Goal: Task Accomplishment & Management: Use online tool/utility

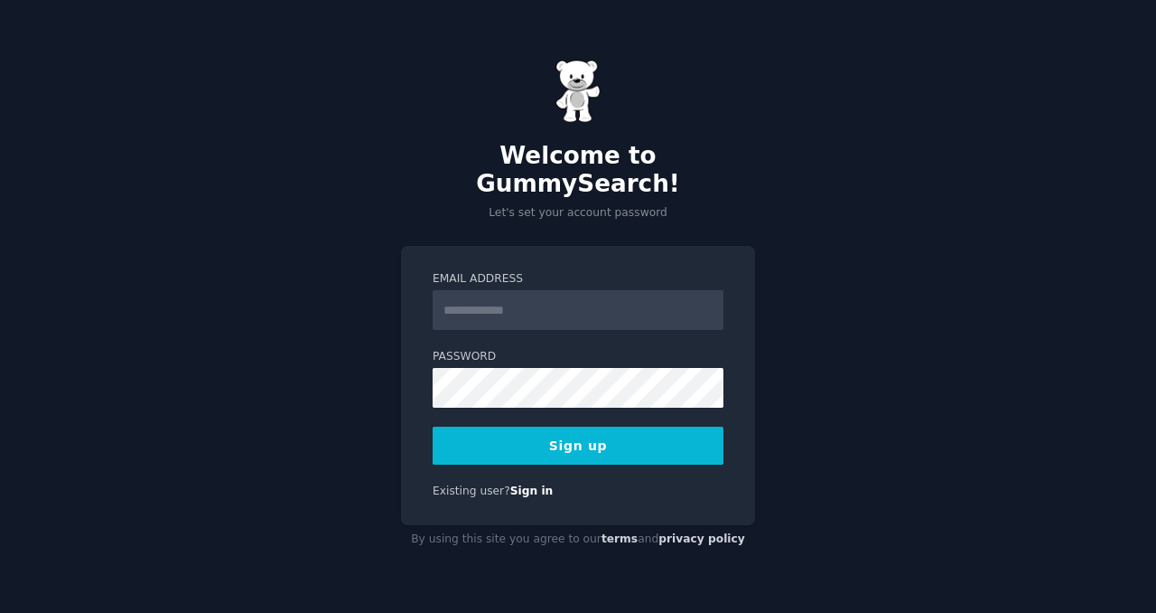
click at [670, 294] on input "Email Address" at bounding box center [578, 310] width 291 height 40
type input "**********"
click at [433, 426] on button "Sign up" at bounding box center [578, 445] width 291 height 38
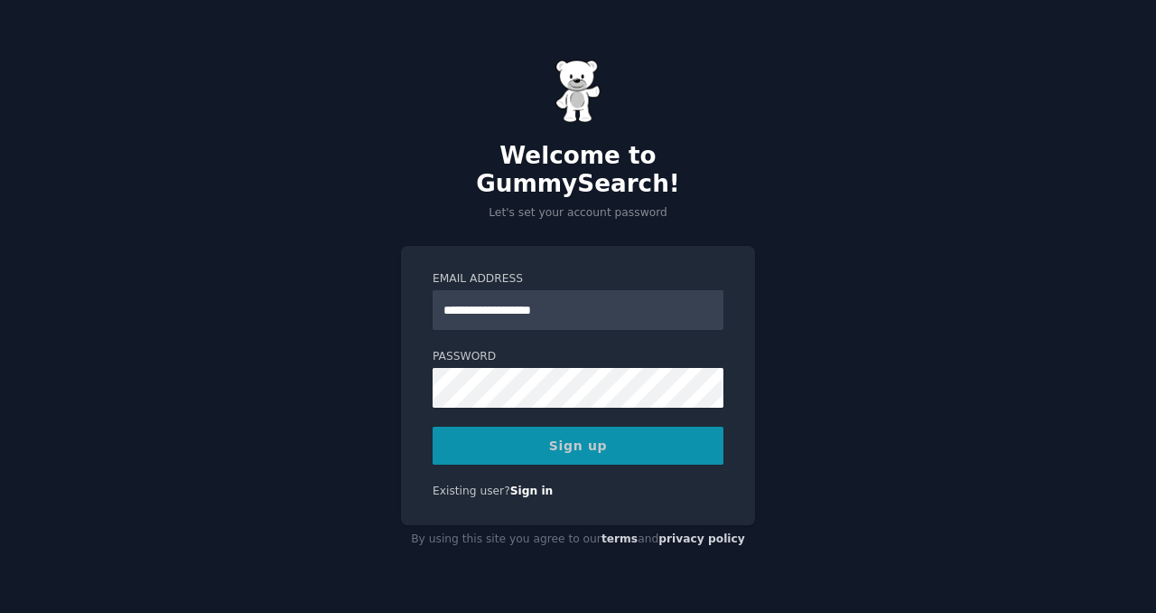
click at [693, 426] on div "Sign up" at bounding box center [578, 445] width 291 height 38
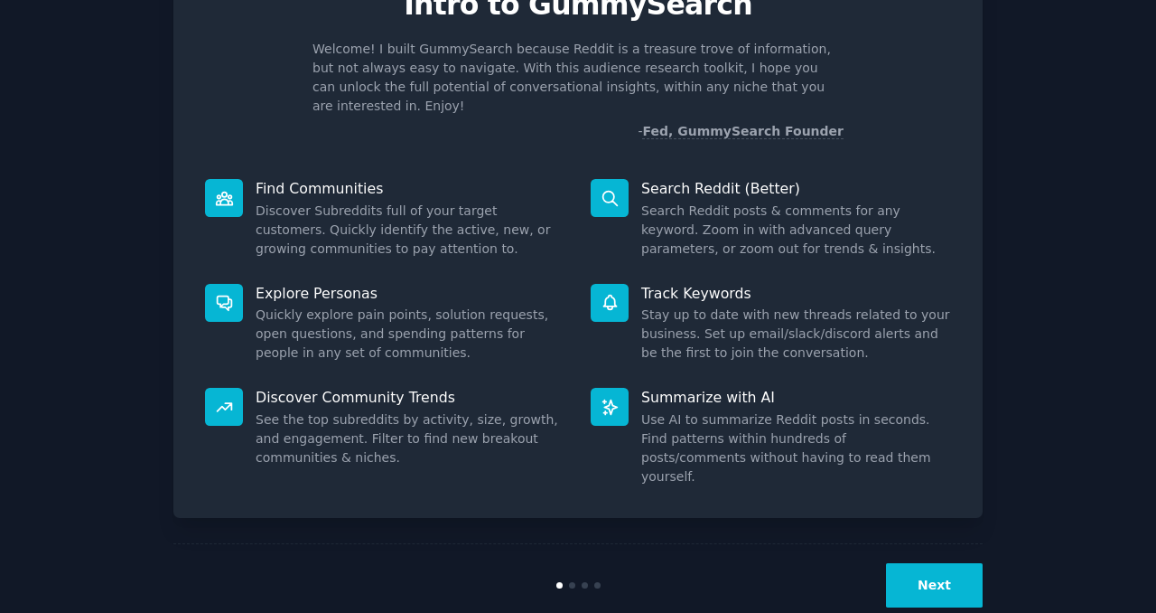
click at [900, 563] on button "Next" at bounding box center [934, 585] width 97 height 44
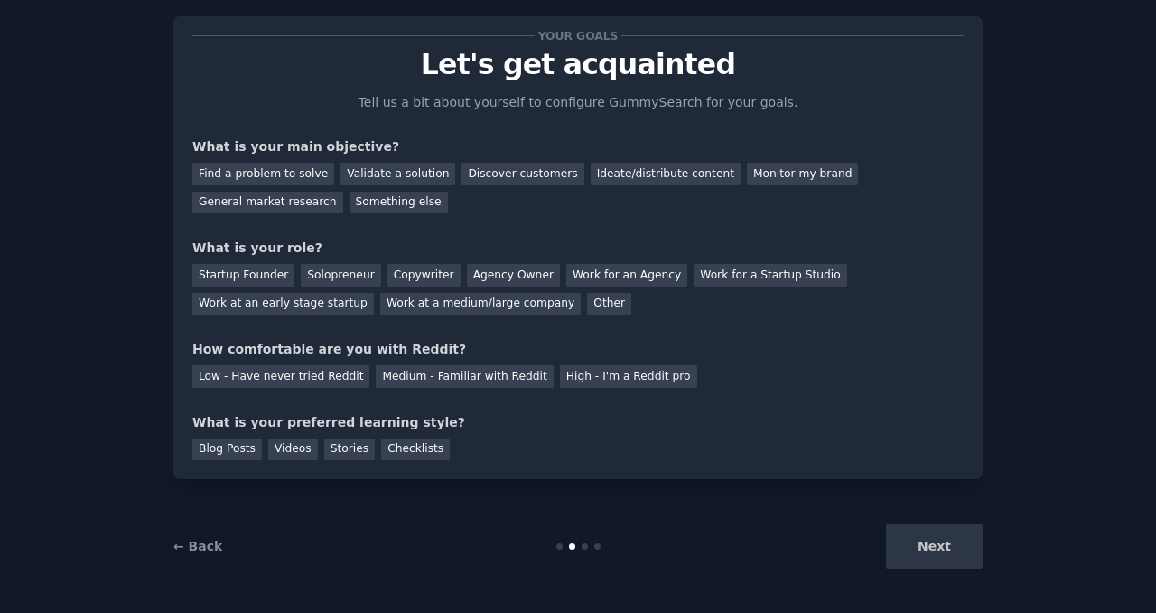
scroll to position [31, 0]
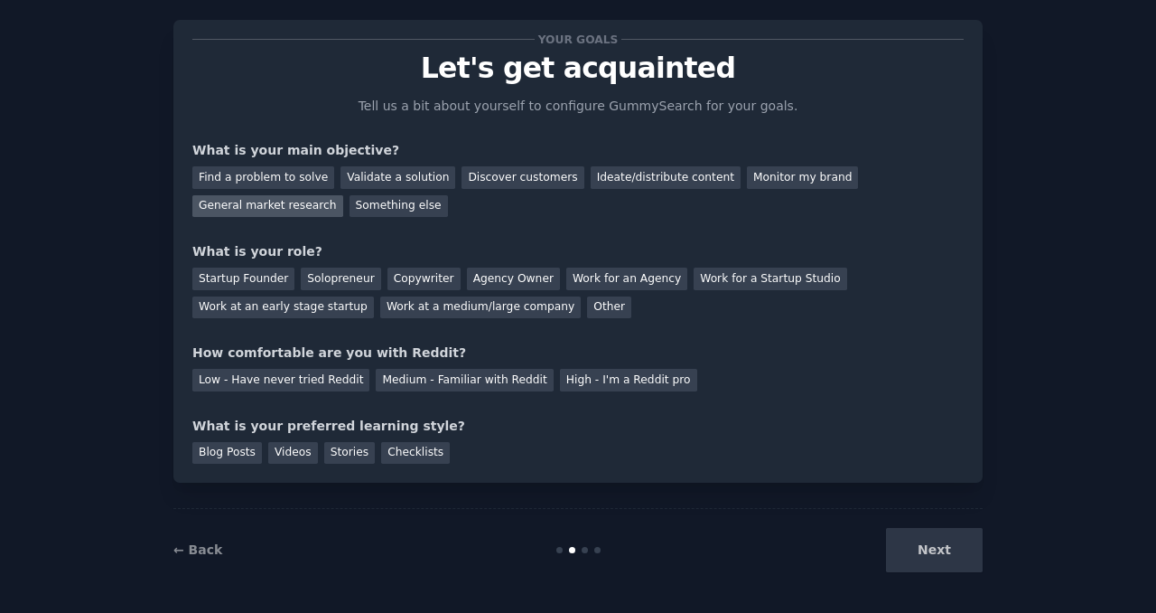
click at [286, 210] on div "General market research" at bounding box center [267, 206] width 151 height 23
click at [267, 283] on div "Startup Founder" at bounding box center [243, 278] width 102 height 23
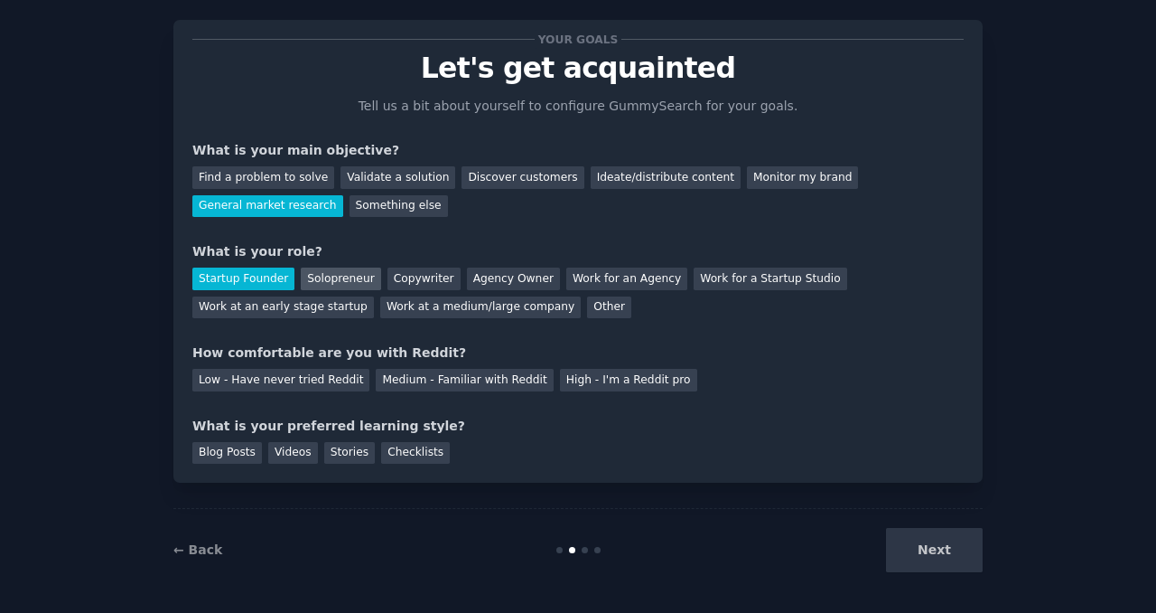
click at [340, 274] on div "Solopreneur" at bounding box center [341, 278] width 80 height 23
click at [560, 381] on div "High - I'm a Reddit pro" at bounding box center [628, 380] width 137 height 23
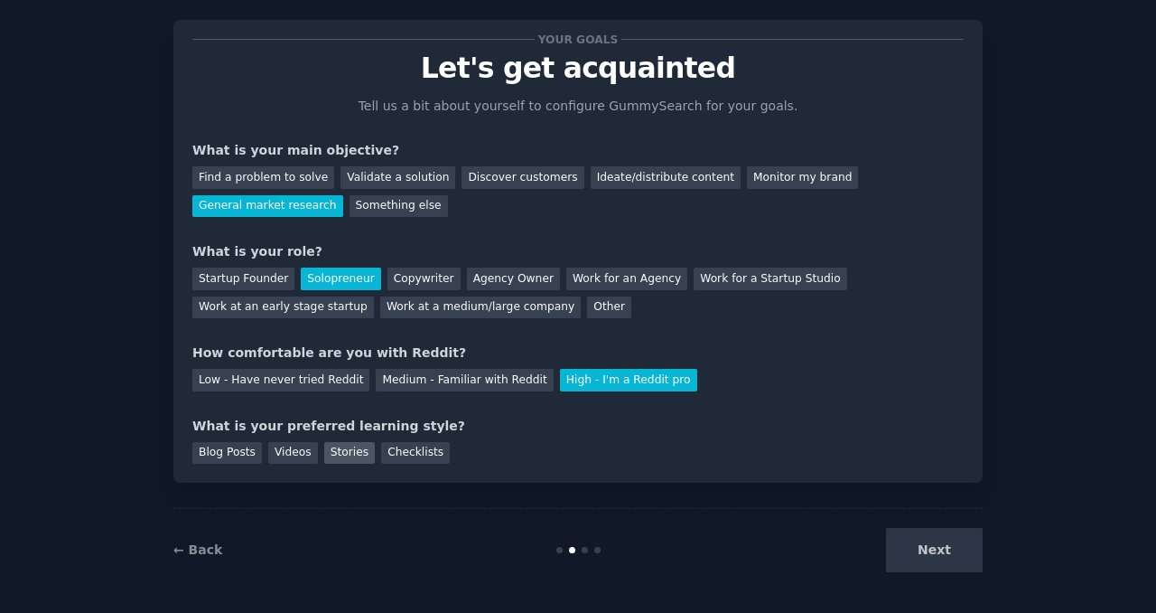
click at [340, 453] on div "Stories" at bounding box center [349, 453] width 51 height 23
click at [976, 548] on button "Next" at bounding box center [934, 550] width 97 height 44
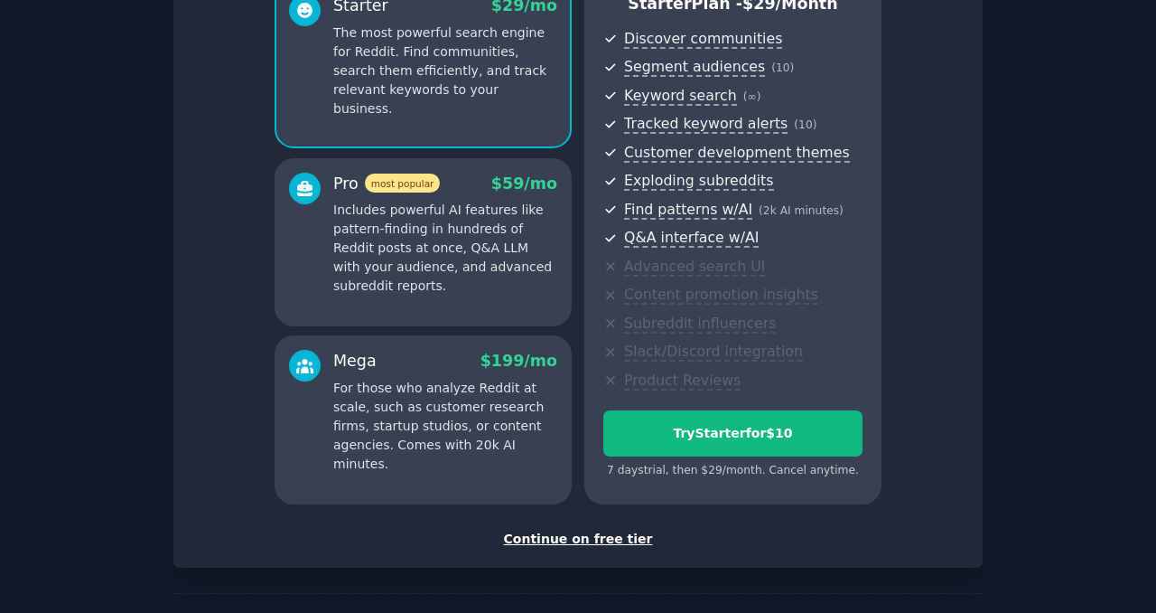
click at [602, 545] on div "Continue on free tier" at bounding box center [578, 538] width 772 height 19
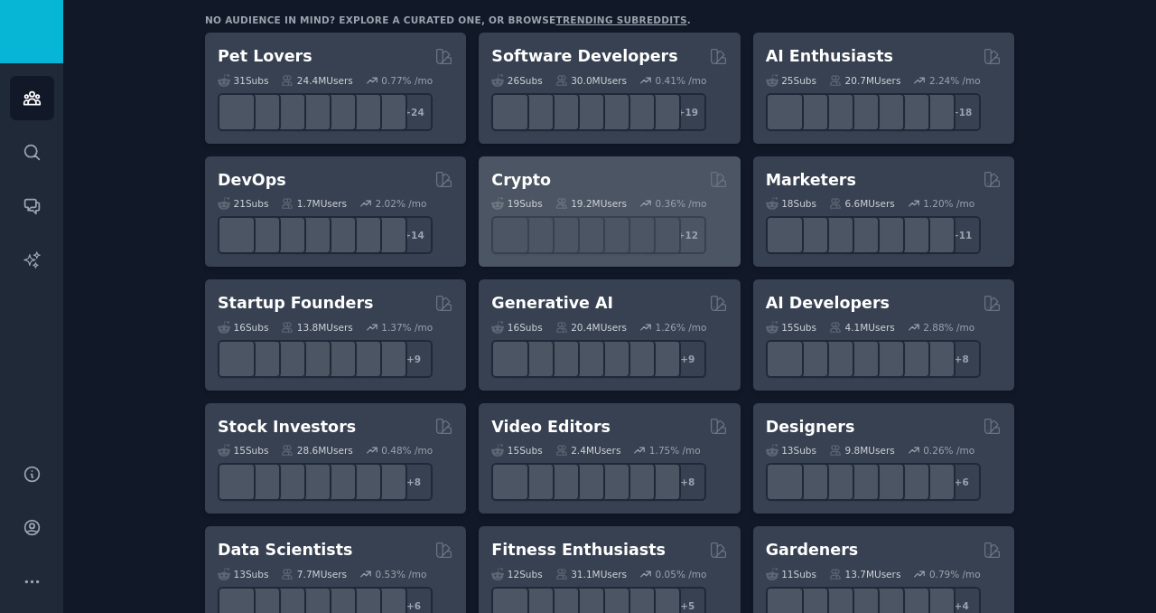
scroll to position [318, 0]
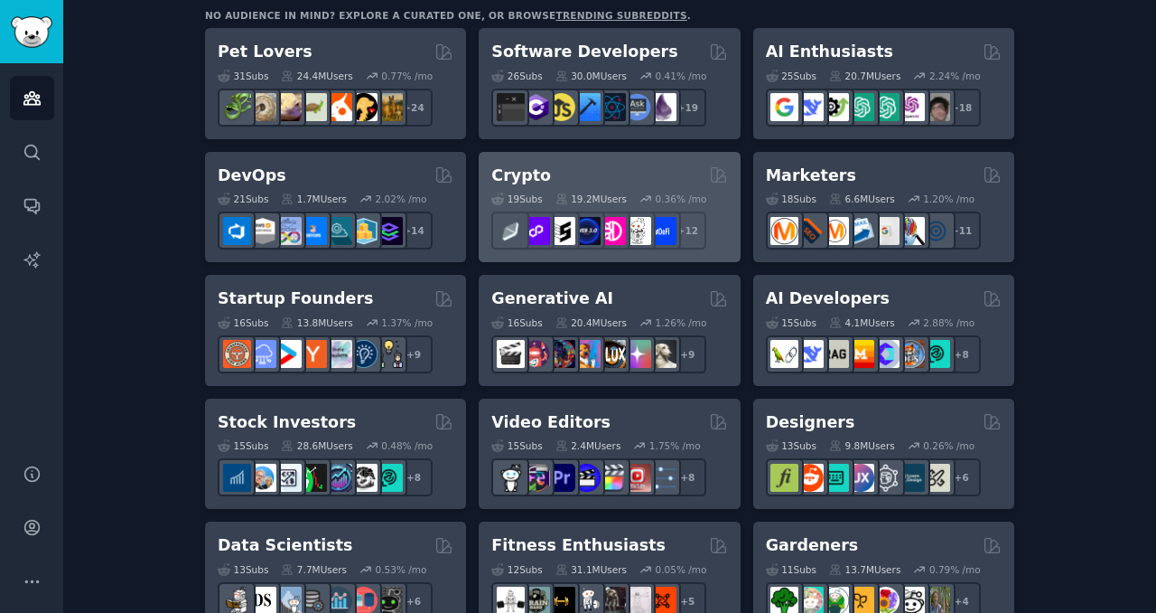
click at [613, 179] on div "Crypto" at bounding box center [610, 175] width 236 height 23
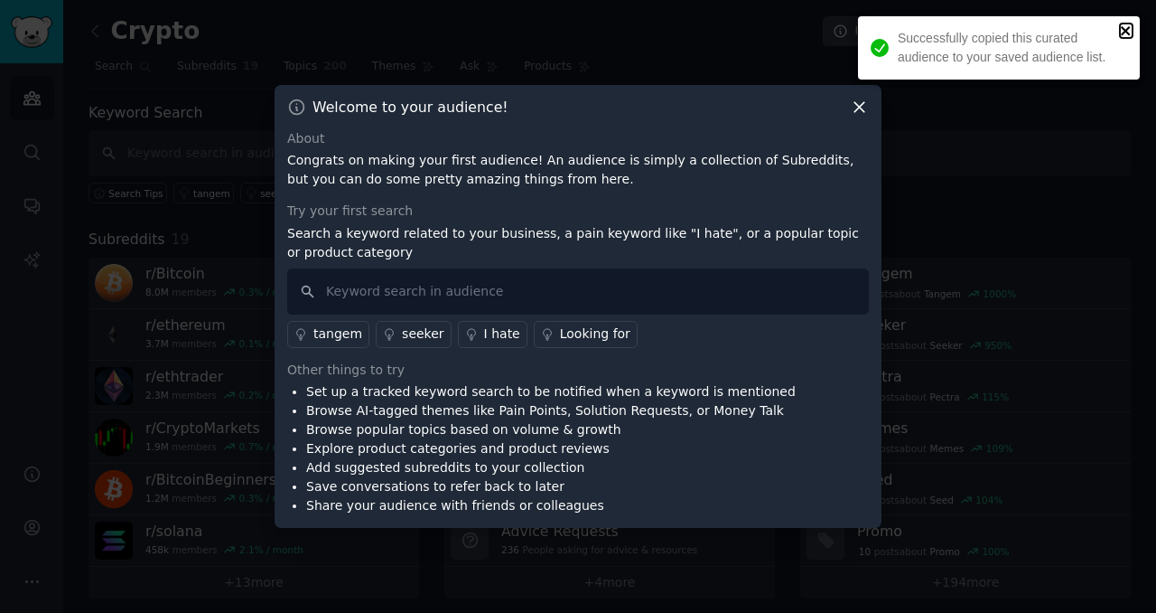
click at [1127, 29] on icon "close" at bounding box center [1125, 30] width 9 height 9
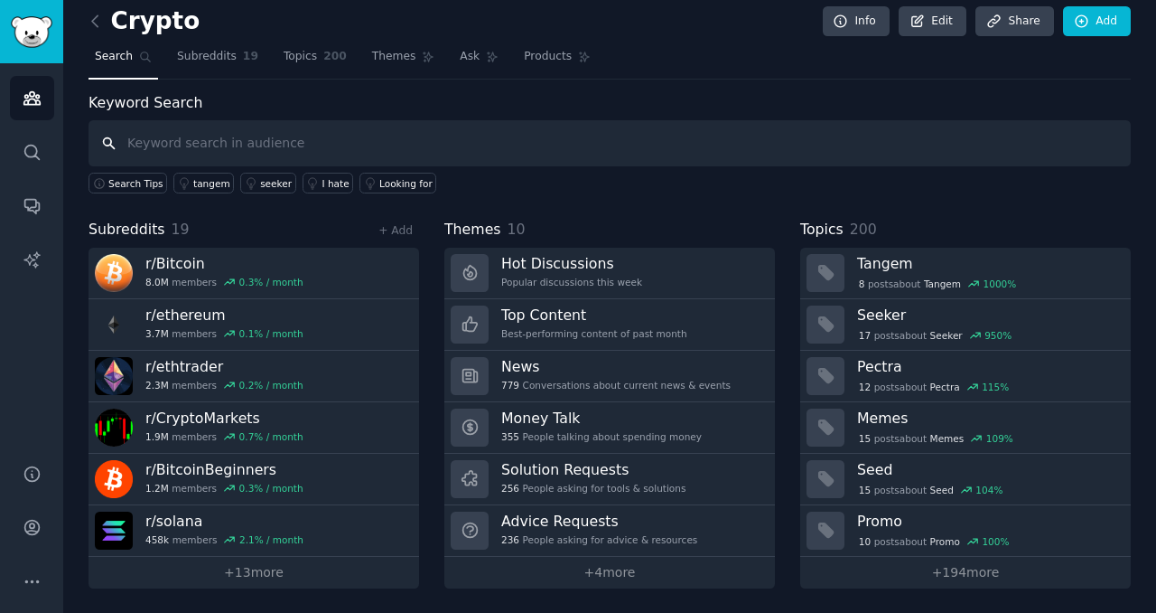
scroll to position [10, 0]
click at [312, 66] on link "Topics 200" at bounding box center [315, 60] width 76 height 37
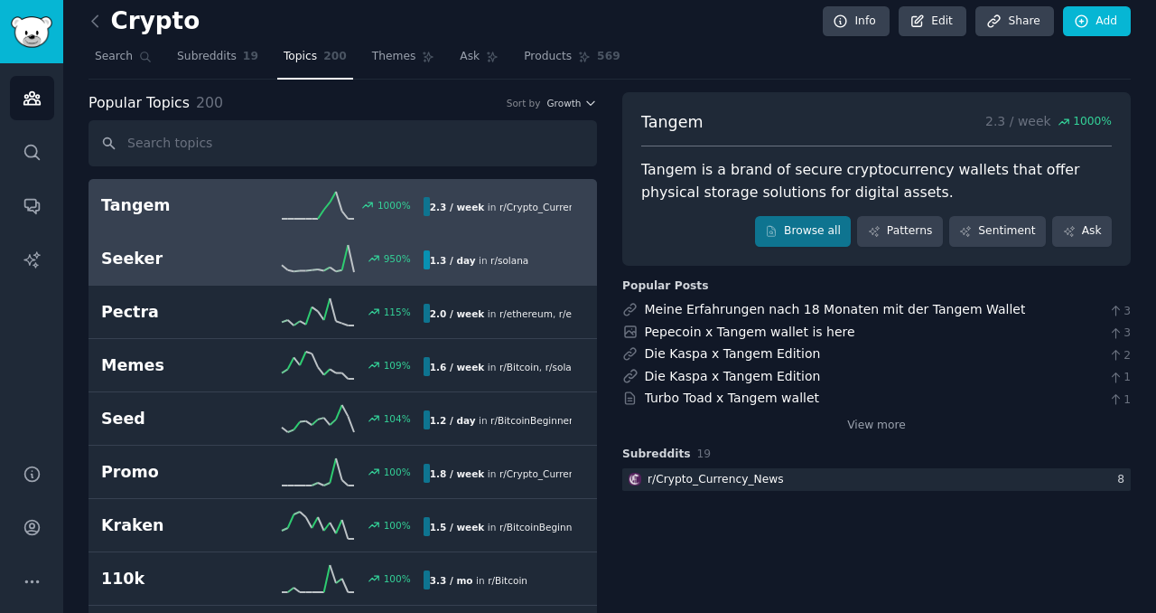
click at [351, 267] on line at bounding box center [351, 258] width 6 height 27
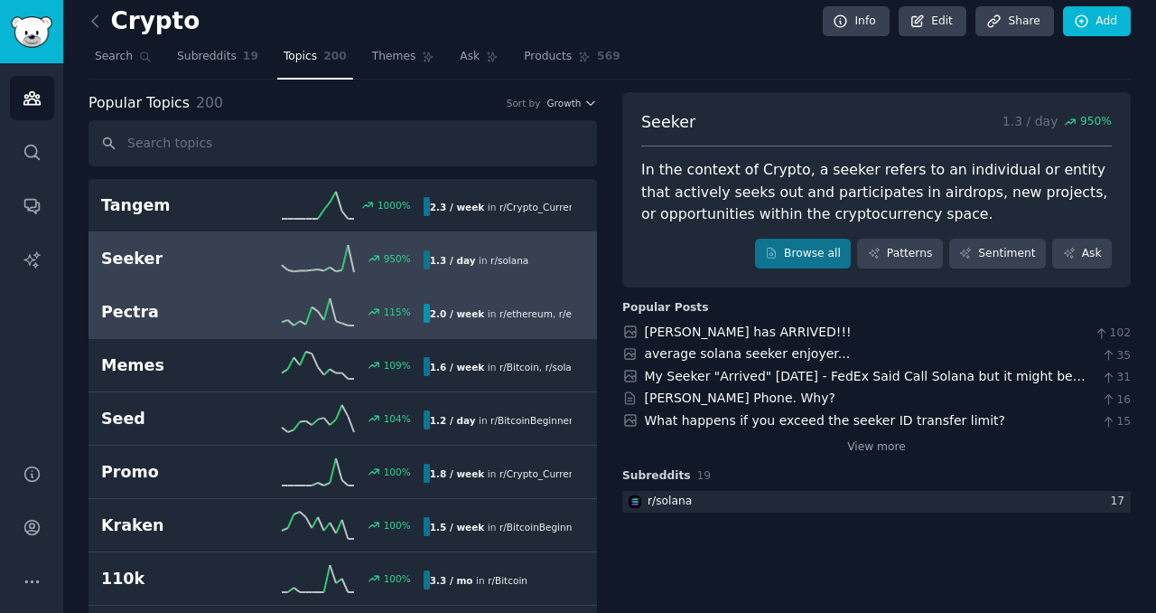
click at [354, 303] on div "115 %" at bounding box center [342, 311] width 161 height 27
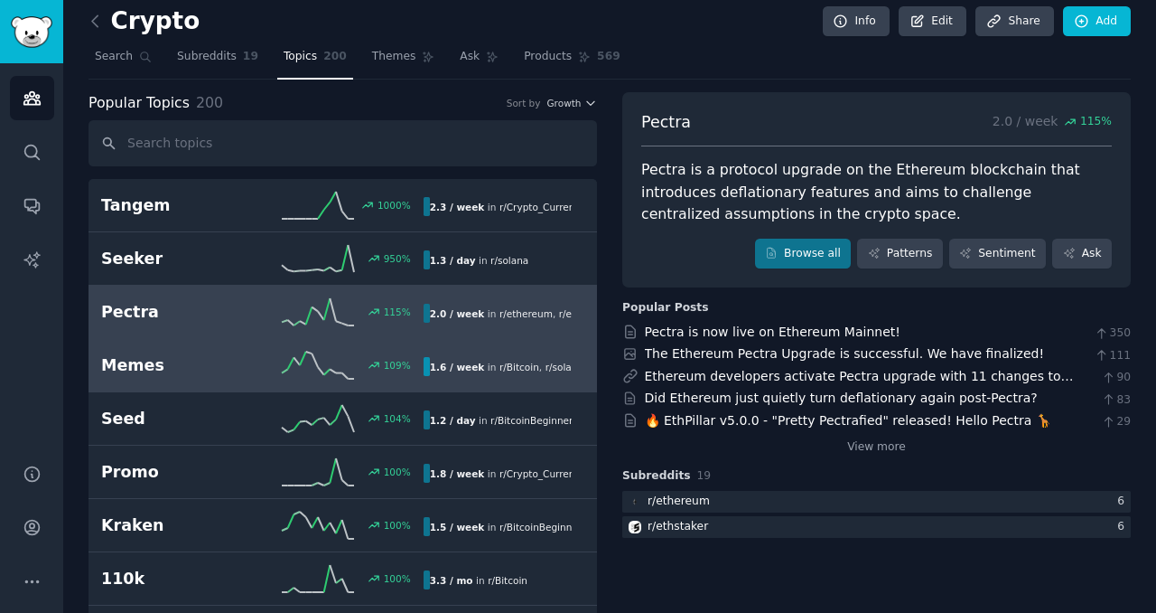
click at [354, 353] on div "109 %" at bounding box center [342, 364] width 161 height 27
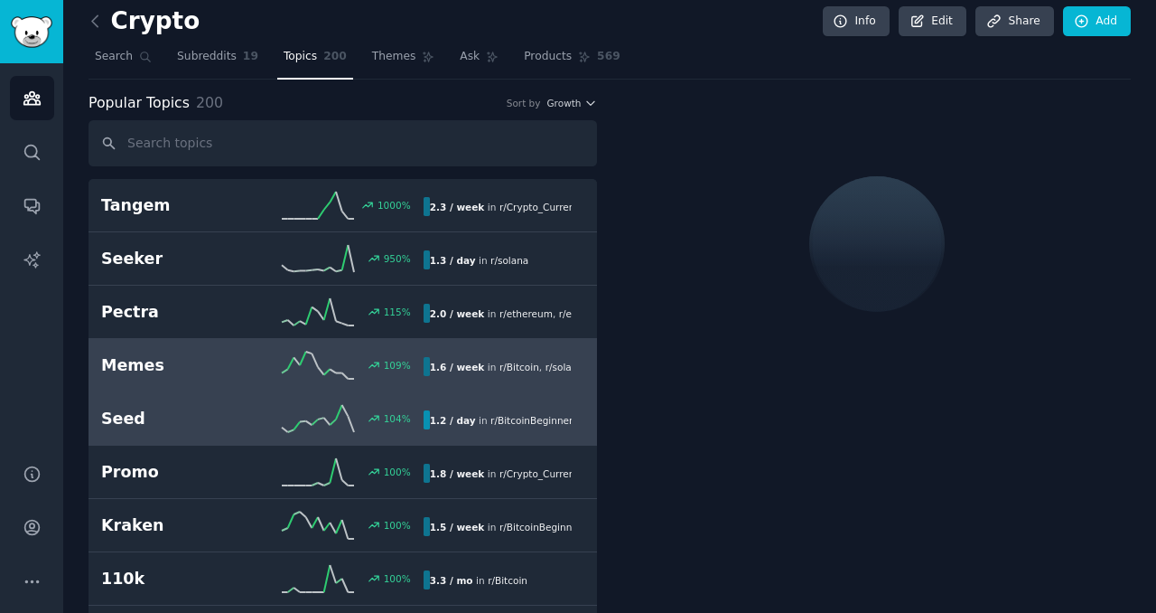
click at [364, 413] on div "104 %" at bounding box center [385, 418] width 51 height 13
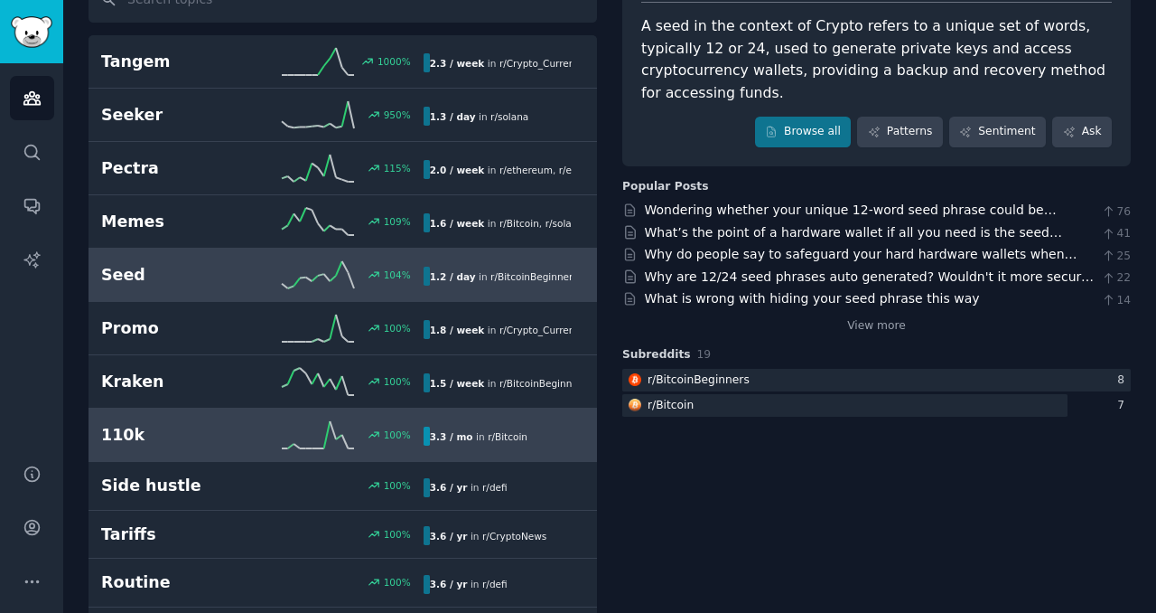
scroll to position [155, 0]
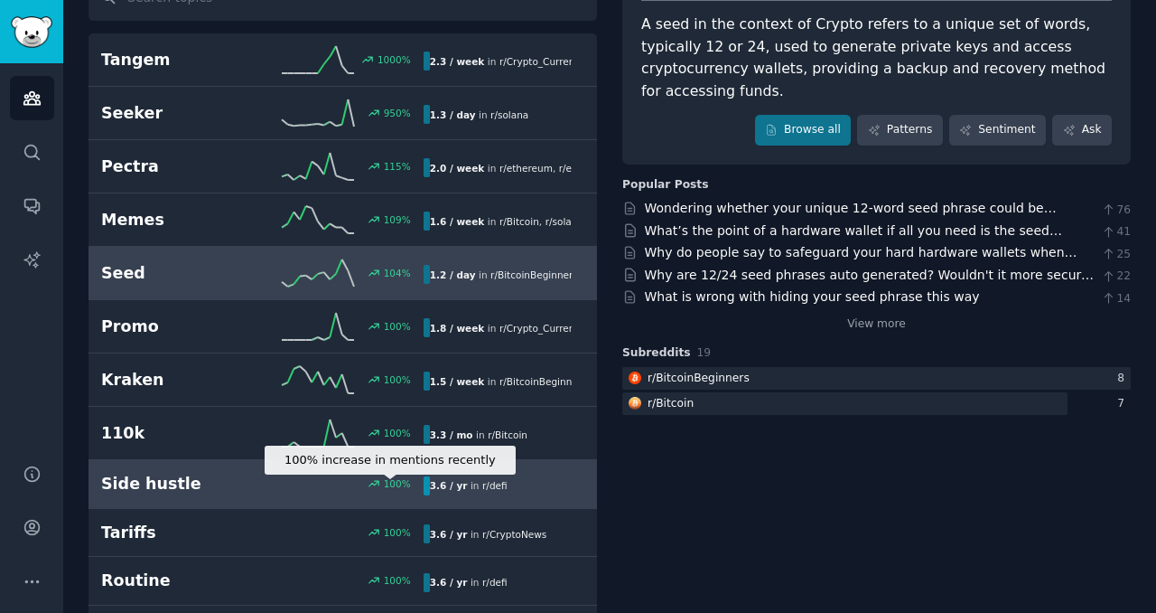
click at [366, 480] on div "100 %" at bounding box center [385, 483] width 51 height 13
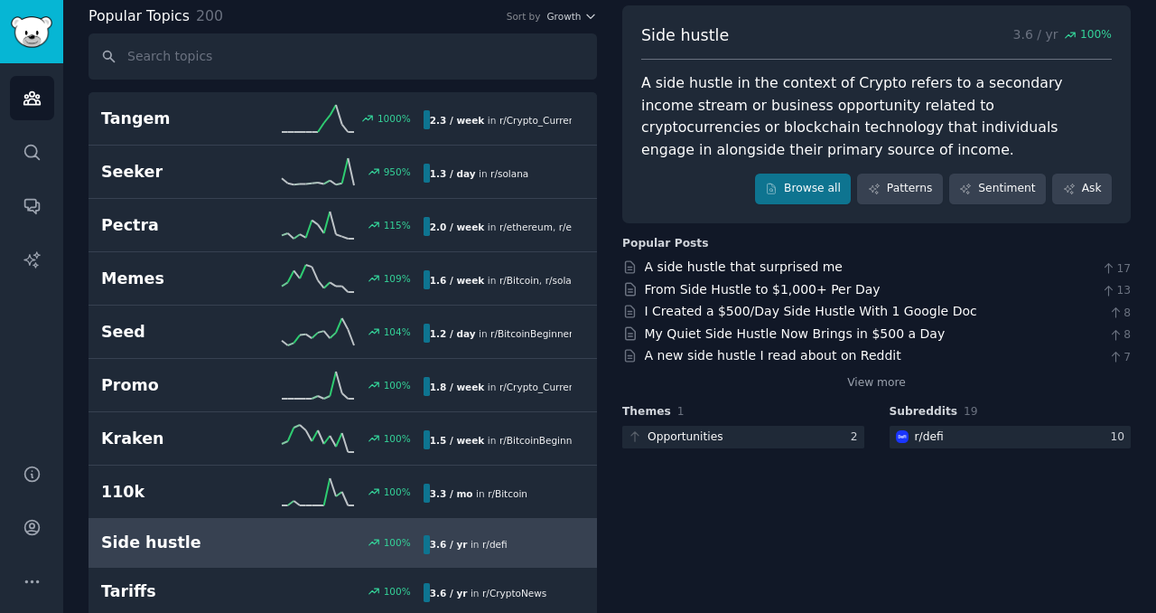
scroll to position [70, 0]
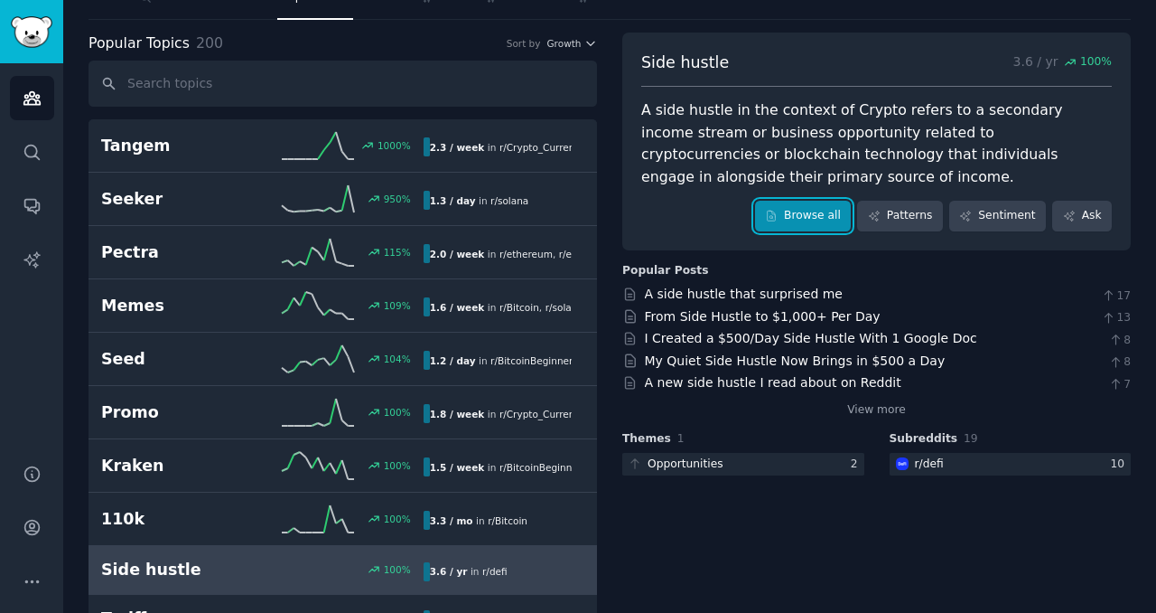
click at [810, 203] on link "Browse all" at bounding box center [803, 216] width 97 height 31
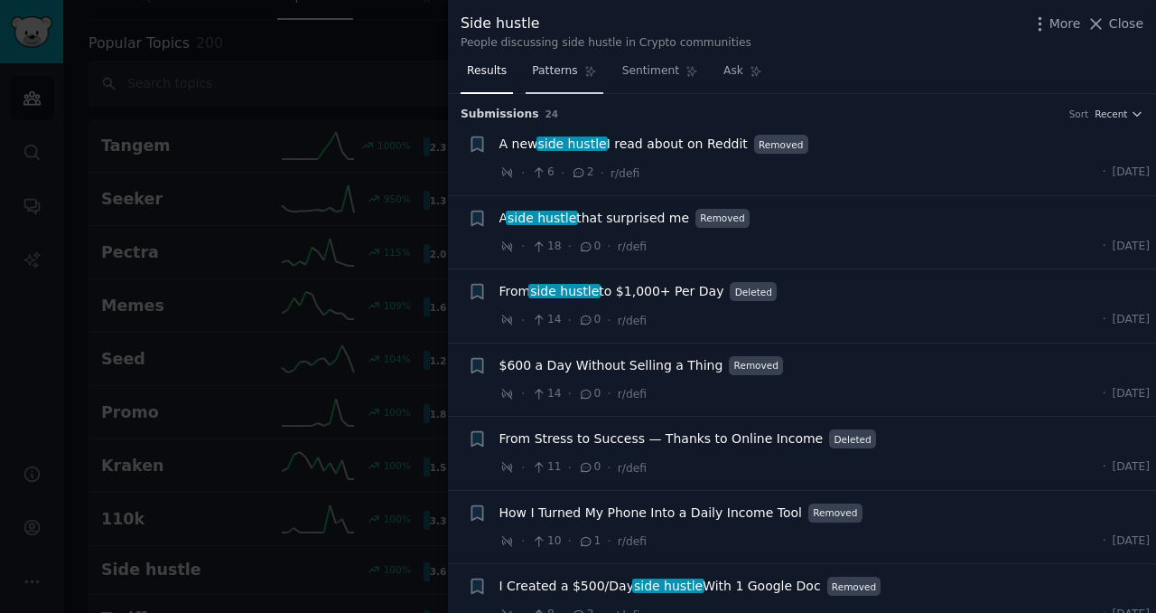
click at [576, 69] on span "Patterns" at bounding box center [554, 71] width 45 height 16
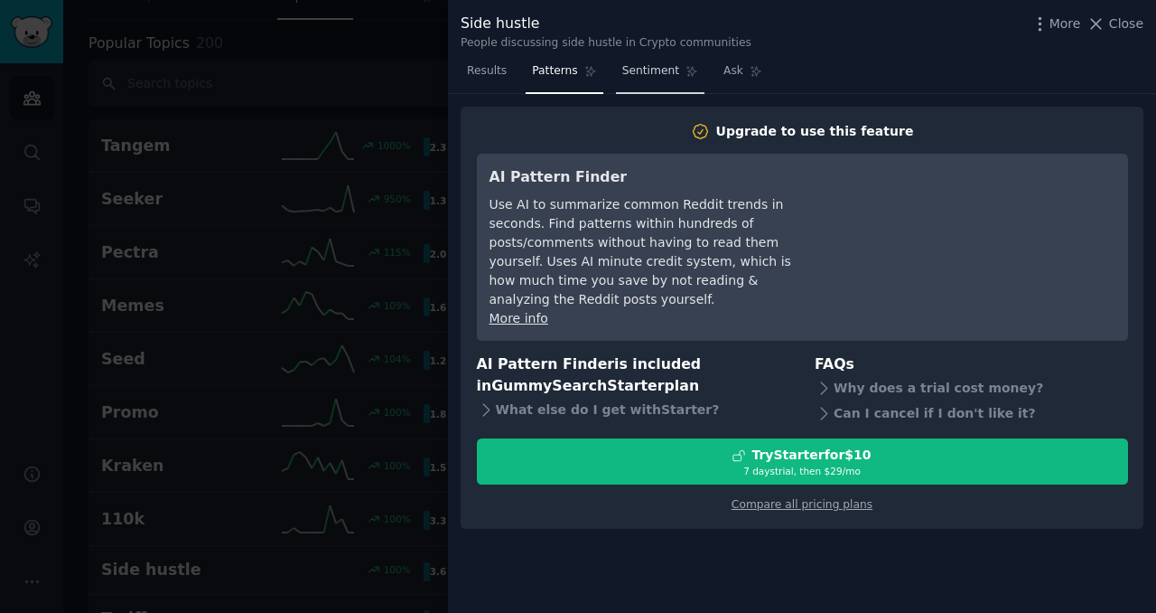
click at [632, 86] on link "Sentiment" at bounding box center [660, 75] width 89 height 37
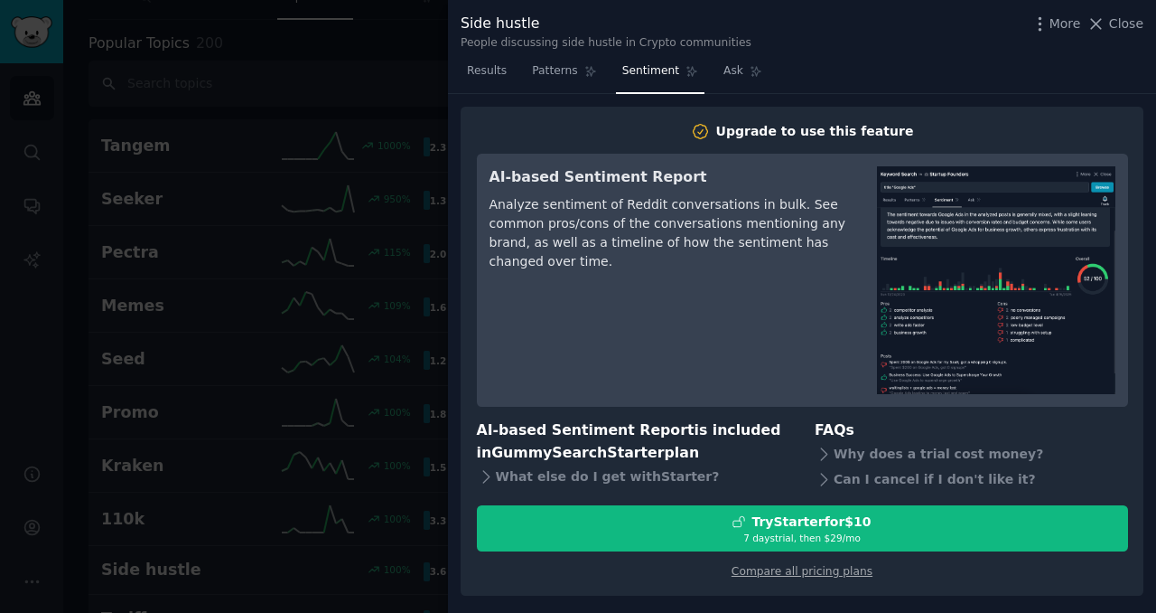
click at [704, 80] on nav "Results Patterns Sentiment Ask" at bounding box center [615, 75] width 308 height 37
click at [726, 77] on span "Ask" at bounding box center [734, 71] width 20 height 16
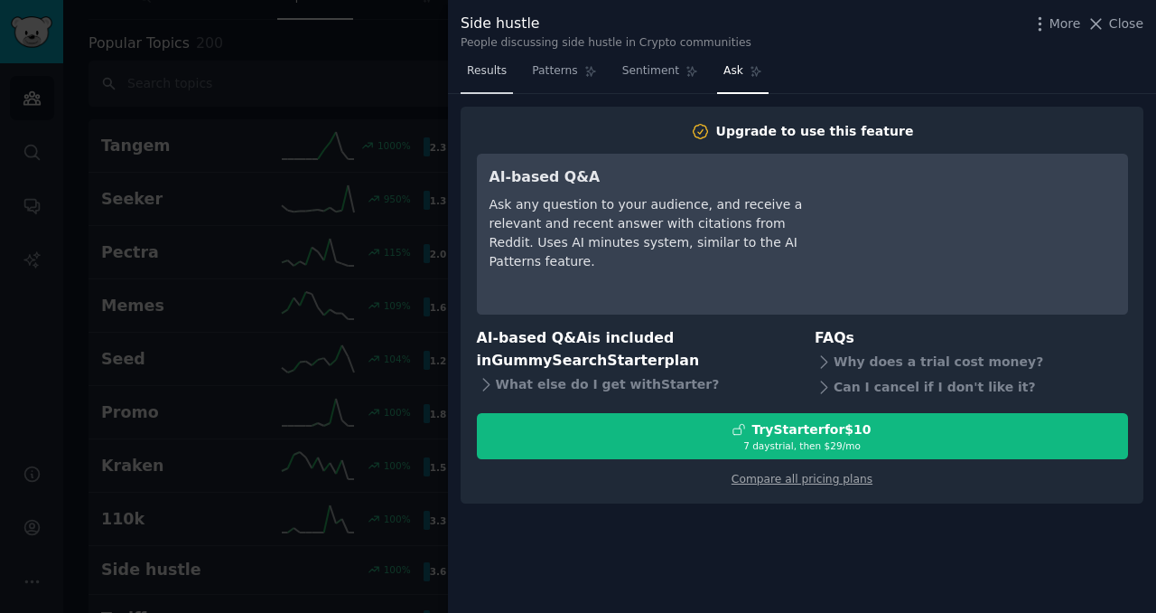
click at [501, 75] on span "Results" at bounding box center [487, 71] width 40 height 16
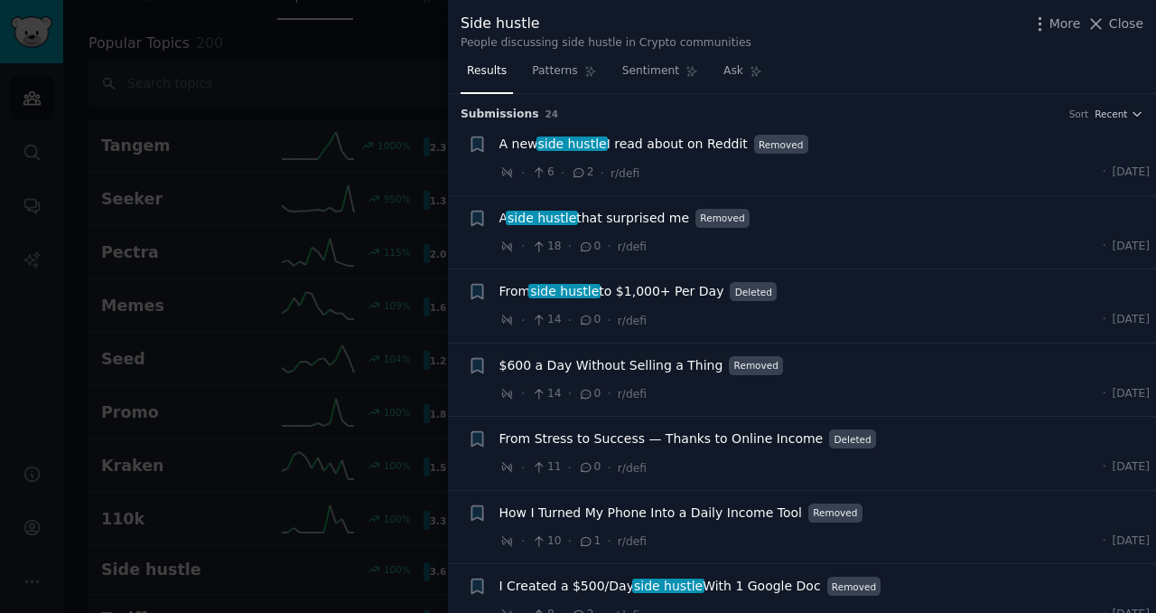
click at [406, 194] on div at bounding box center [578, 306] width 1156 height 613
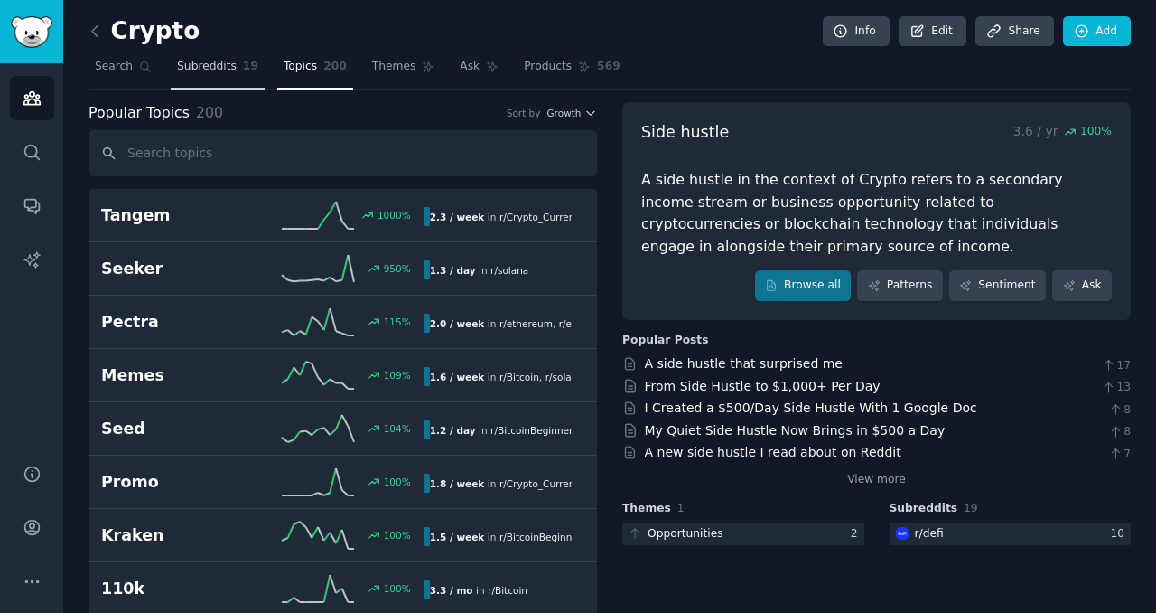
click at [235, 72] on link "Subreddits 19" at bounding box center [218, 70] width 94 height 37
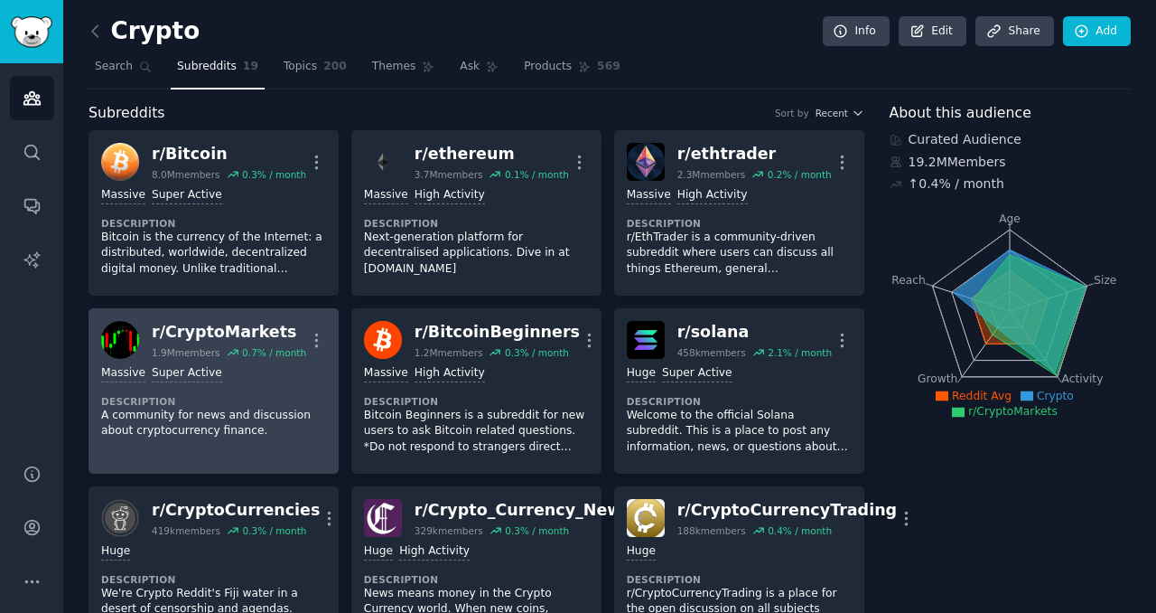
click at [168, 342] on div "r/ CryptoMarkets" at bounding box center [229, 332] width 154 height 23
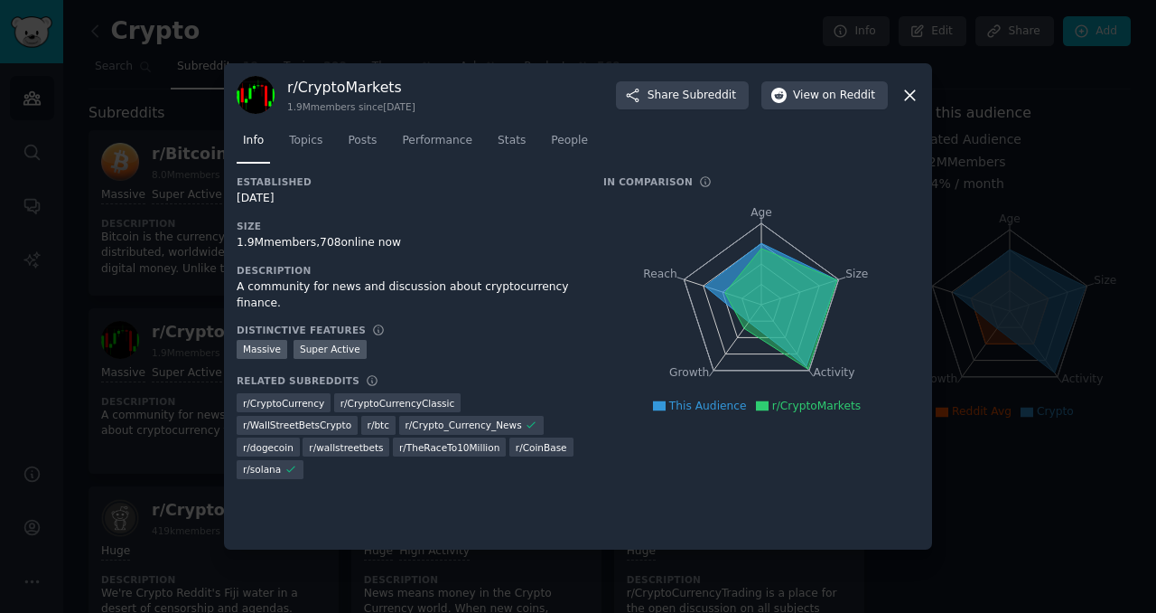
click at [913, 83] on div "r/ CryptoMarkets 1.9M members since [DATE] Share Subreddit View on Reddit" at bounding box center [578, 95] width 683 height 38
click at [908, 97] on icon at bounding box center [910, 95] width 10 height 10
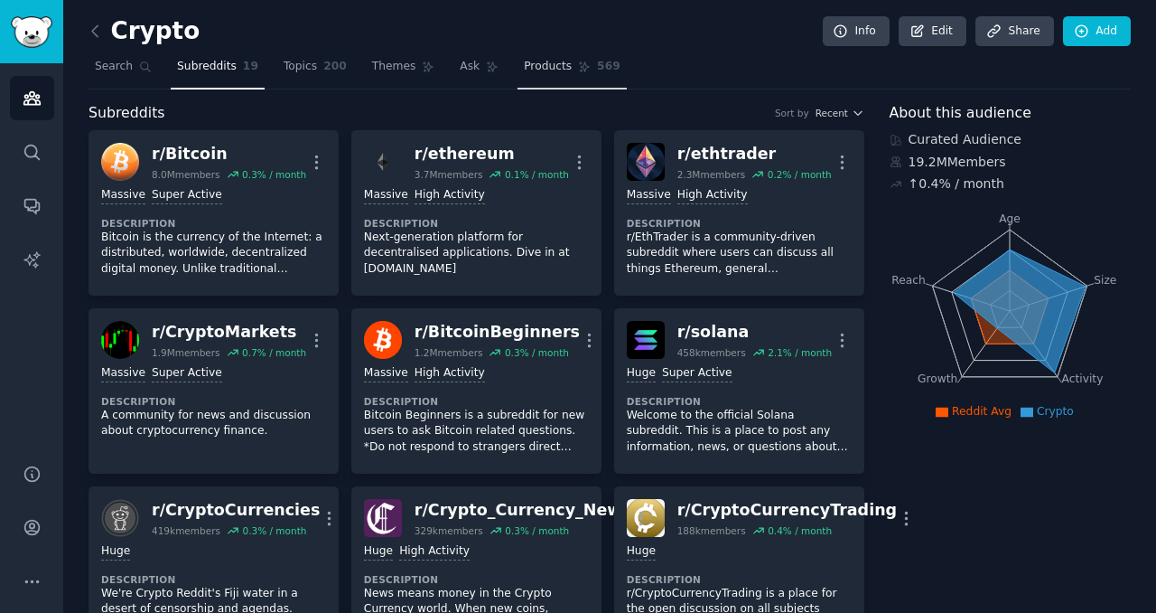
click at [597, 72] on span "569" at bounding box center [608, 67] width 23 height 16
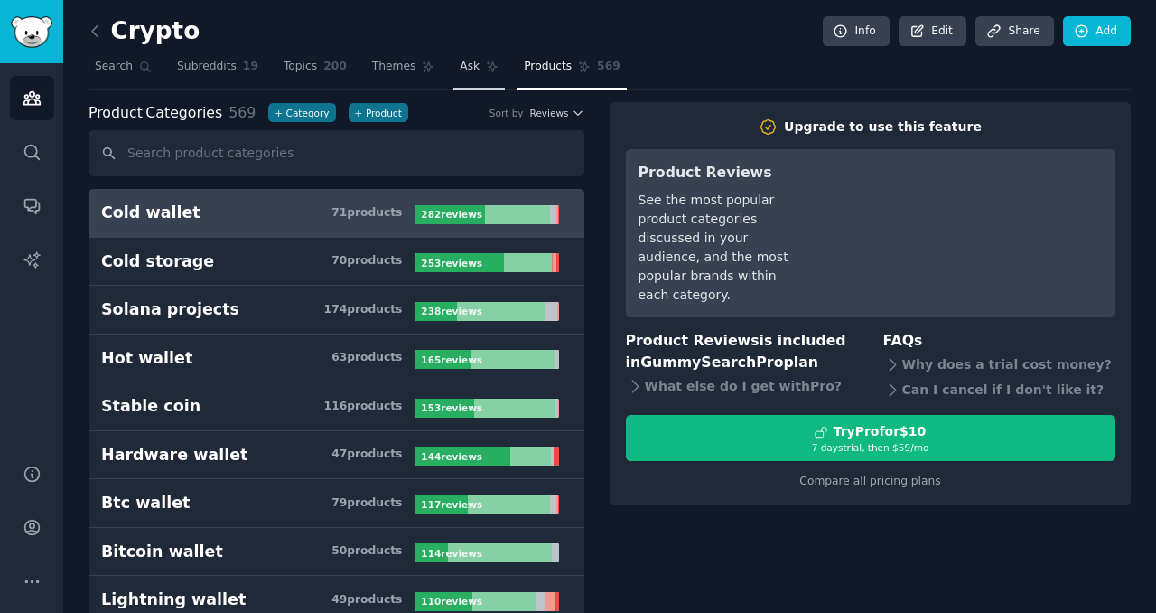
click at [460, 68] on span "Ask" at bounding box center [470, 67] width 20 height 16
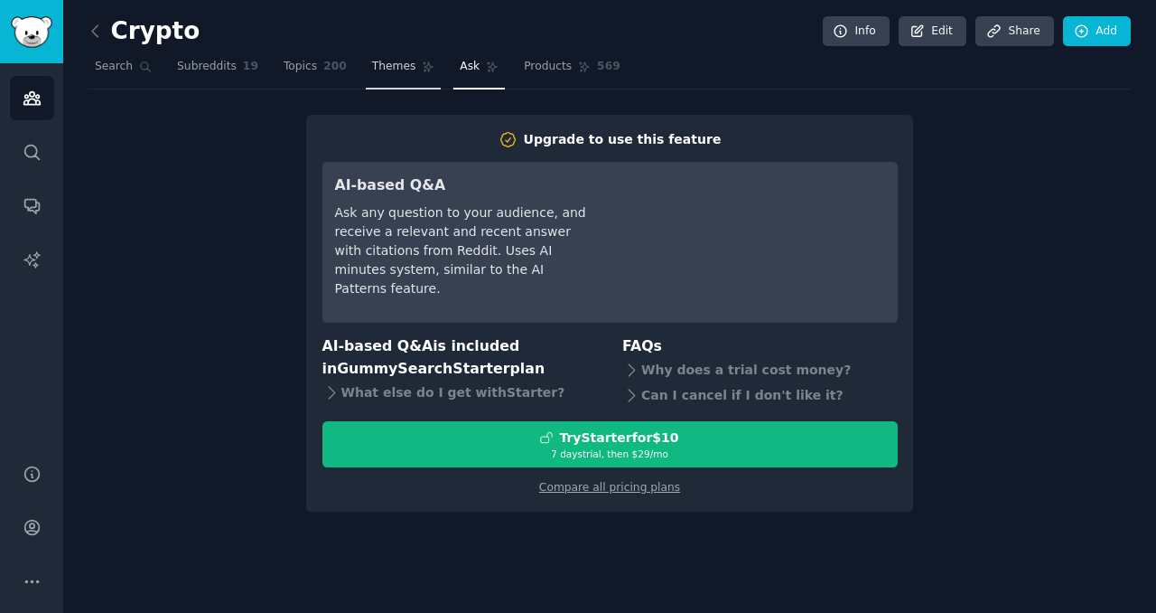
click at [411, 64] on link "Themes" at bounding box center [404, 70] width 76 height 37
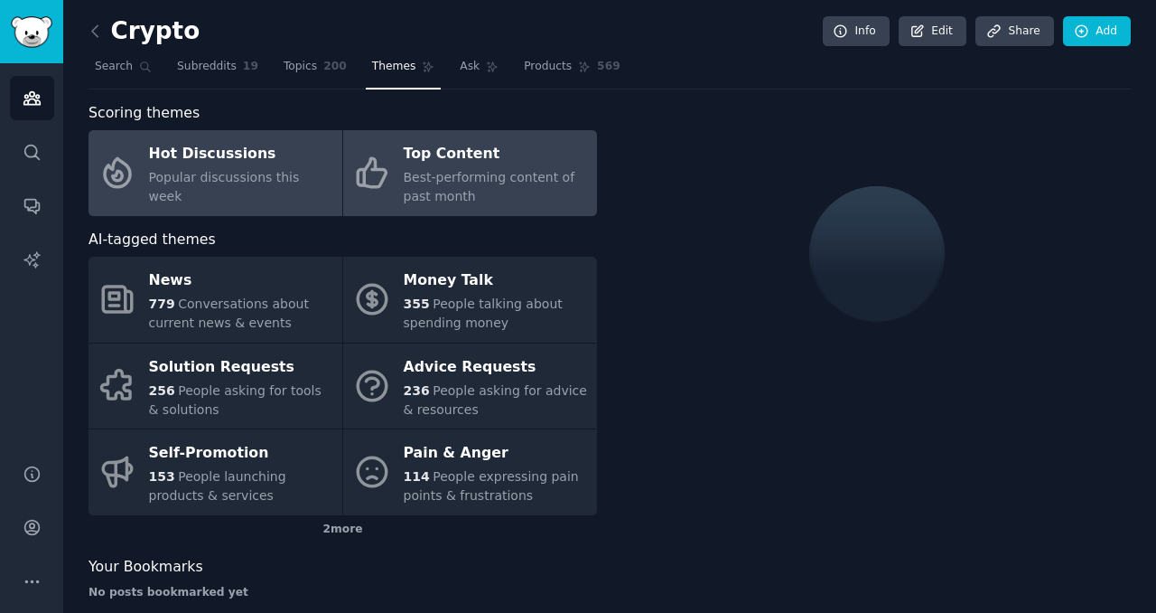
click at [433, 146] on div "Top Content" at bounding box center [496, 154] width 184 height 29
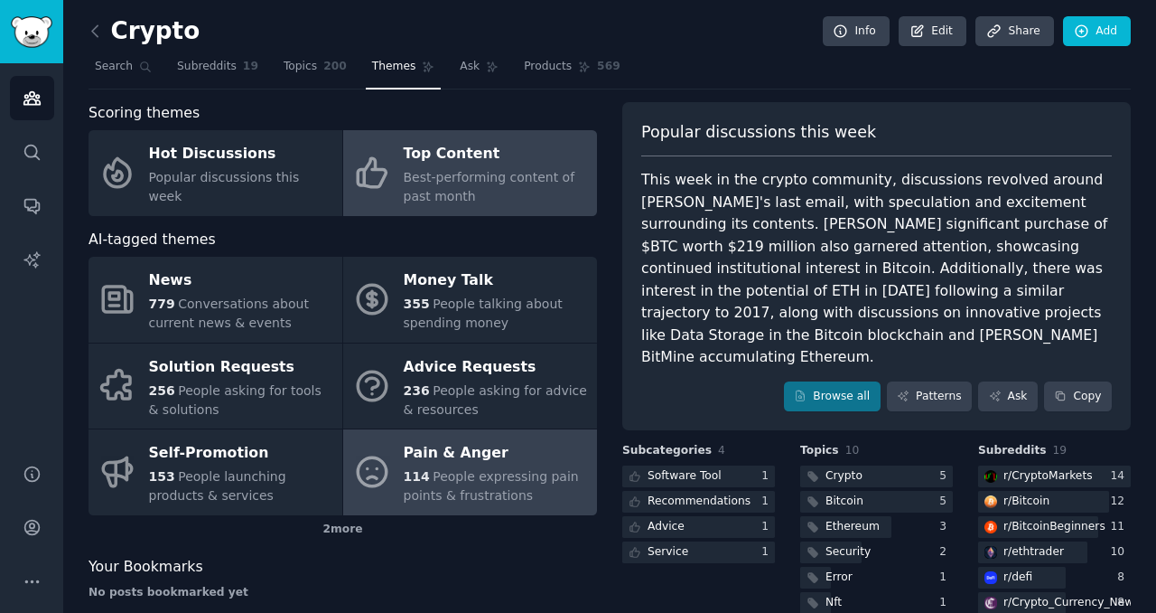
click at [453, 461] on div "Pain & Anger" at bounding box center [496, 453] width 184 height 29
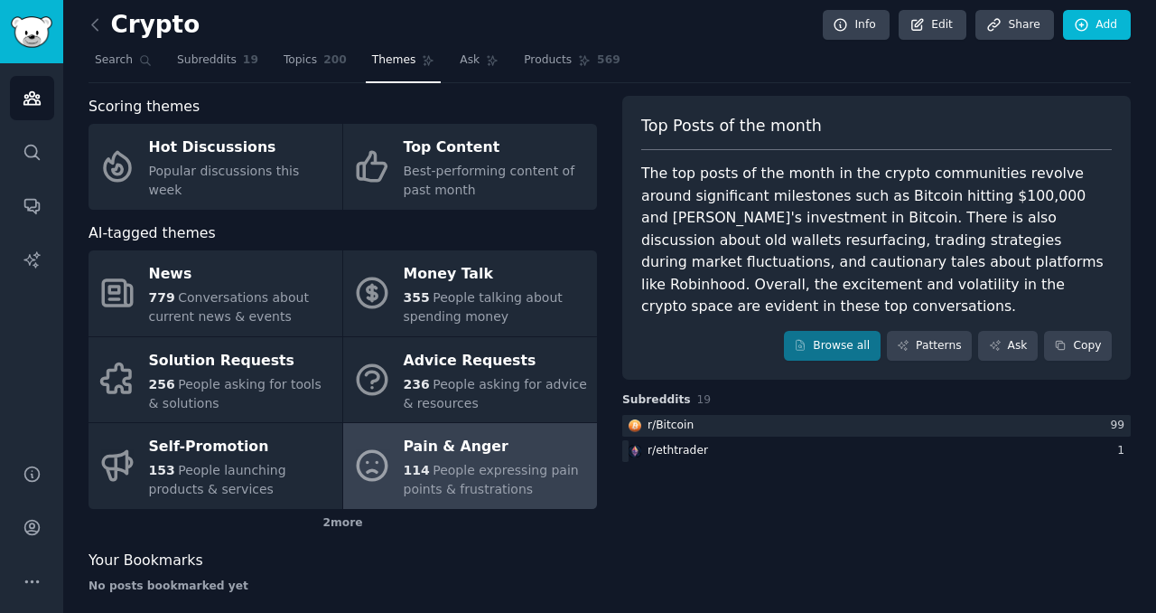
scroll to position [8, 0]
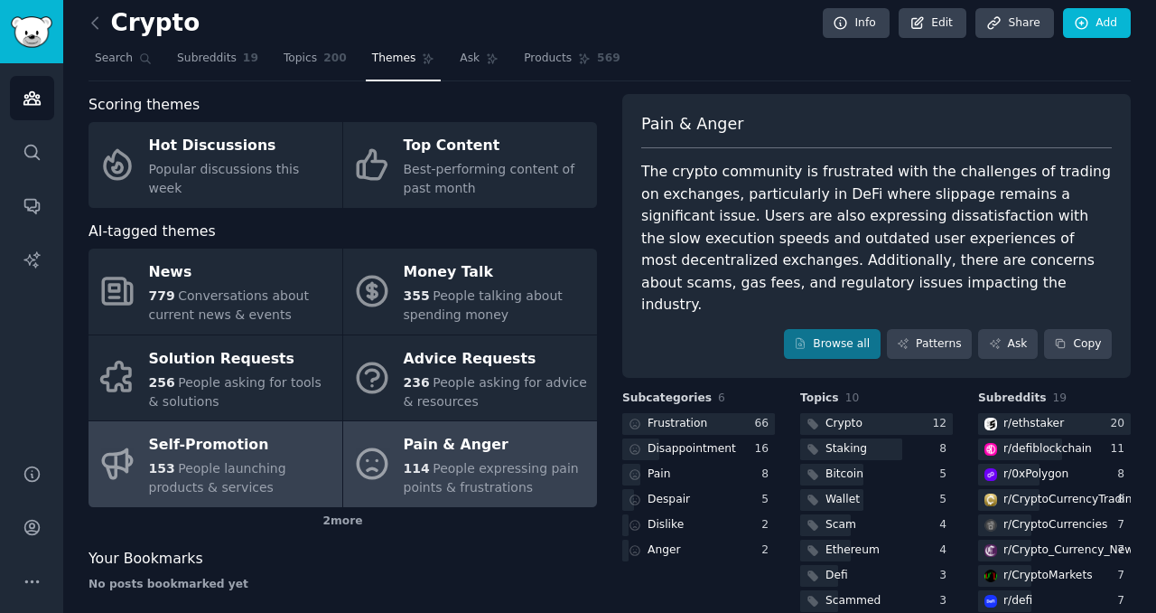
click at [264, 461] on span "People launching products & services" at bounding box center [217, 477] width 137 height 33
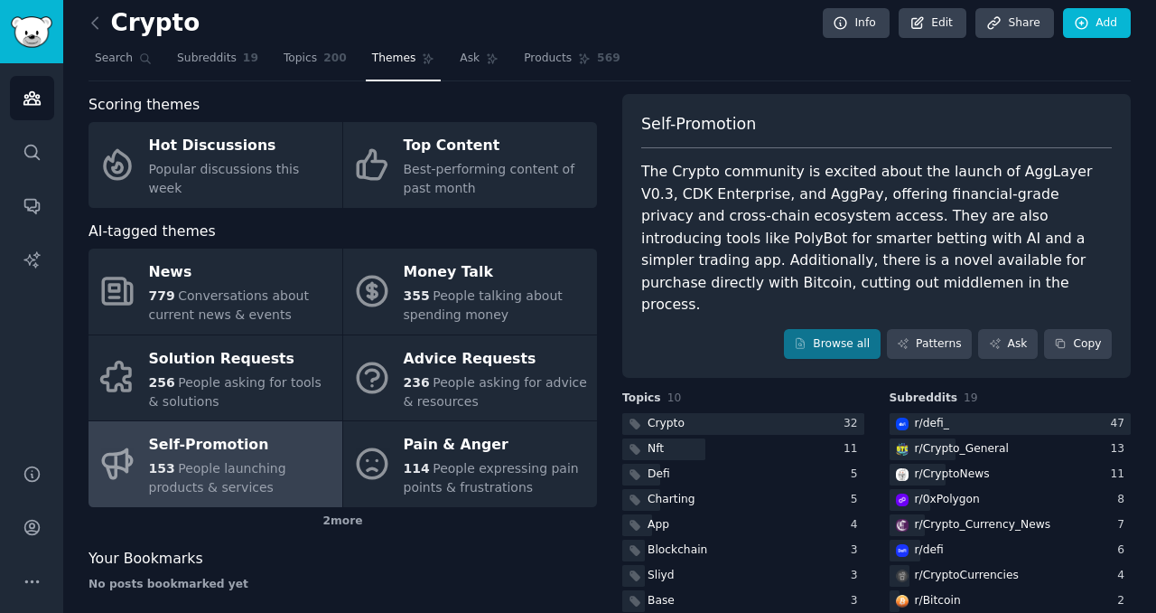
scroll to position [15, 0]
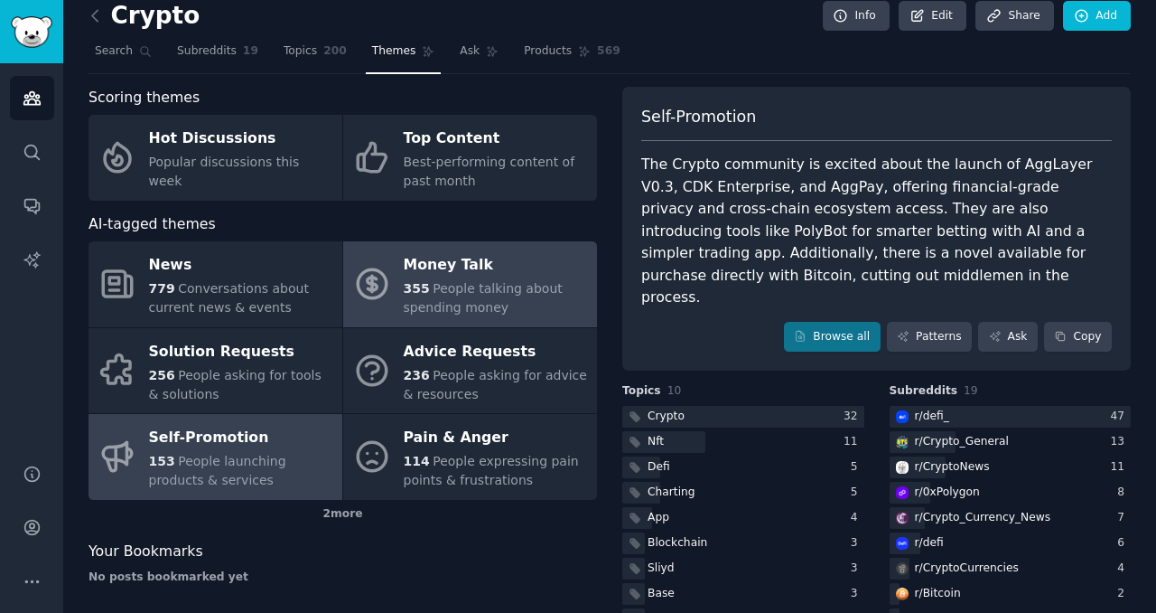
click at [435, 294] on span "People talking about spending money" at bounding box center [483, 297] width 159 height 33
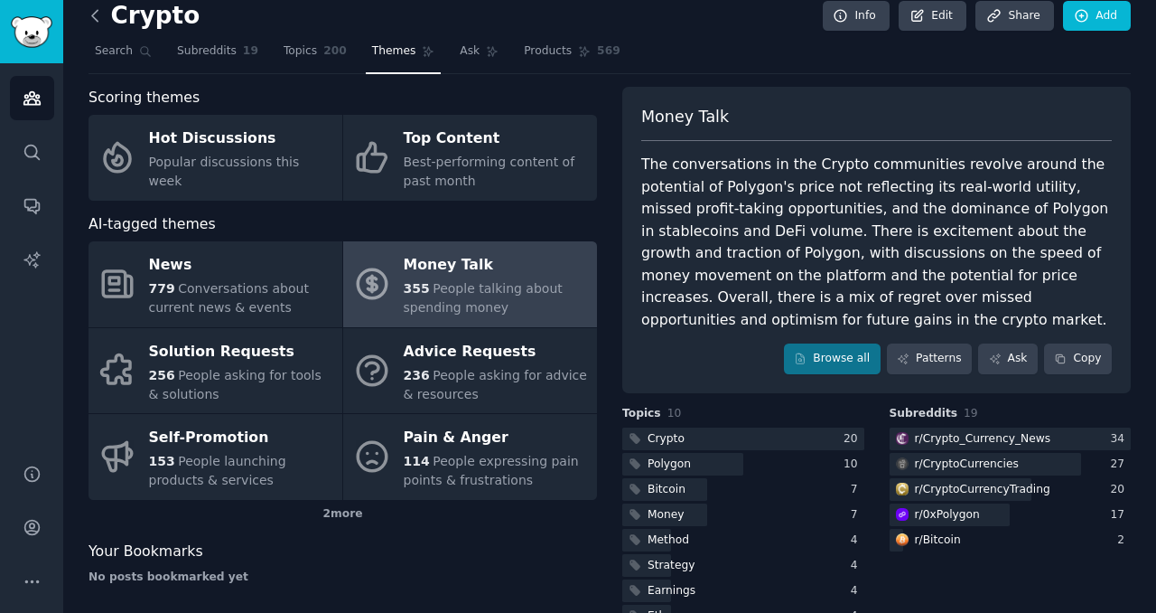
click at [92, 14] on icon at bounding box center [94, 15] width 5 height 11
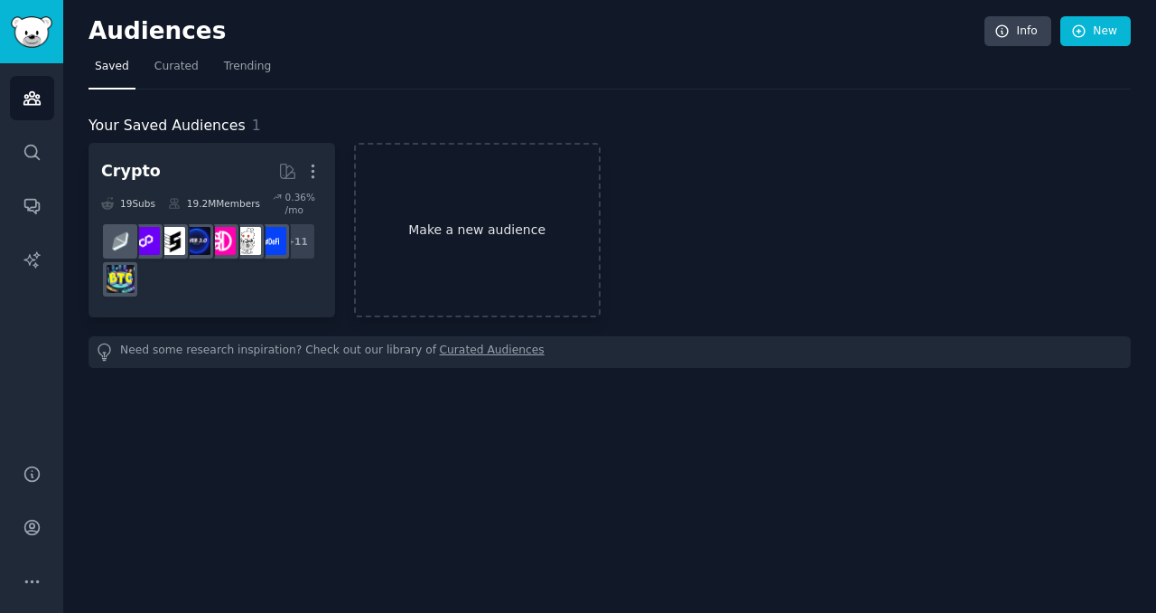
click at [411, 208] on link "Make a new audience" at bounding box center [477, 230] width 247 height 174
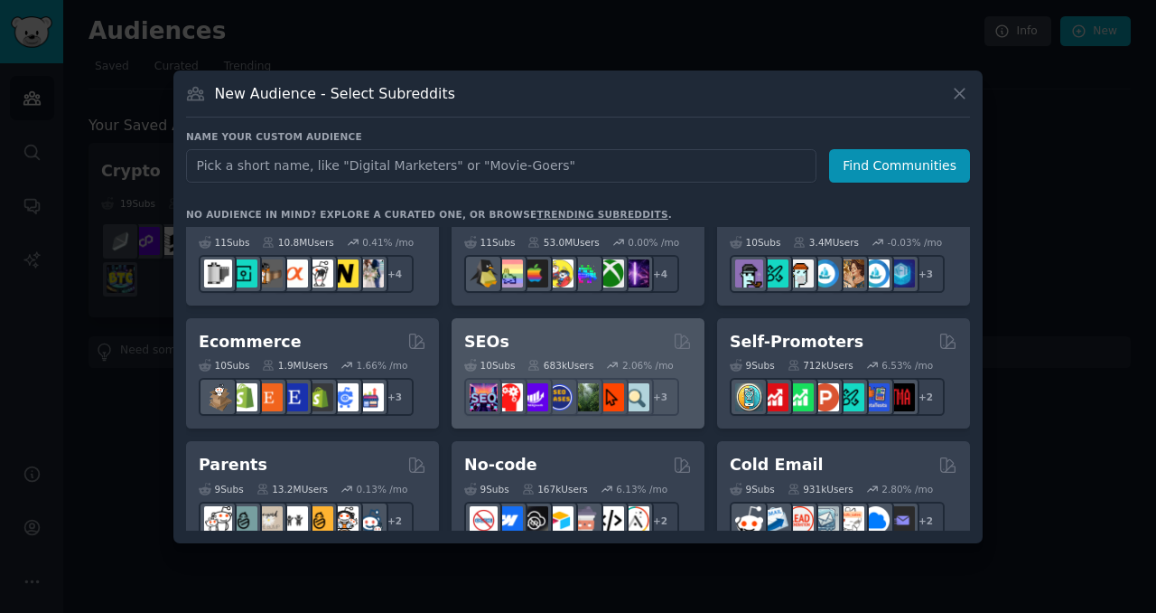
scroll to position [647, 0]
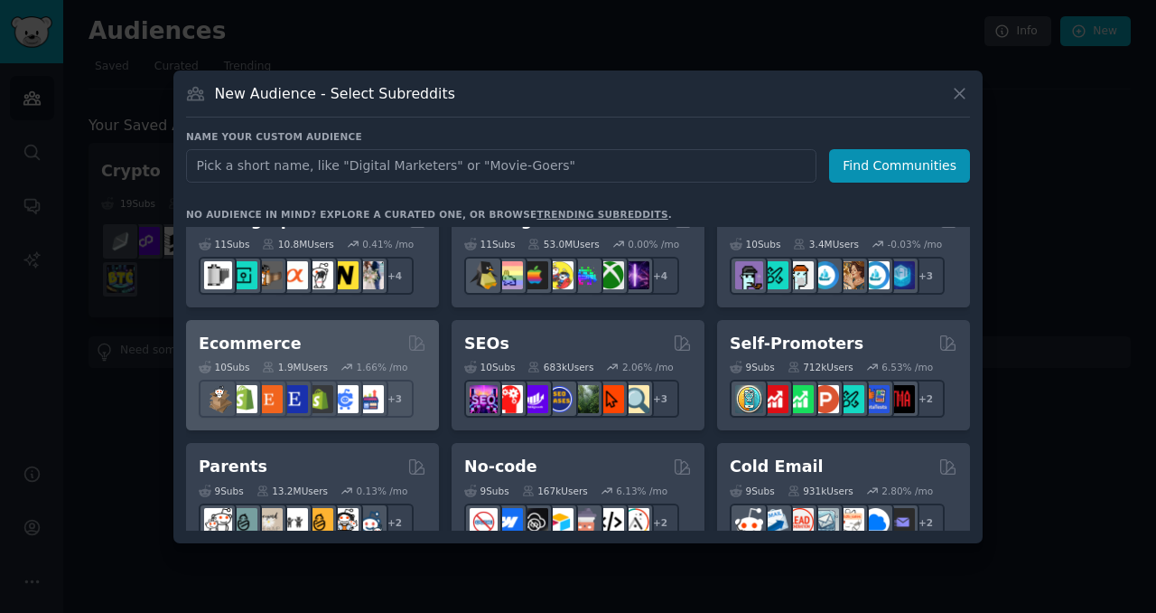
click at [341, 346] on div "Ecommerce" at bounding box center [313, 343] width 228 height 23
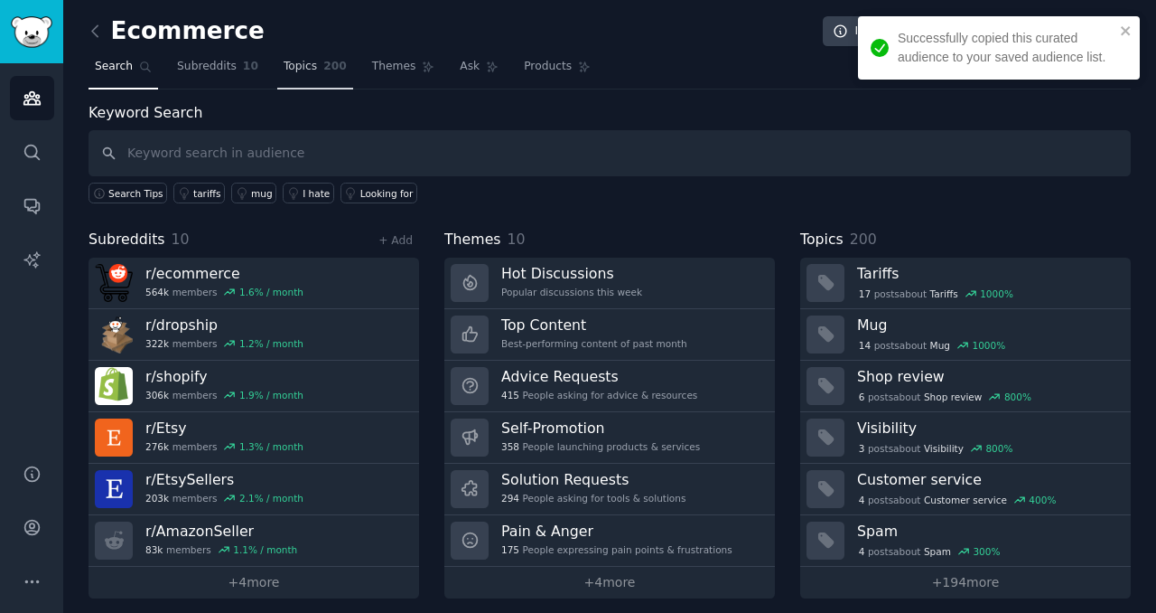
click at [311, 69] on span "Topics" at bounding box center [300, 67] width 33 height 16
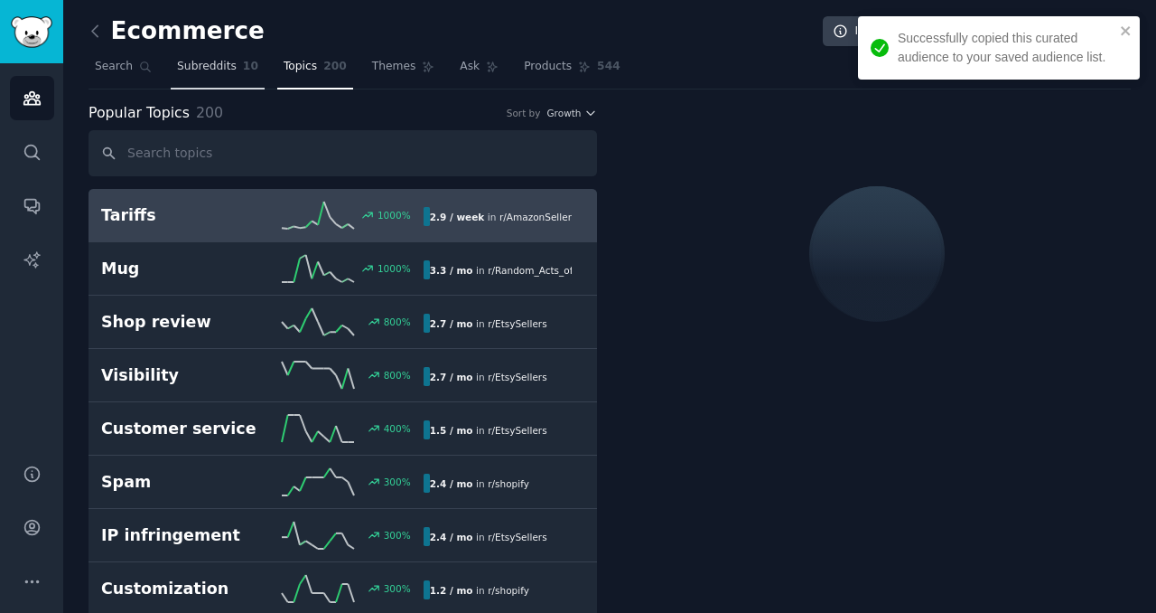
click at [248, 67] on span "10" at bounding box center [250, 67] width 15 height 16
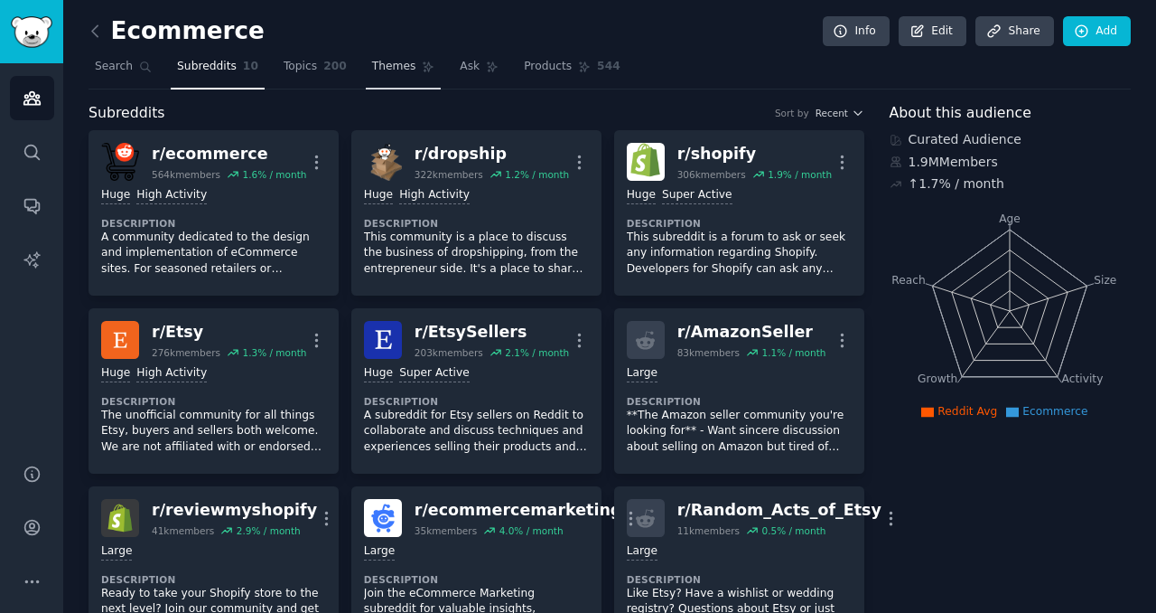
click at [377, 67] on span "Themes" at bounding box center [394, 67] width 44 height 16
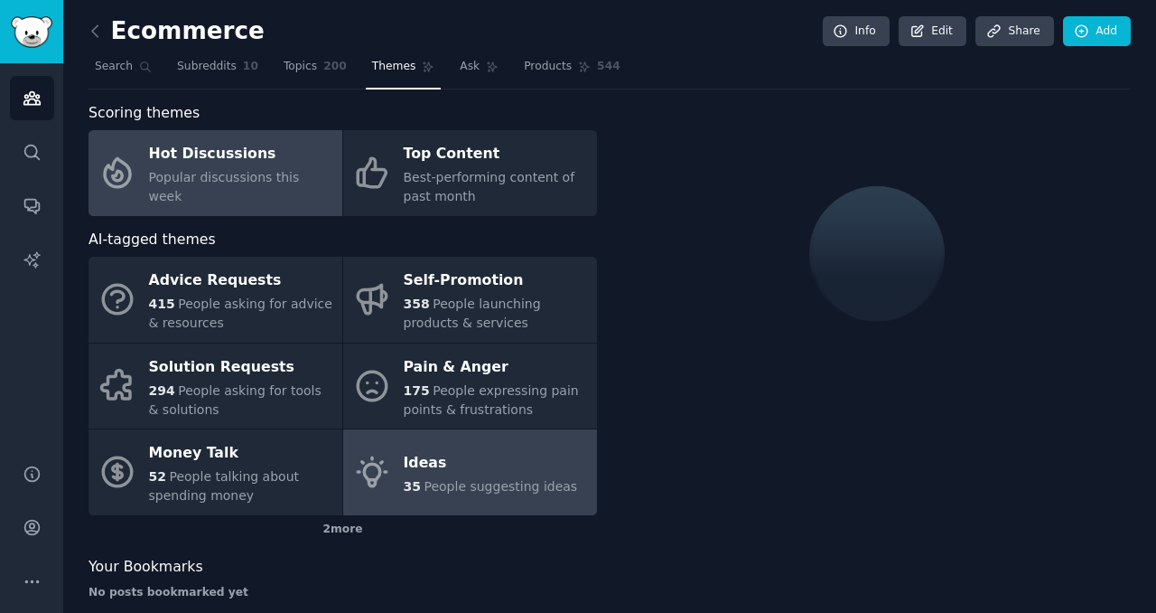
click at [392, 469] on link "Ideas 35 People suggesting ideas" at bounding box center [470, 472] width 254 height 86
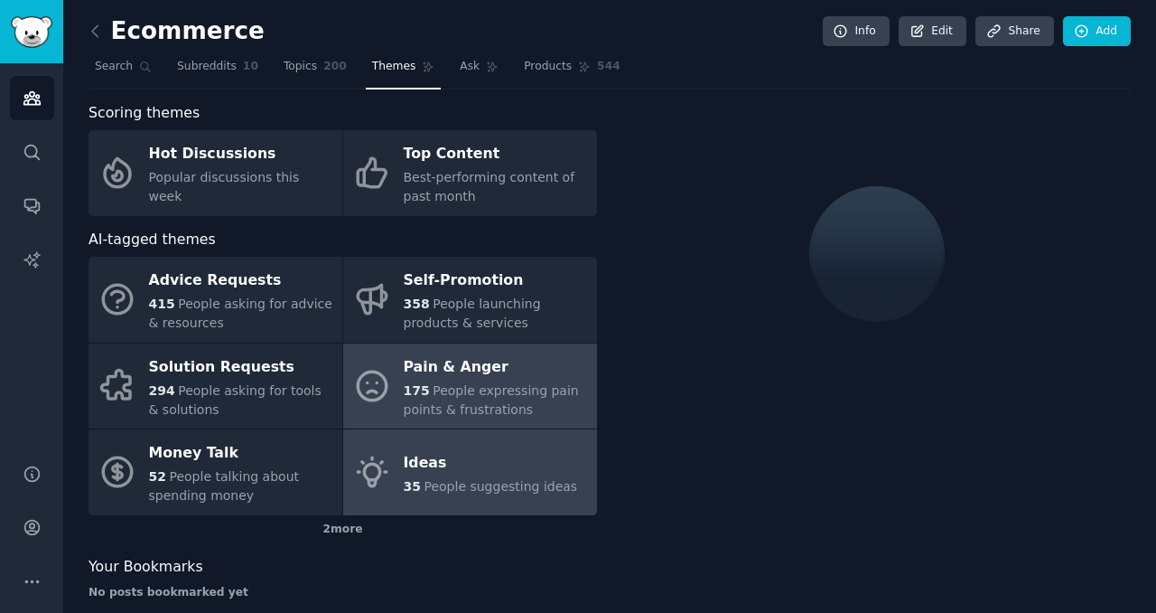
click at [406, 386] on span "175" at bounding box center [417, 390] width 26 height 14
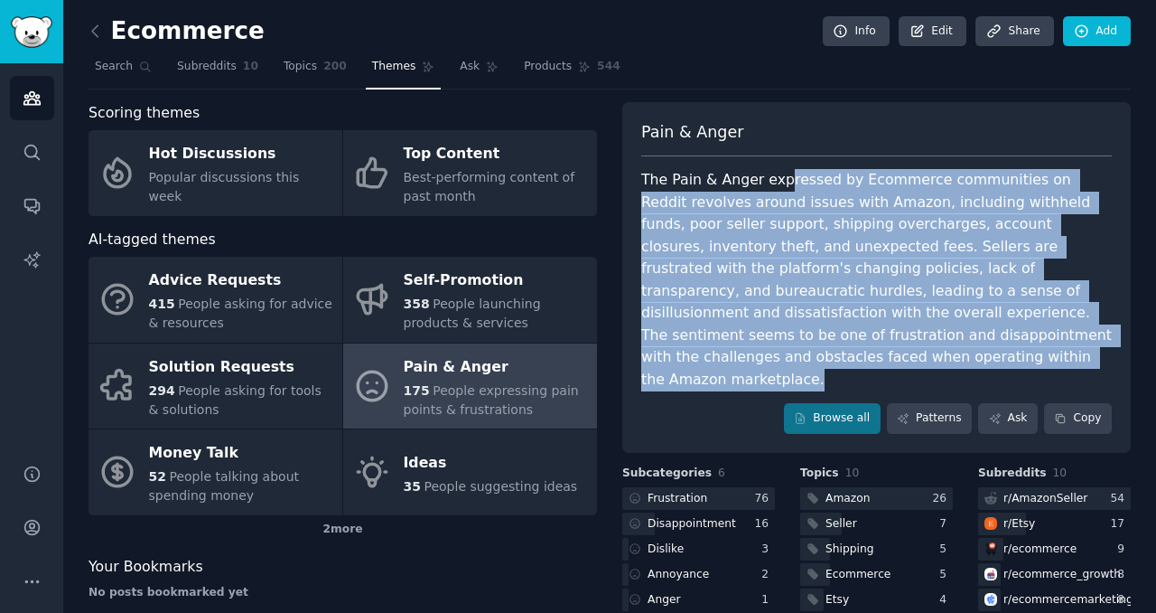
drag, startPoint x: 749, startPoint y: 357, endPoint x: 774, endPoint y: 185, distance: 173.5
click at [774, 185] on div "The Pain & Anger expressed by Ecommerce communities on Reddit revolves around i…" at bounding box center [876, 279] width 471 height 221
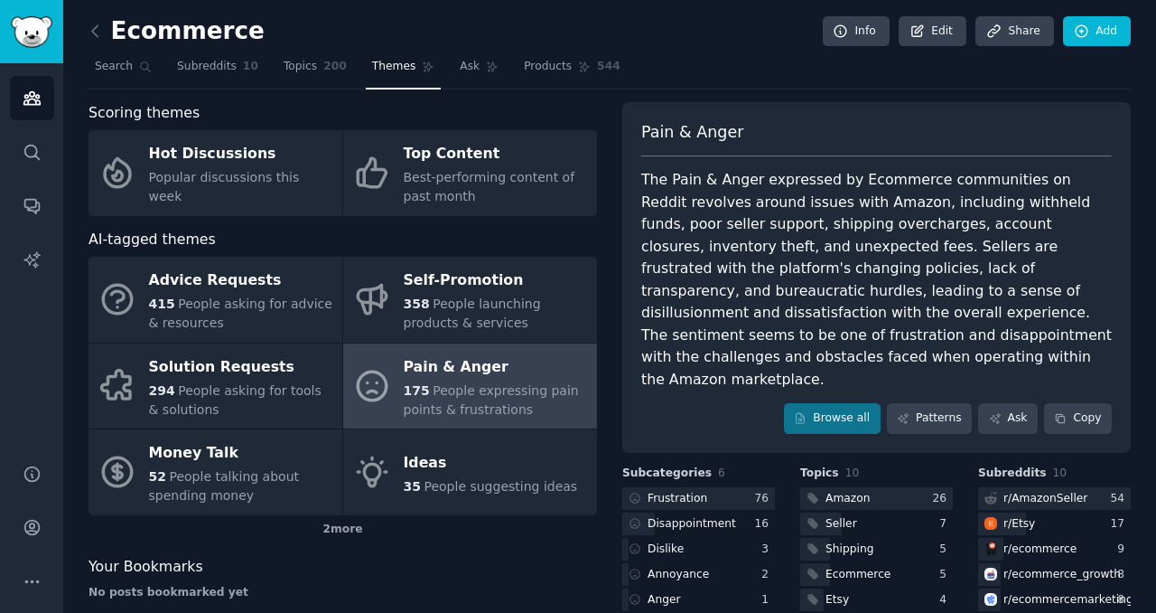
click at [765, 212] on div "The Pain & Anger expressed by Ecommerce communities on Reddit revolves around i…" at bounding box center [876, 279] width 471 height 221
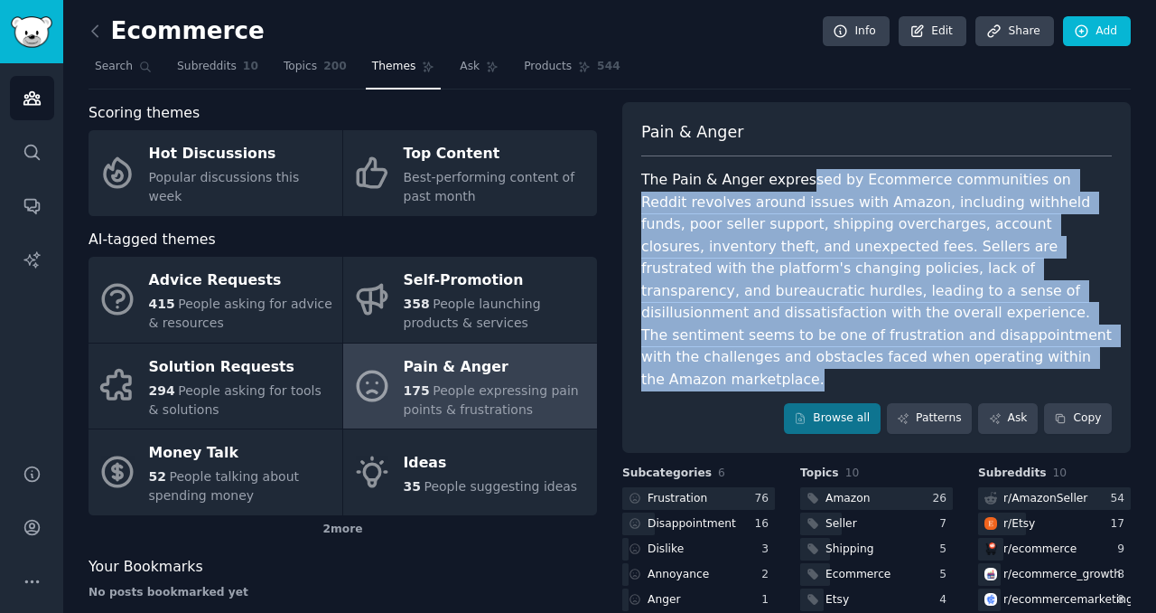
drag, startPoint x: 797, startPoint y: 352, endPoint x: 795, endPoint y: 170, distance: 182.5
click at [795, 169] on div "The Pain & Anger expressed by Ecommerce communities on Reddit revolves around i…" at bounding box center [876, 279] width 471 height 221
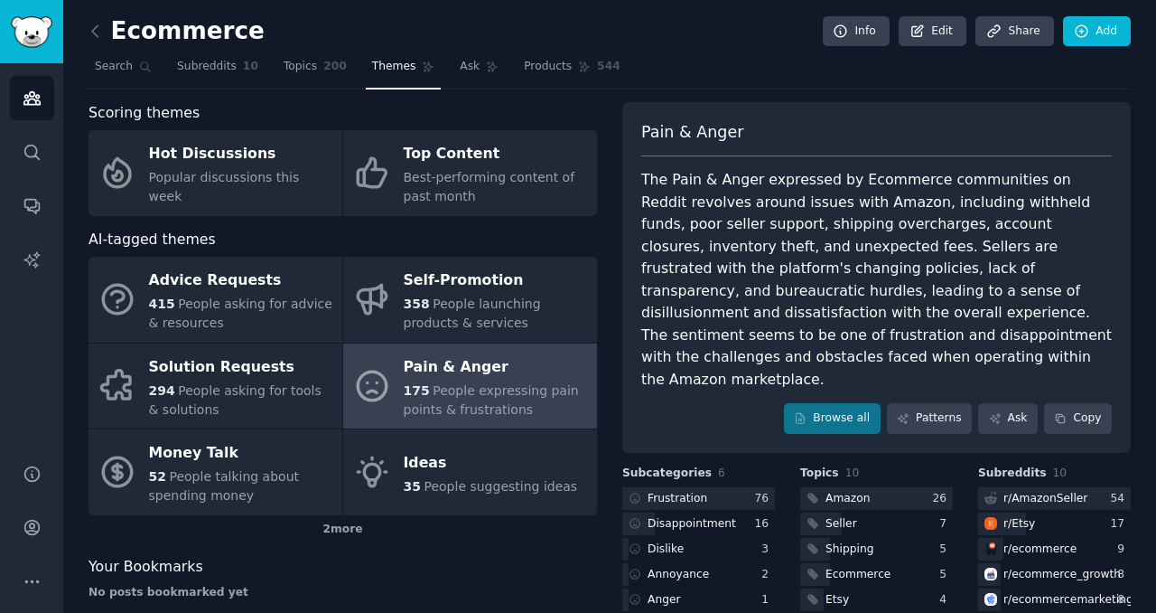
click at [795, 170] on div "The Pain & Anger expressed by Ecommerce communities on Reddit revolves around i…" at bounding box center [876, 279] width 471 height 221
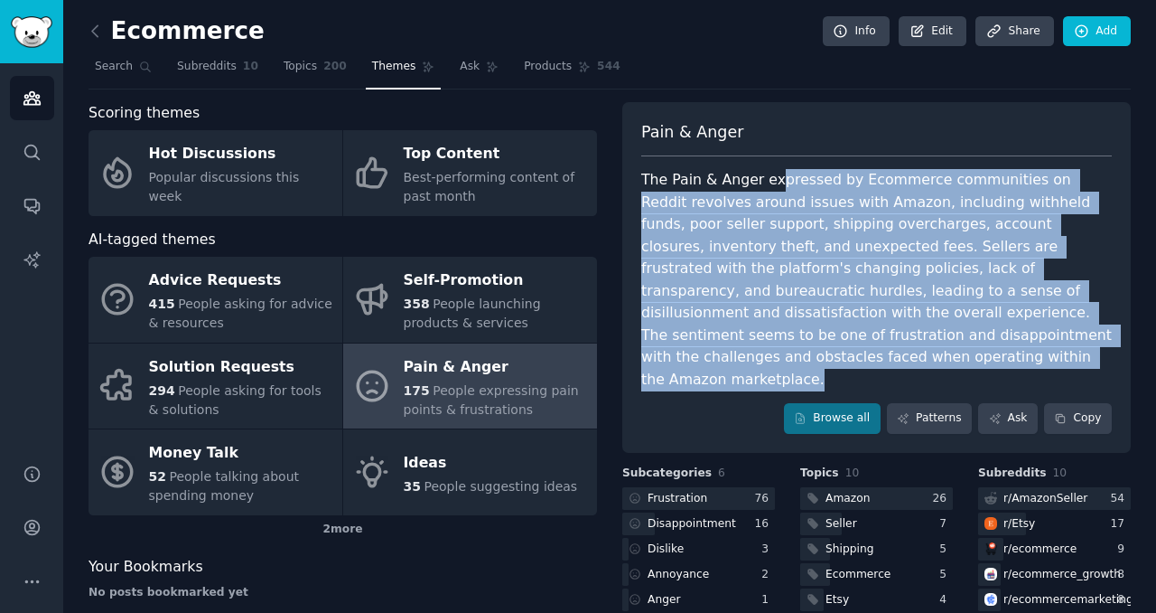
drag, startPoint x: 730, startPoint y: 358, endPoint x: 768, endPoint y: 181, distance: 181.1
click at [768, 181] on div "The Pain & Anger expressed by Ecommerce communities on Reddit revolves around i…" at bounding box center [876, 279] width 471 height 221
click at [790, 307] on div "The Pain & Anger expressed by Ecommerce communities on Reddit revolves around i…" at bounding box center [876, 279] width 471 height 221
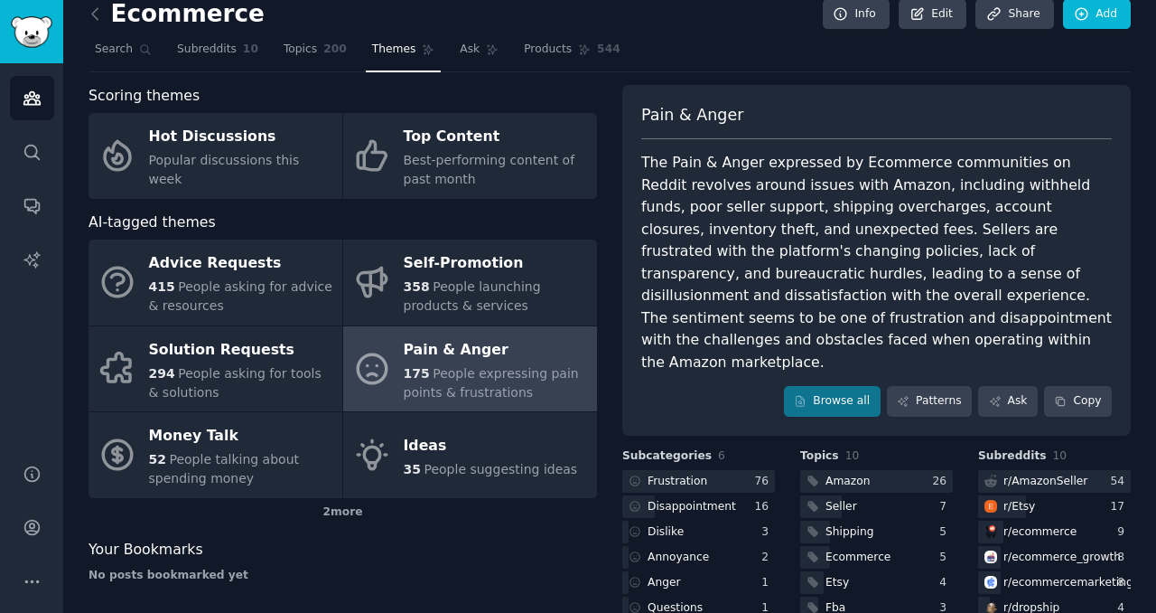
scroll to position [20, 0]
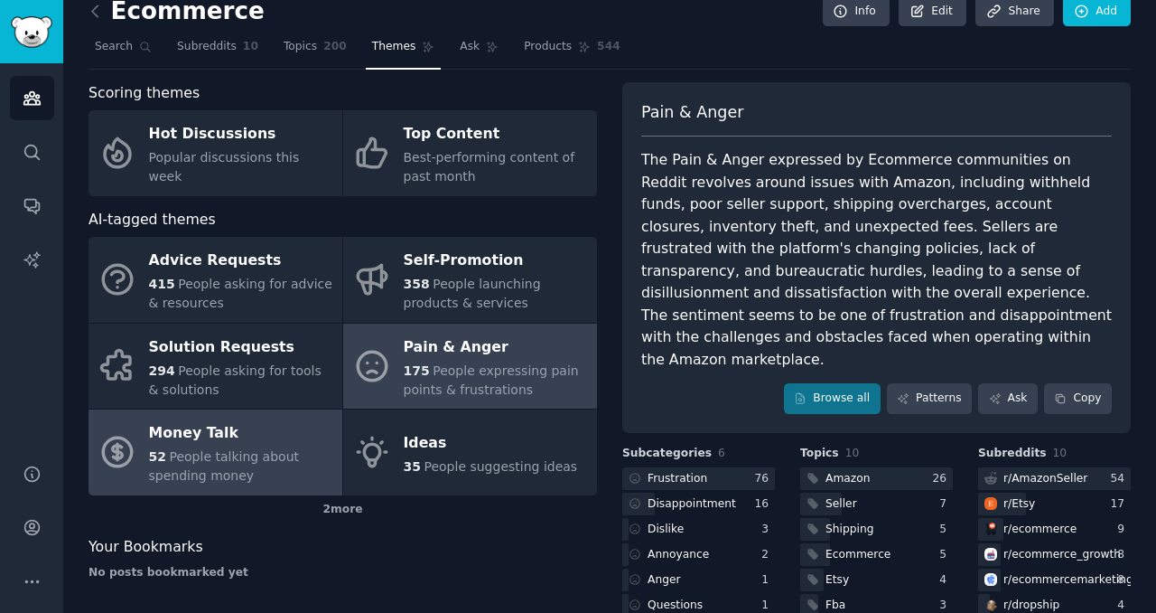
click at [274, 453] on span "People talking about spending money" at bounding box center [224, 465] width 151 height 33
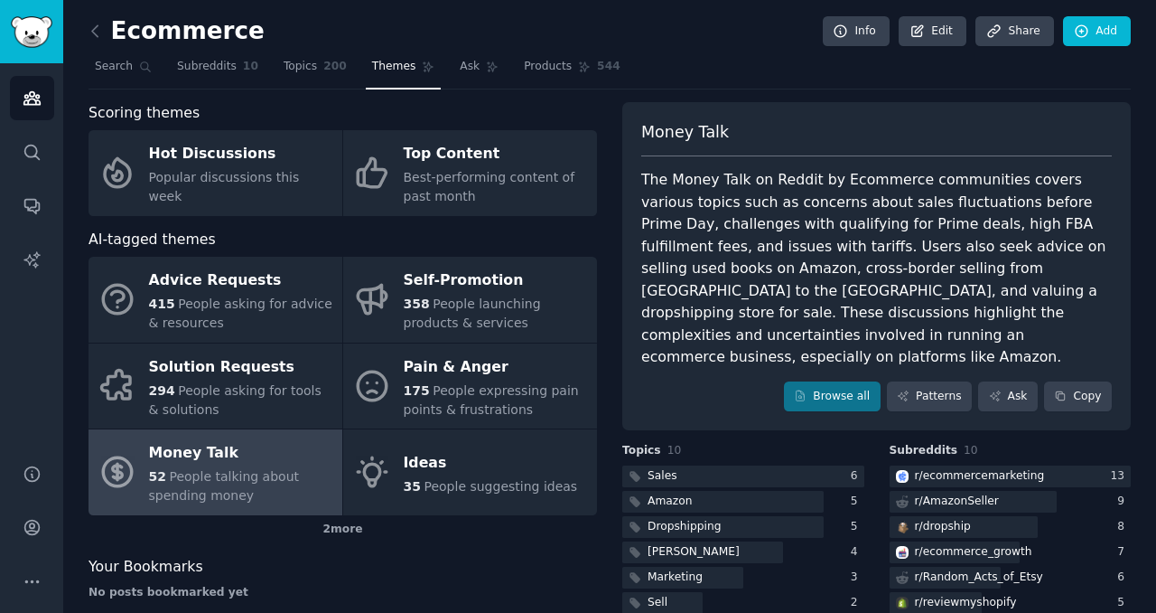
click at [105, 24] on link at bounding box center [100, 31] width 23 height 29
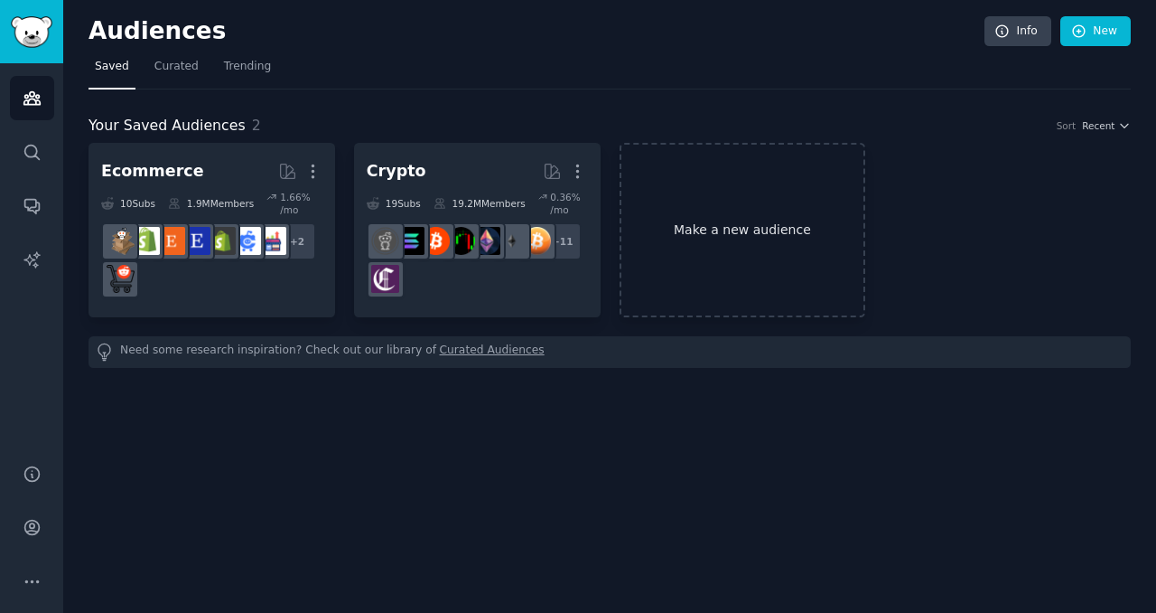
click at [709, 205] on link "Make a new audience" at bounding box center [743, 230] width 247 height 174
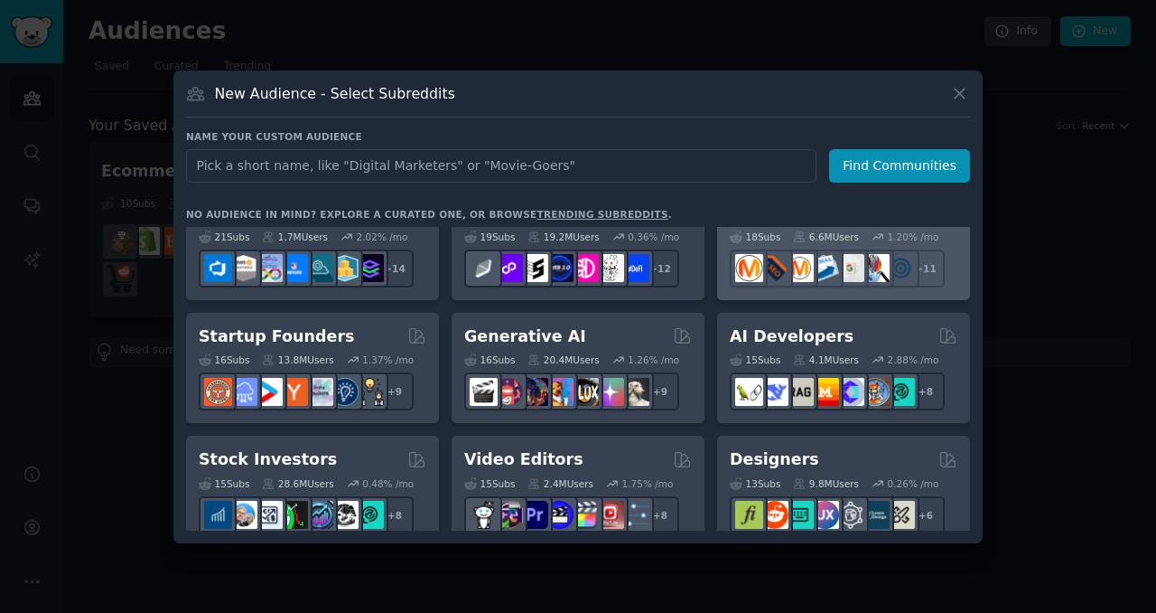
scroll to position [163, 0]
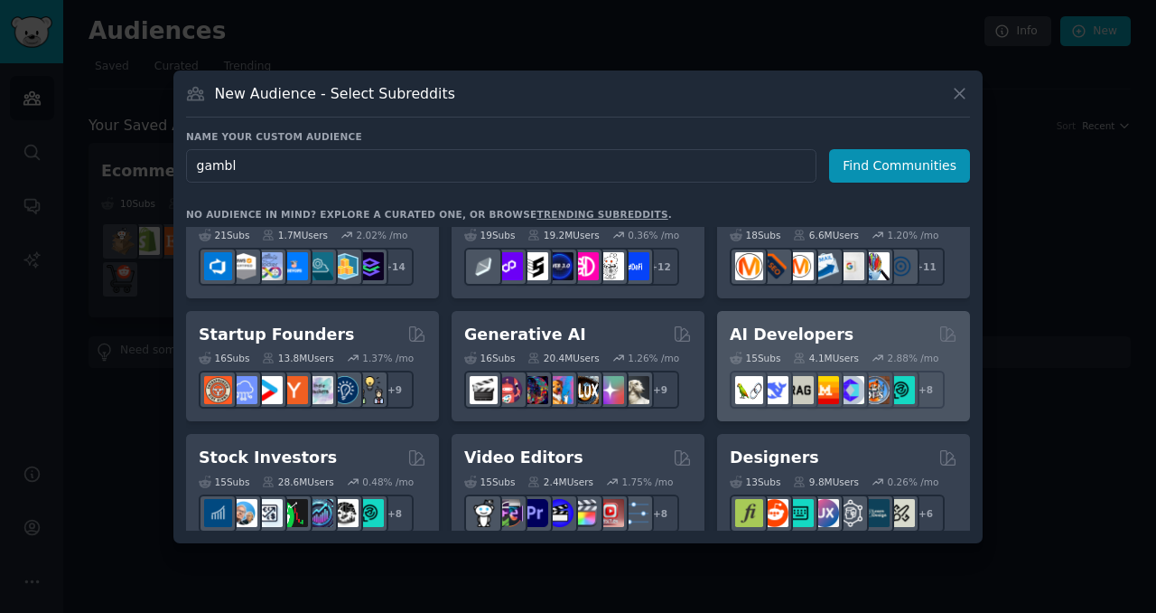
type input "[PERSON_NAME]"
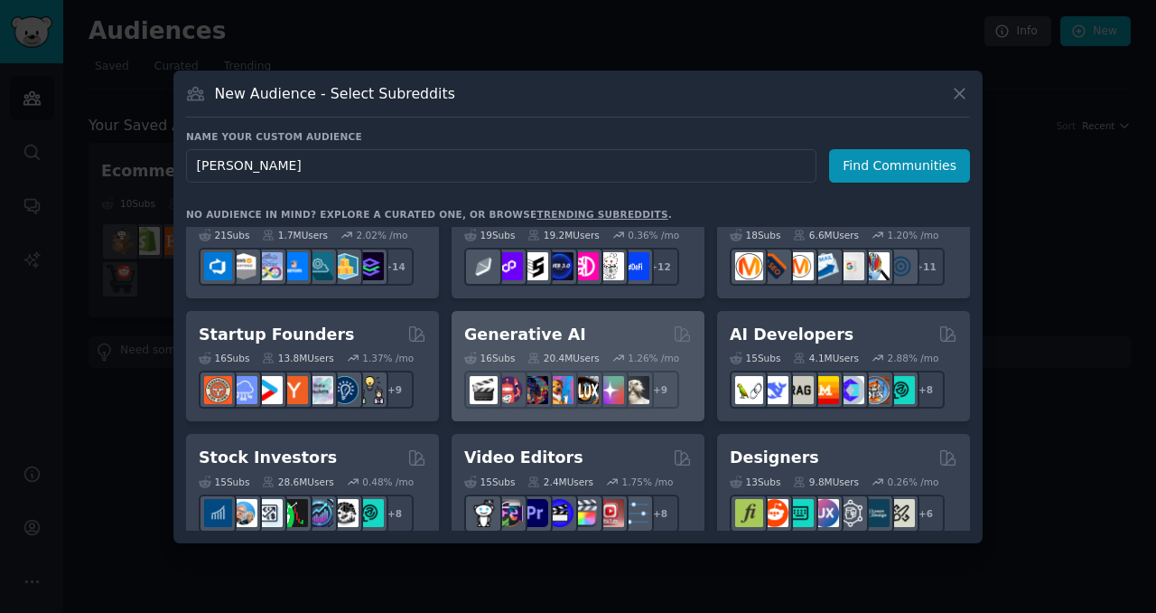
scroll to position [0, 0]
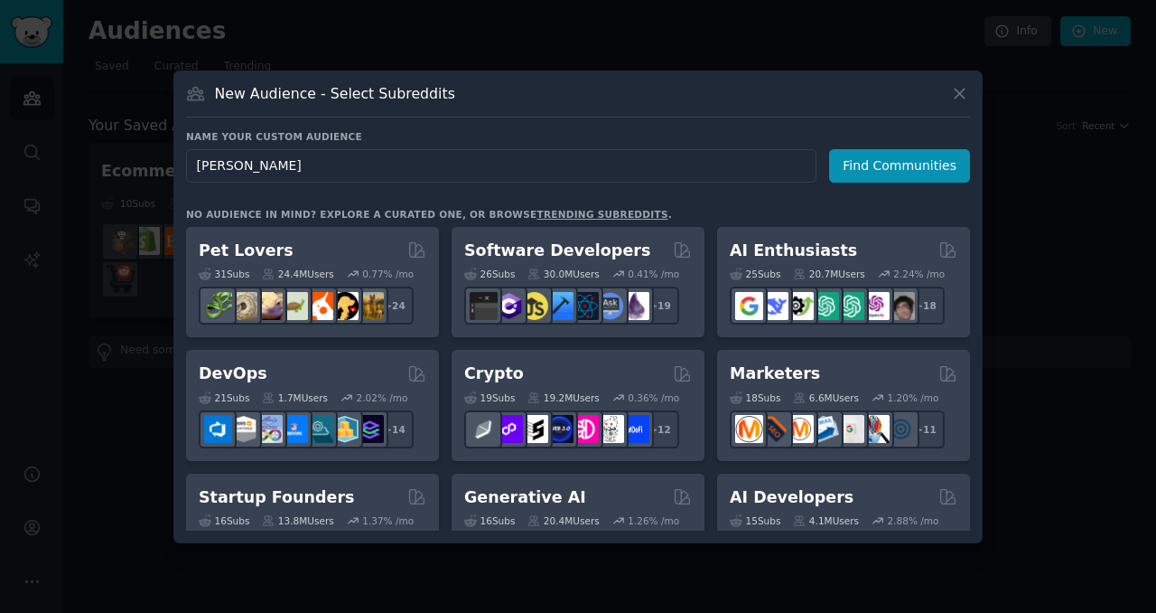
click button "Find Communities" at bounding box center [899, 165] width 141 height 33
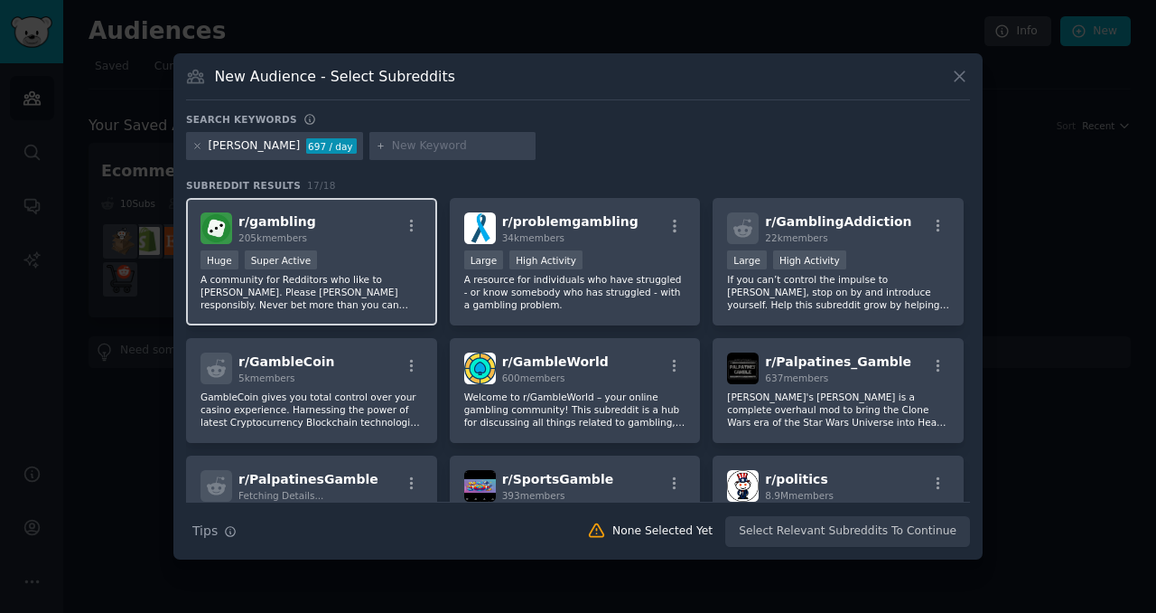
click at [389, 260] on div "Huge Super Active" at bounding box center [312, 261] width 222 height 23
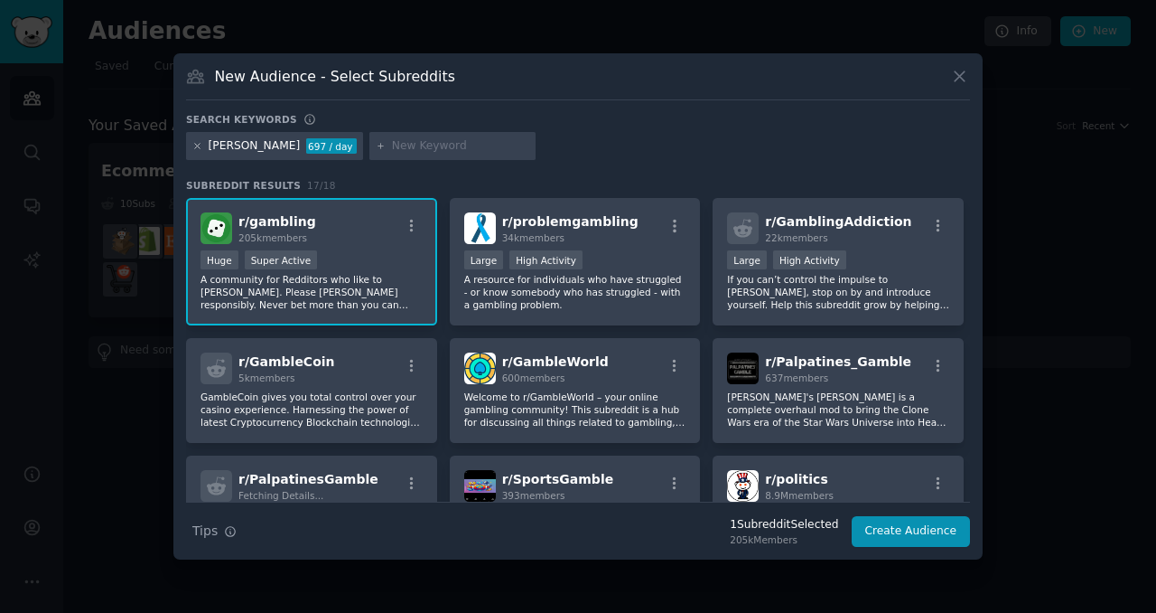
click at [196, 145] on icon at bounding box center [197, 146] width 5 height 5
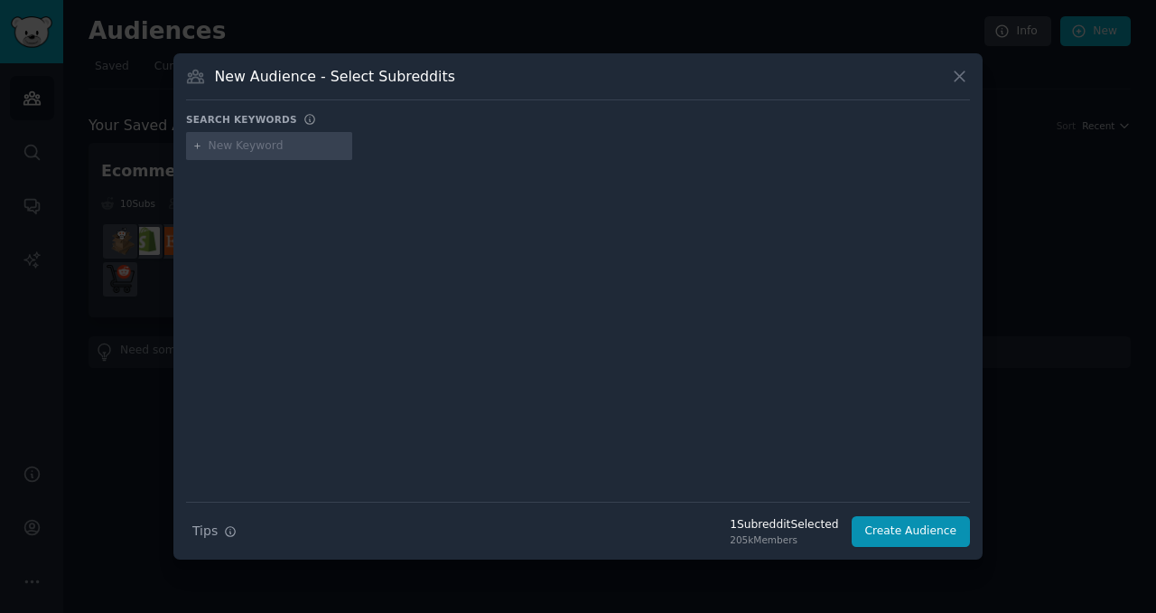
click at [236, 149] on input "text" at bounding box center [277, 146] width 137 height 16
type input "fanduel"
click at [454, 374] on div at bounding box center [578, 318] width 784 height 304
click at [779, 522] on div "1 Subreddit Selected" at bounding box center [784, 525] width 108 height 16
click at [953, 64] on div "New Audience - Select Subreddits Search keywords fanduel Search Tips Tips 1 Sub…" at bounding box center [578, 306] width 810 height 507
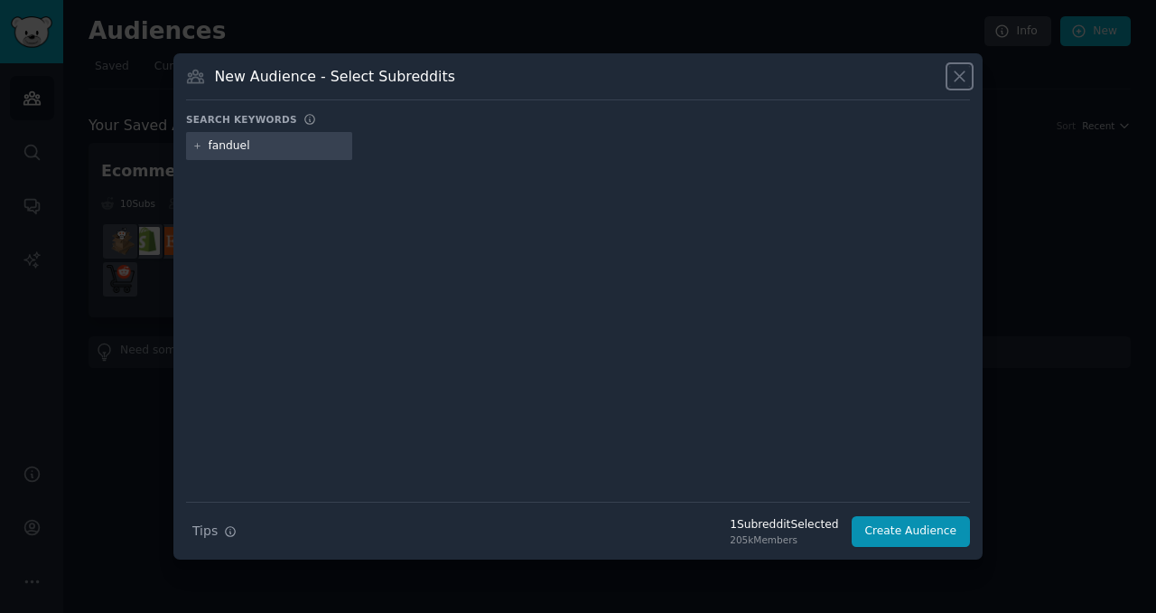
click at [954, 70] on icon at bounding box center [959, 76] width 19 height 19
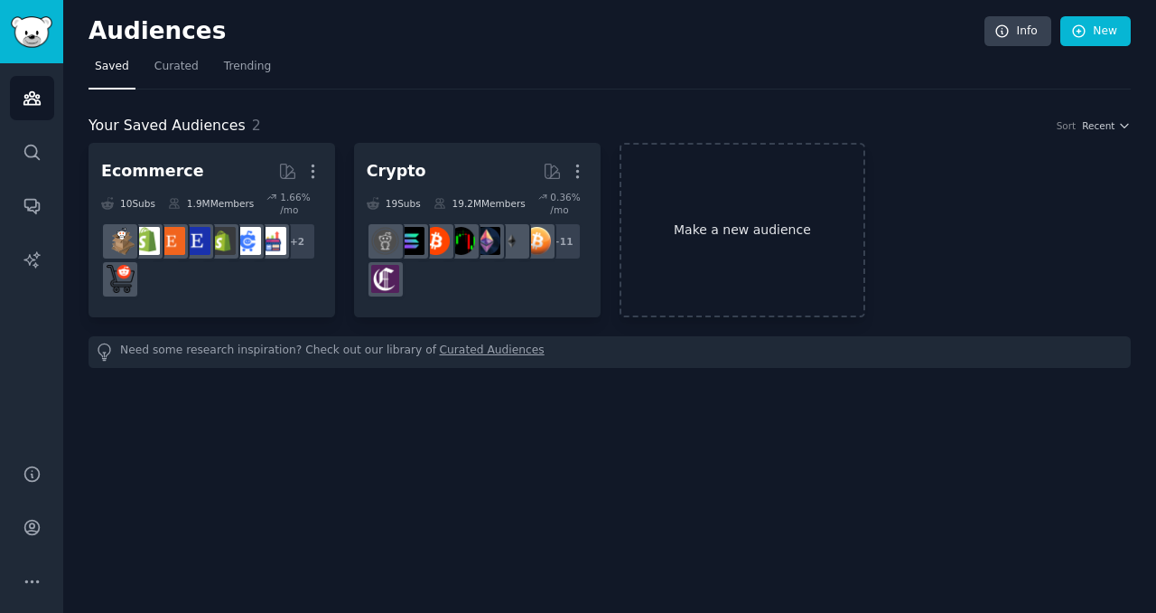
click at [641, 217] on link "Make a new audience" at bounding box center [743, 230] width 247 height 174
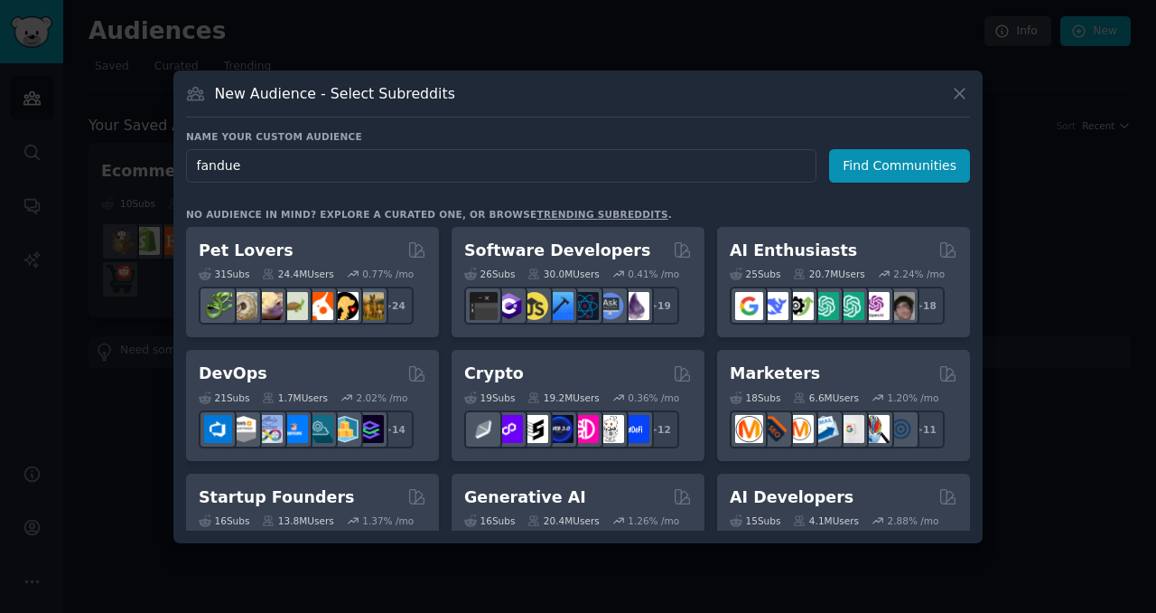
type input "fanduel"
drag, startPoint x: 378, startPoint y: 160, endPoint x: 156, endPoint y: 159, distance: 221.4
click at [156, 159] on div "​ New Audience - Select Subreddits Name your custom audience Audience Name fand…" at bounding box center [578, 306] width 1144 height 613
type input "sports betting"
click at [889, 166] on button "Find Communities" at bounding box center [899, 165] width 141 height 33
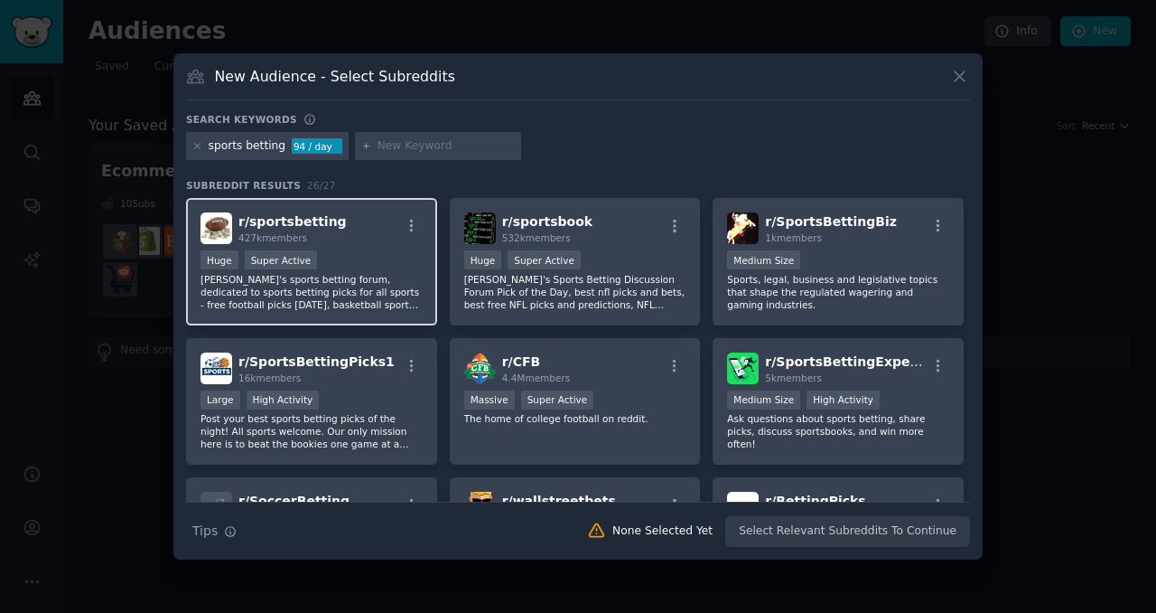
click at [390, 253] on div "Huge Super Active" at bounding box center [312, 261] width 222 height 23
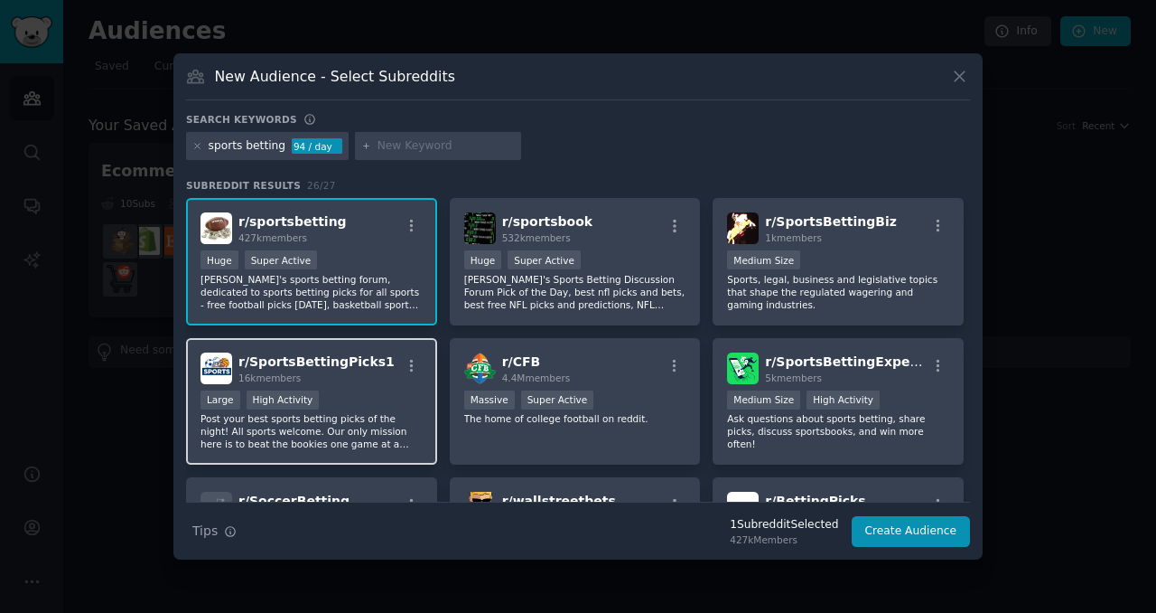
click at [407, 409] on div "Large High Activity" at bounding box center [312, 401] width 222 height 23
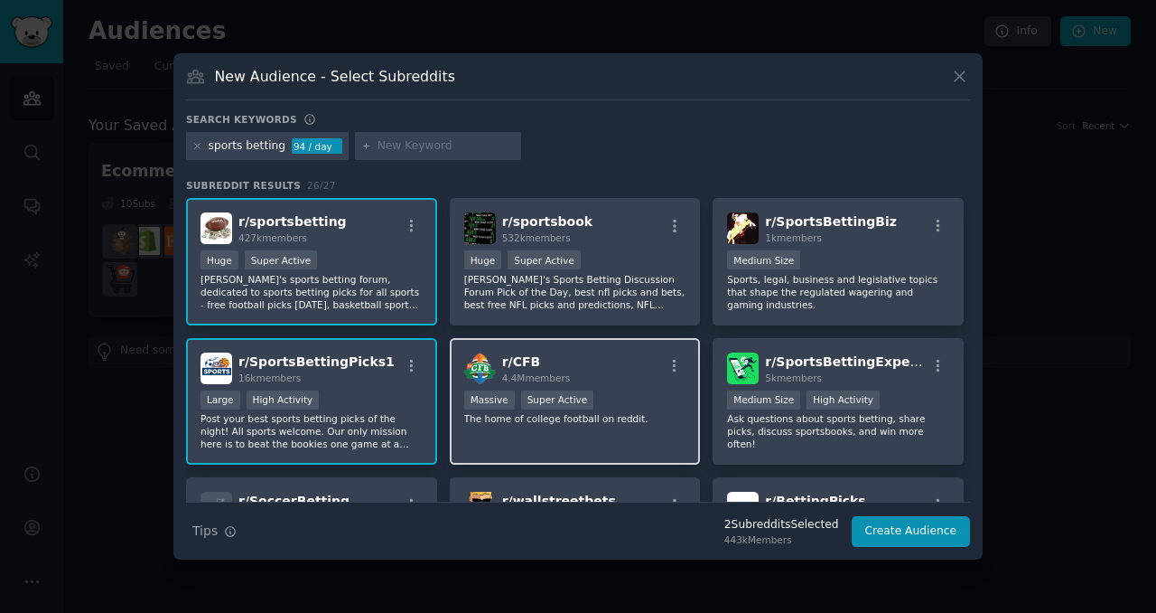
click at [585, 437] on div "r/ CFB 4.4M members 1,000,000+ members Massive Super Active The home of college…" at bounding box center [575, 401] width 251 height 127
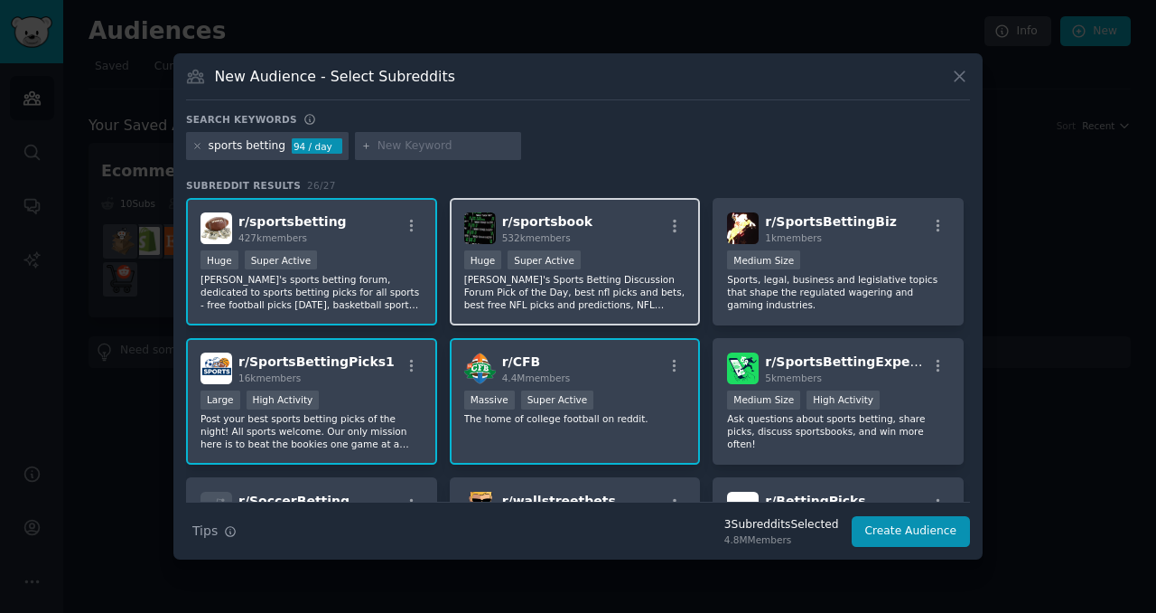
click at [617, 314] on div "r/ sportsbook 532k members Huge Super Active Reddit's Sports Betting Discussion…" at bounding box center [575, 261] width 251 height 127
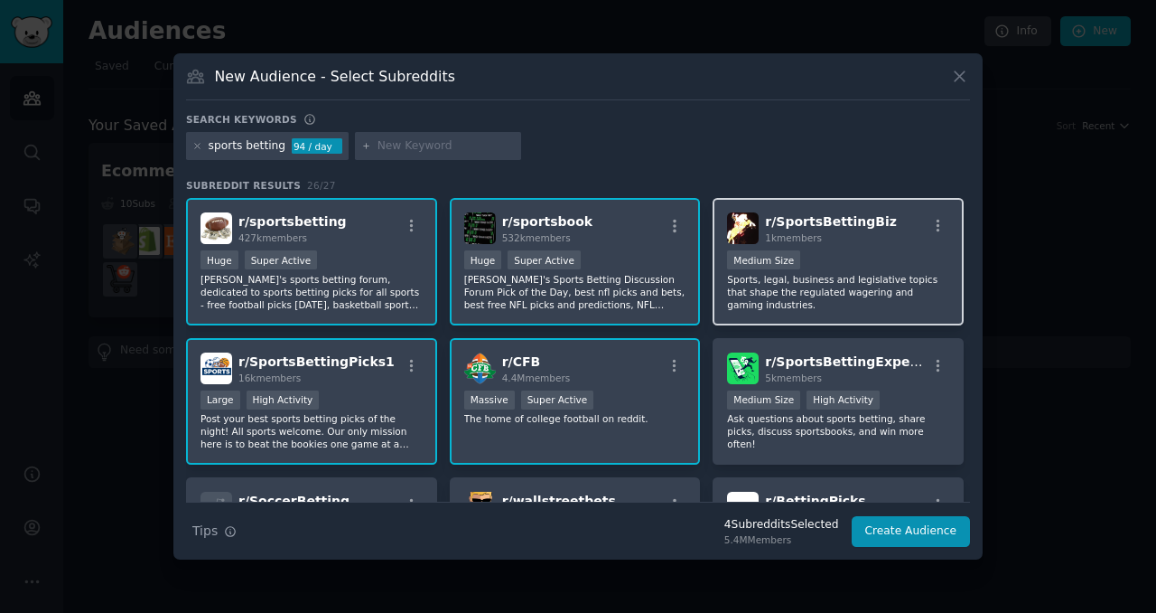
click at [762, 317] on div "r/ SportsBettingBiz 1k members Medium Size Sports, legal, business and legislat…" at bounding box center [838, 261] width 251 height 127
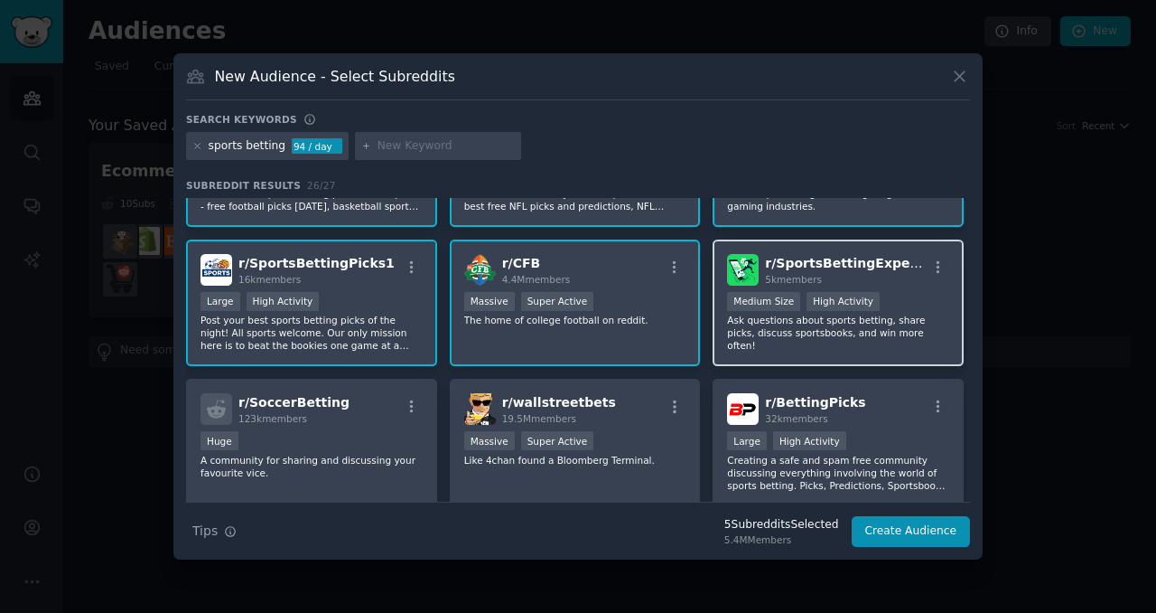
click at [765, 350] on div "r/ SportsBettingExperts 5k members Medium Size High Activity Ask questions abou…" at bounding box center [838, 302] width 251 height 127
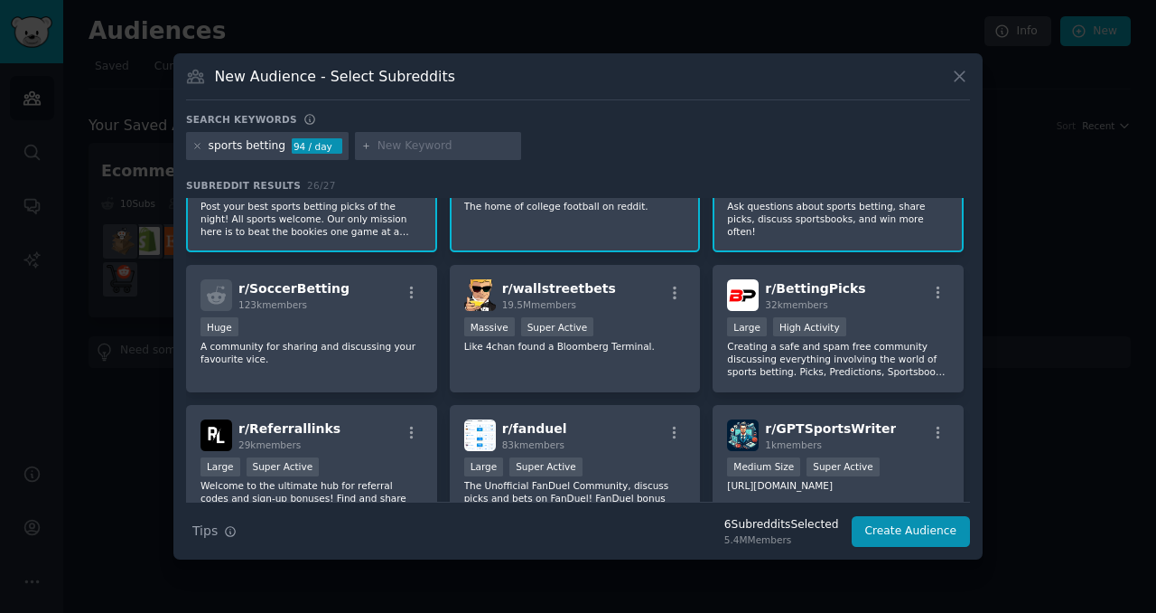
scroll to position [214, 0]
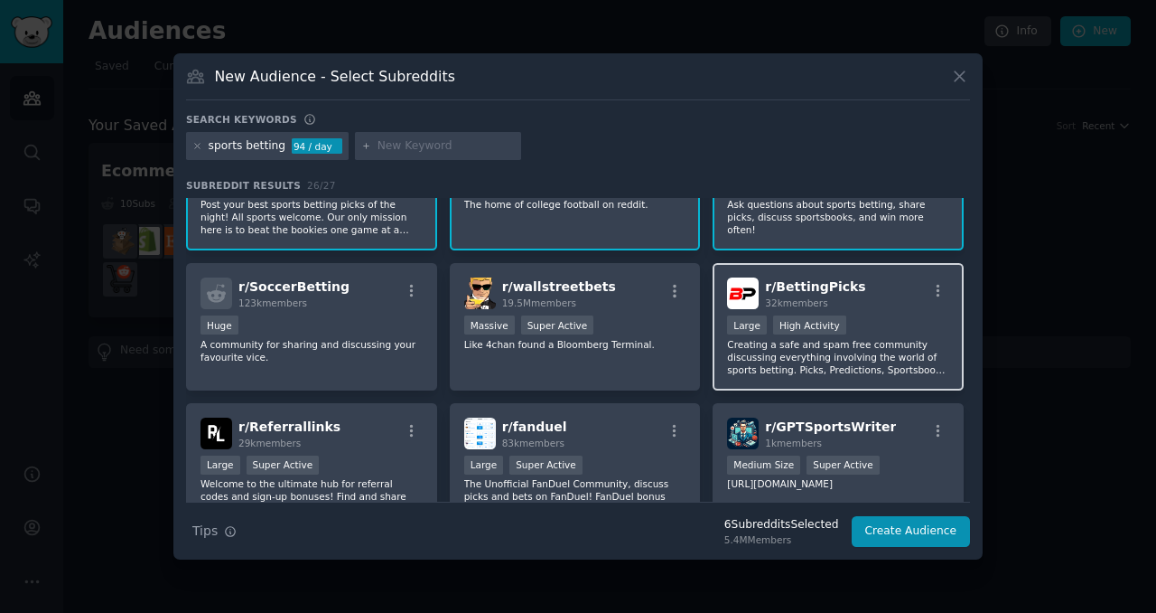
click at [773, 355] on p "Creating a safe and spam free community discussing everything involving the wor…" at bounding box center [838, 357] width 222 height 38
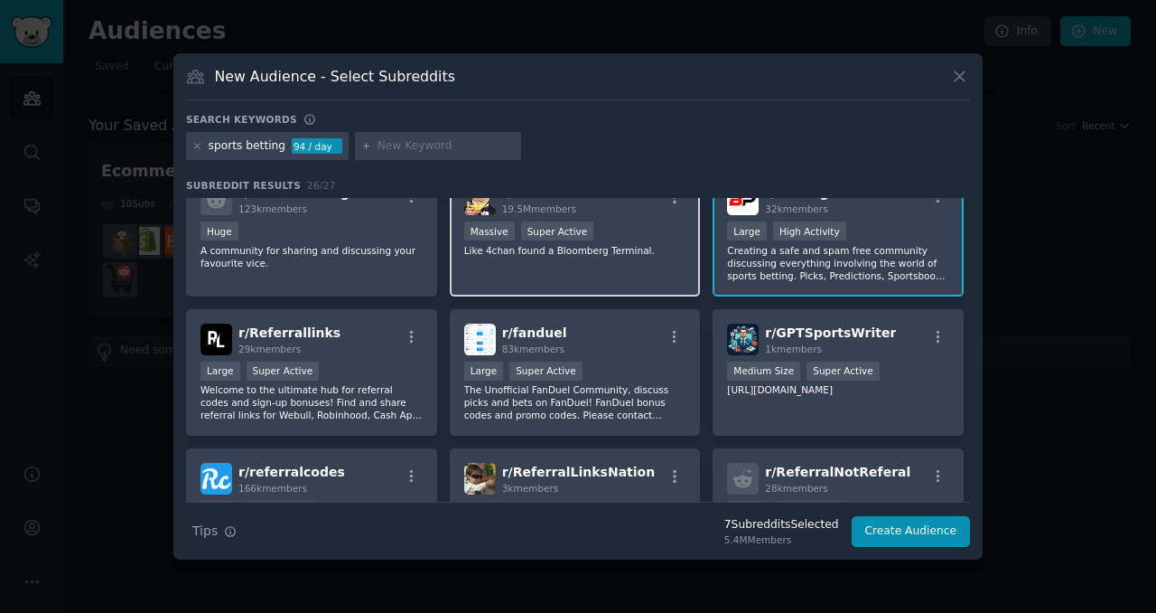
scroll to position [311, 0]
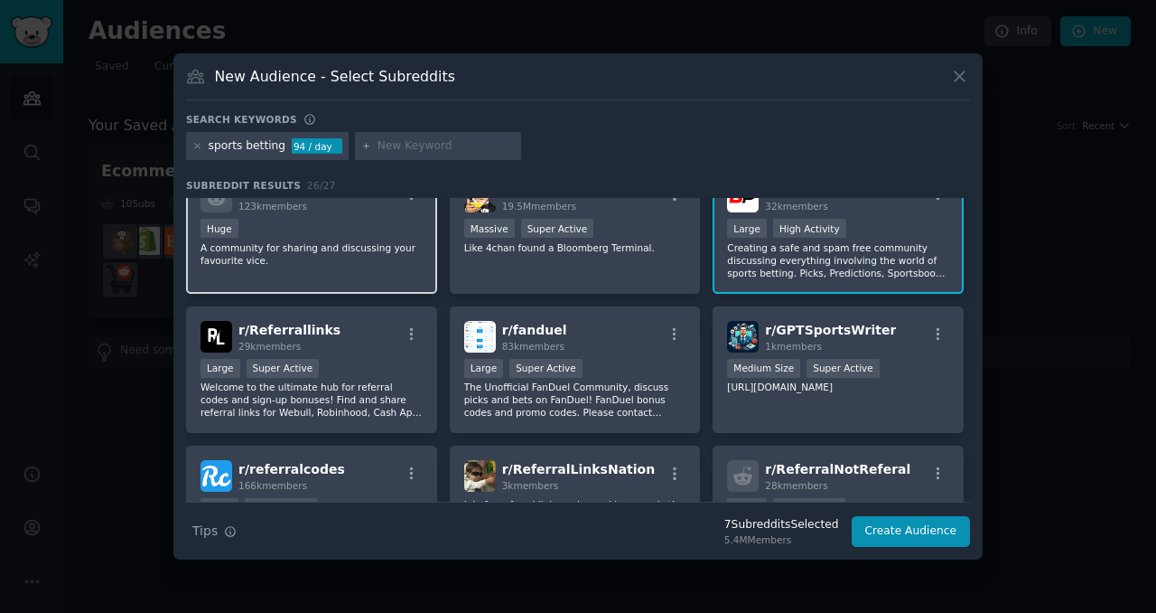
click at [369, 248] on p "A community for sharing and discussing your favourite vice." at bounding box center [312, 253] width 222 height 25
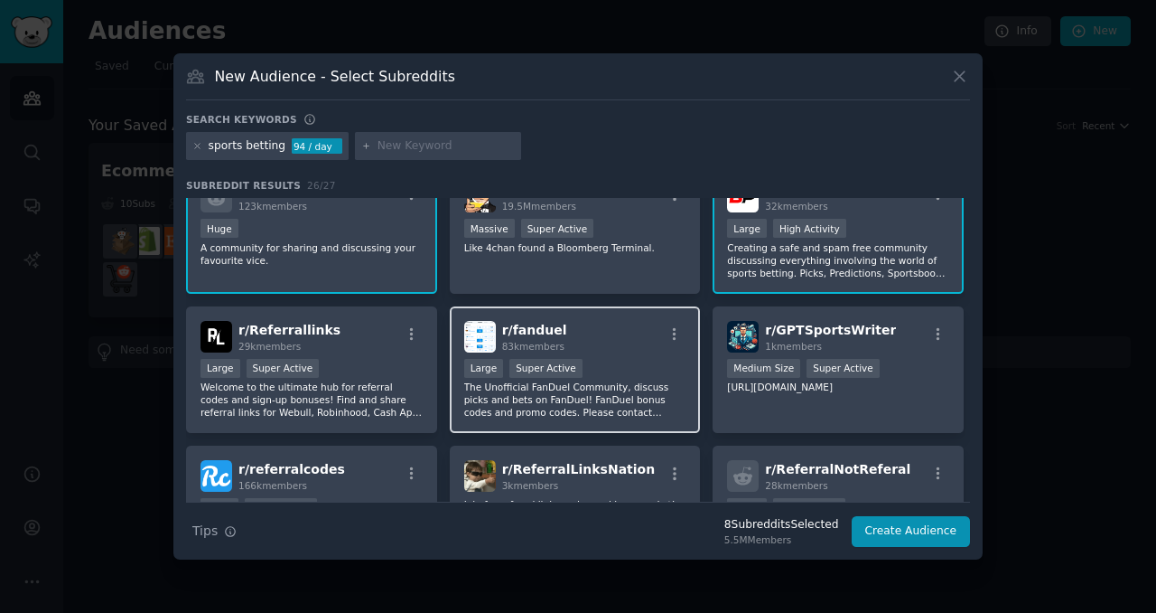
click at [529, 410] on p "The Unofficial FanDuel Community, discuss picks and bets on FanDuel! FanDuel bo…" at bounding box center [575, 399] width 222 height 38
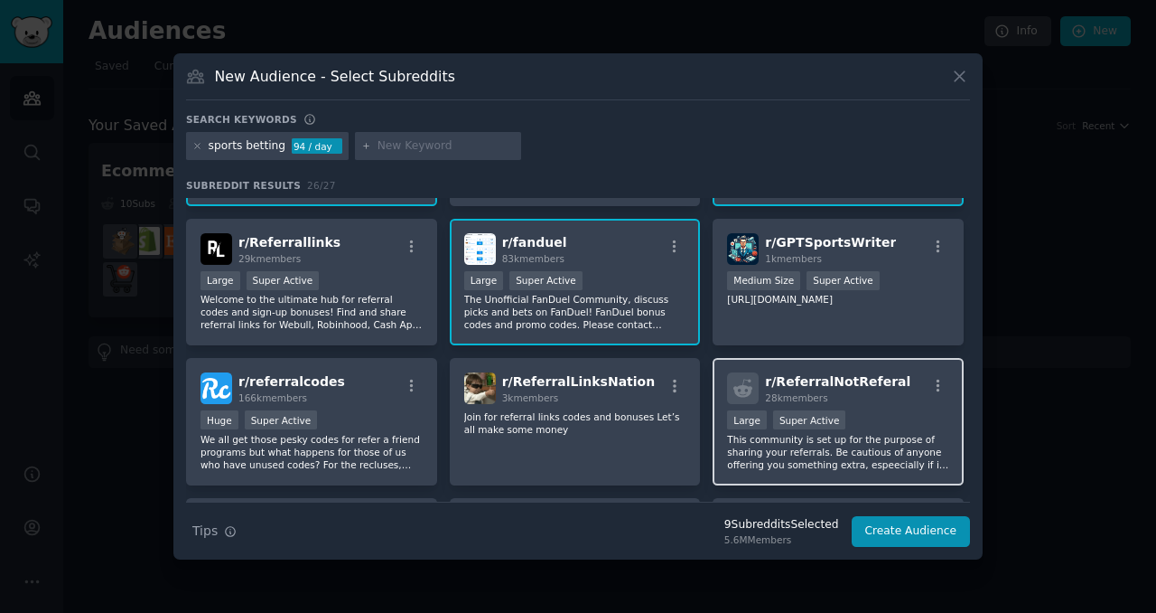
scroll to position [403, 0]
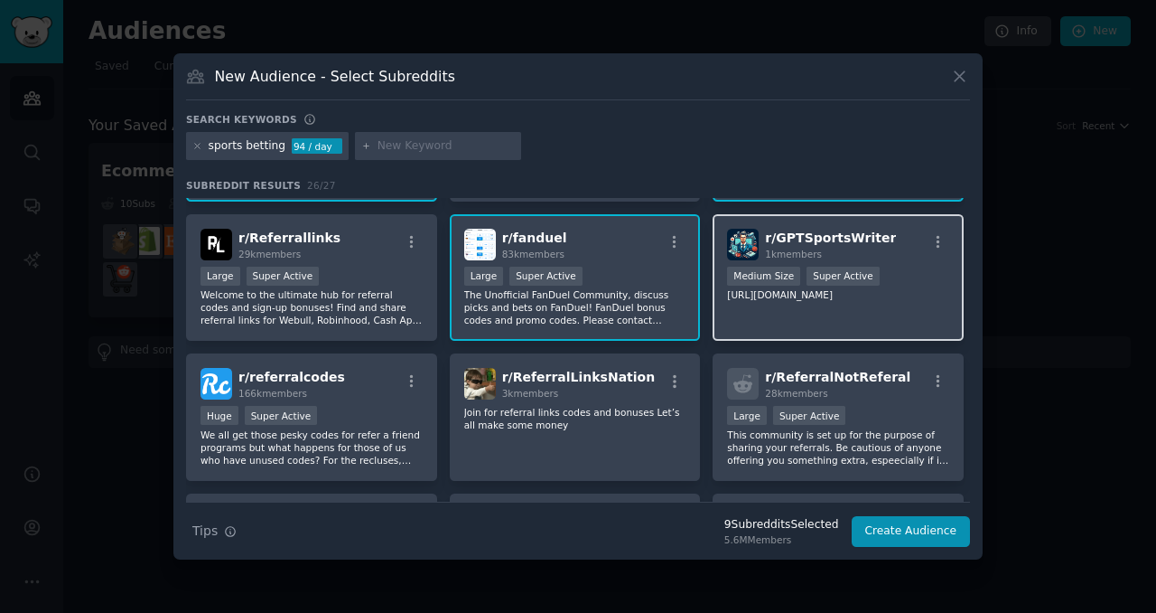
click at [880, 306] on div "r/ GPTSportsWriter 1k members Medium Size Super Active [URL][DOMAIN_NAME]" at bounding box center [838, 277] width 251 height 127
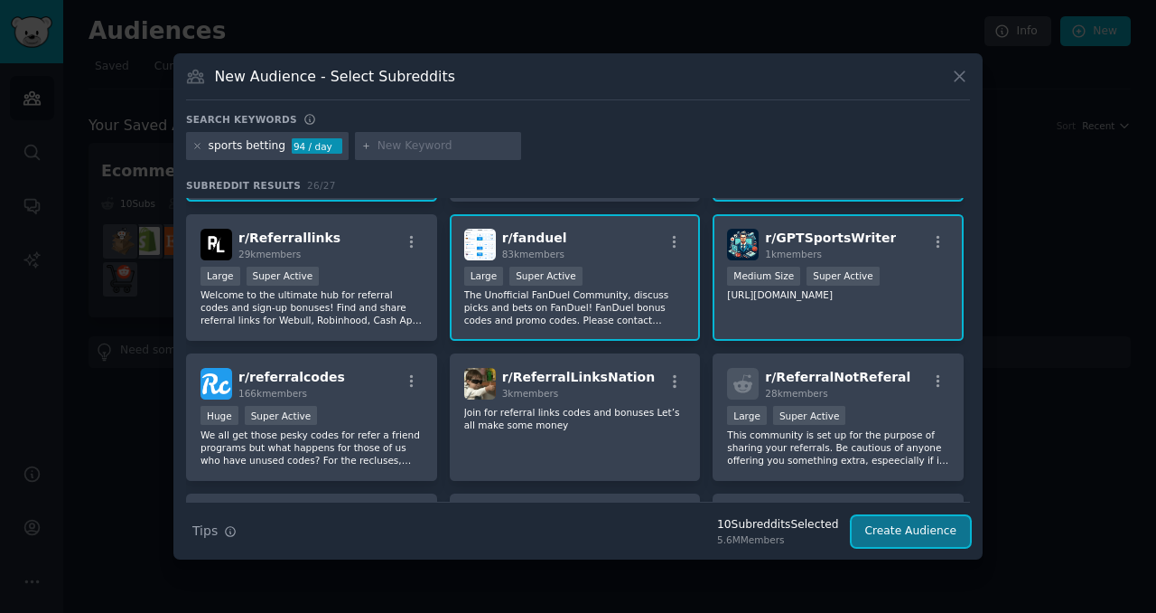
click at [905, 538] on button "Create Audience" at bounding box center [911, 531] width 119 height 31
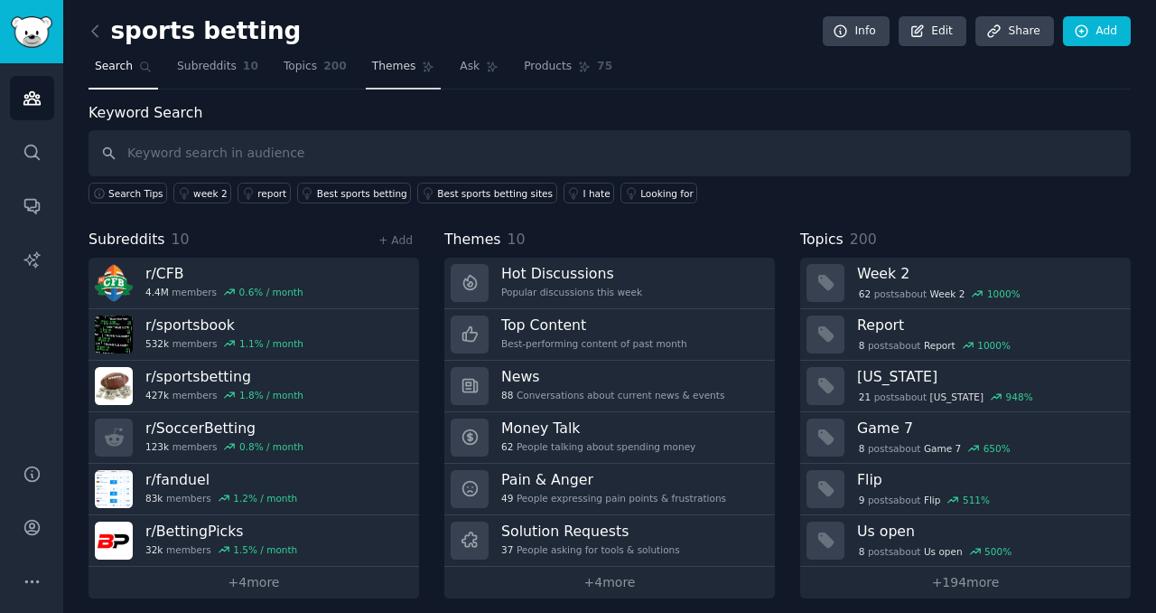
click at [385, 69] on span "Themes" at bounding box center [394, 67] width 44 height 16
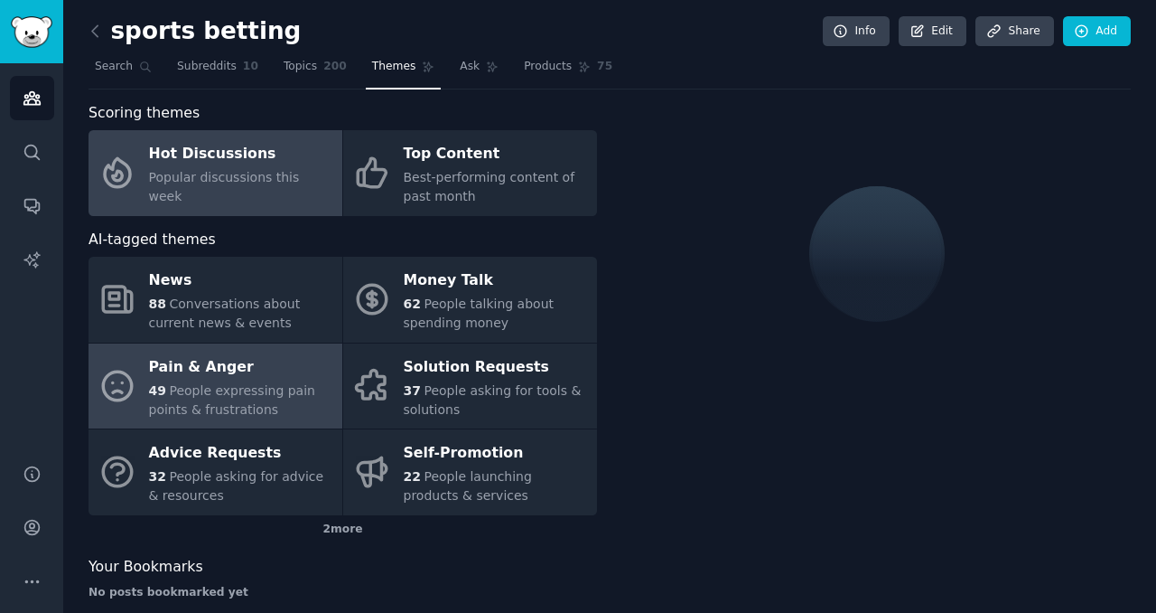
click at [247, 403] on span "People expressing pain points & frustrations" at bounding box center [232, 399] width 166 height 33
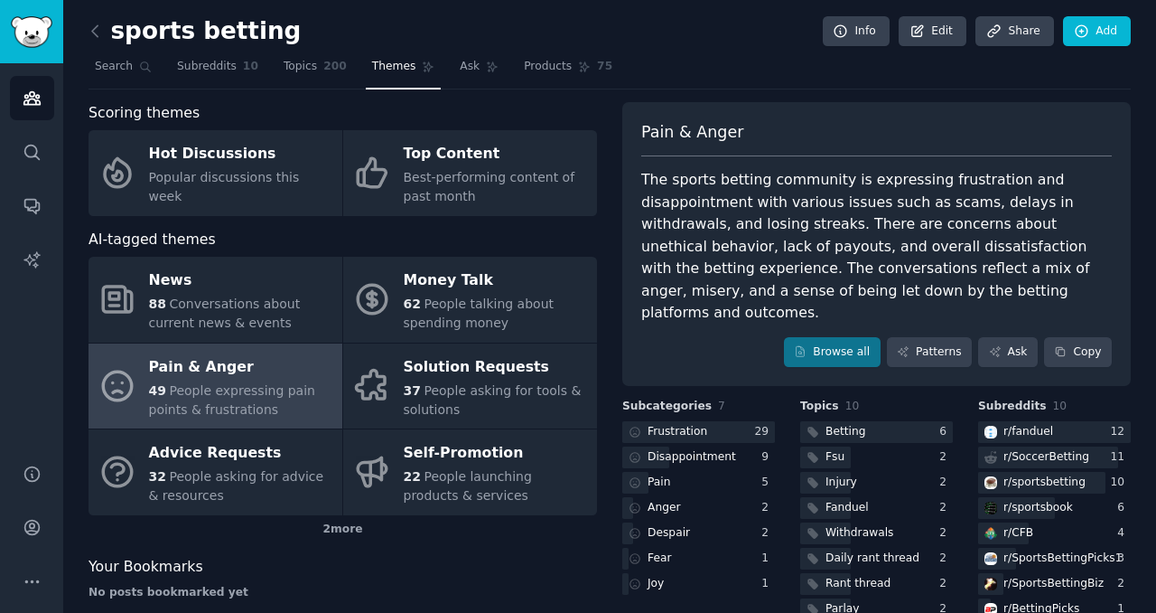
click at [247, 403] on span "People expressing pain points & frustrations" at bounding box center [232, 399] width 166 height 33
drag, startPoint x: 746, startPoint y: 226, endPoint x: 840, endPoint y: 226, distance: 94.0
click at [840, 226] on div "The sports betting community is expressing frustration and disappointment with …" at bounding box center [876, 246] width 471 height 155
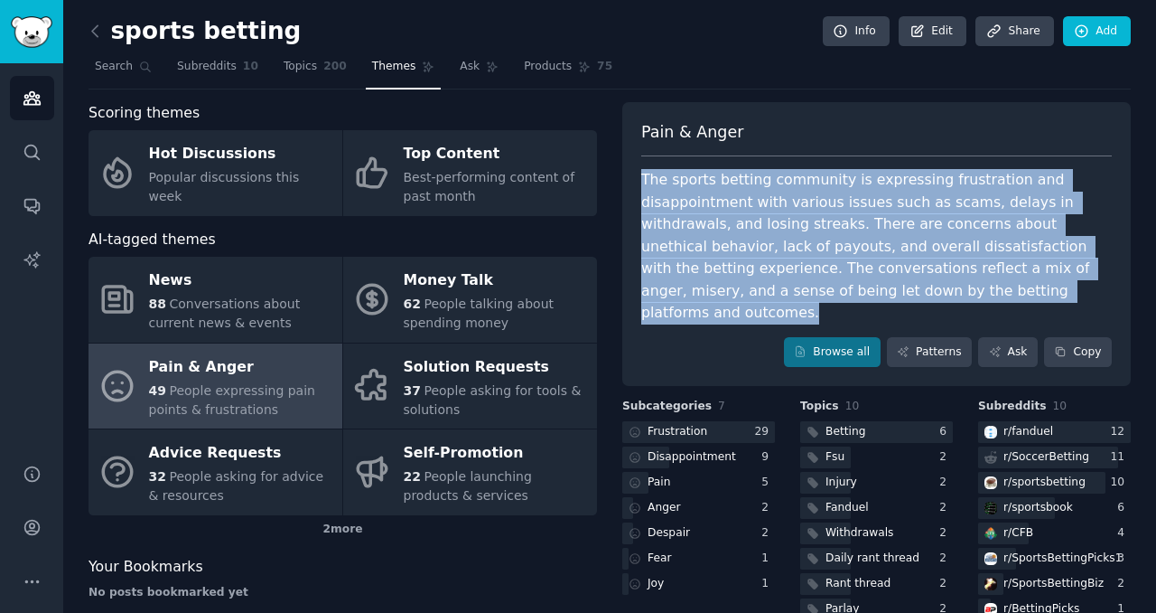
drag, startPoint x: 1060, startPoint y: 288, endPoint x: 630, endPoint y: 165, distance: 447.3
click at [630, 165] on div "Pain & Anger The sports betting community is expressing frustration and disappo…" at bounding box center [877, 244] width 509 height 285
click at [850, 200] on div "The sports betting community is expressing frustration and disappointment with …" at bounding box center [876, 246] width 471 height 155
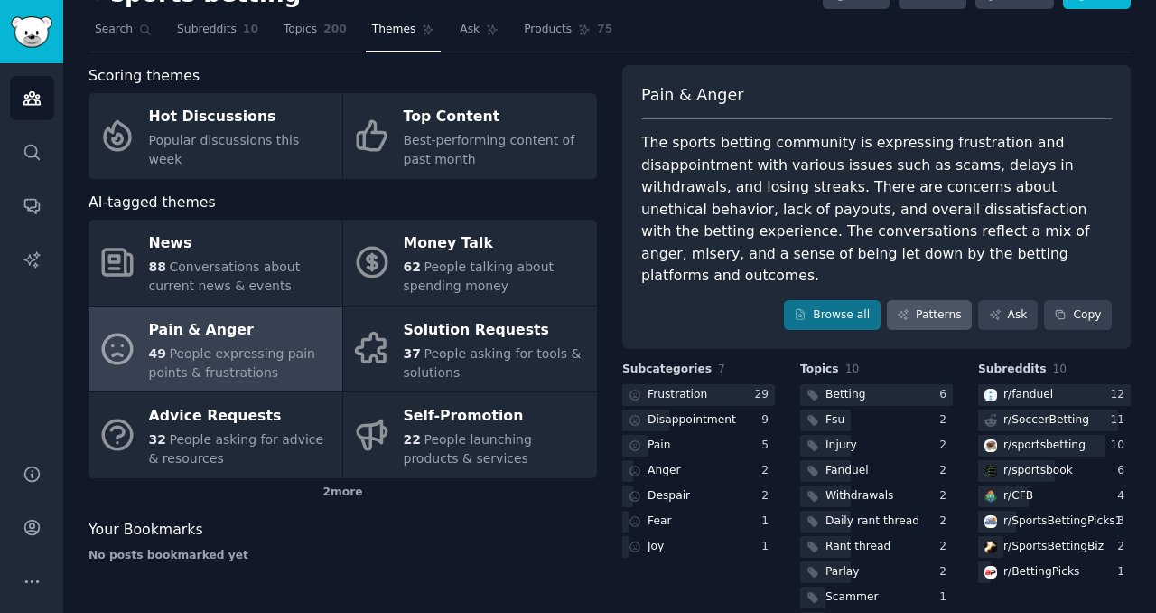
scroll to position [56, 0]
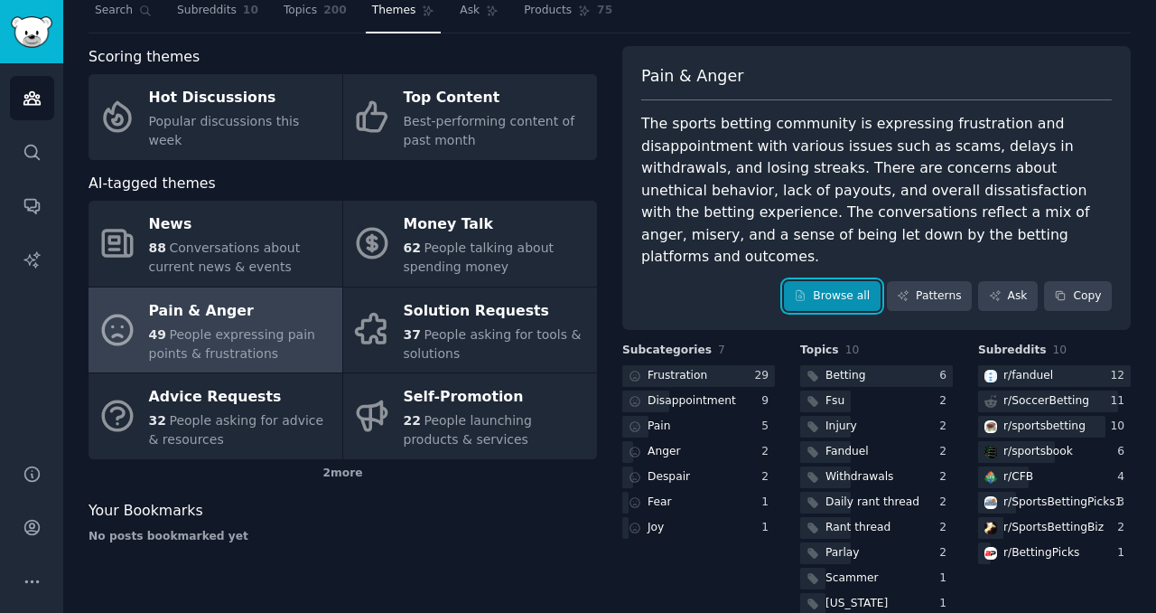
click at [835, 283] on link "Browse all" at bounding box center [832, 296] width 97 height 31
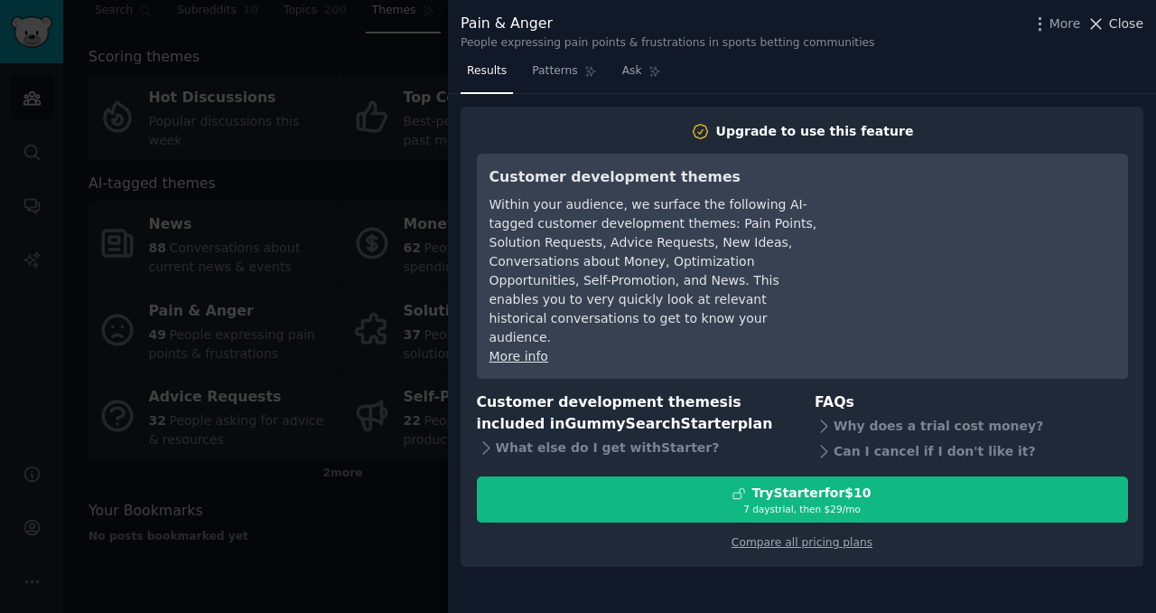
click at [1135, 29] on span "Close" at bounding box center [1127, 23] width 34 height 19
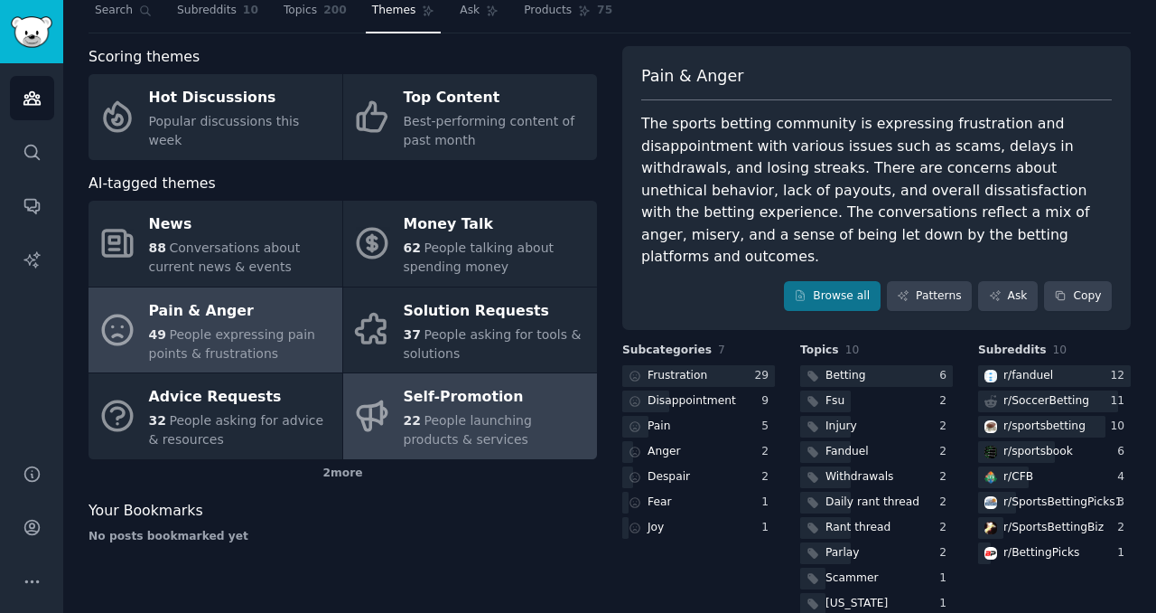
click at [445, 395] on div "Self-Promotion" at bounding box center [496, 397] width 184 height 29
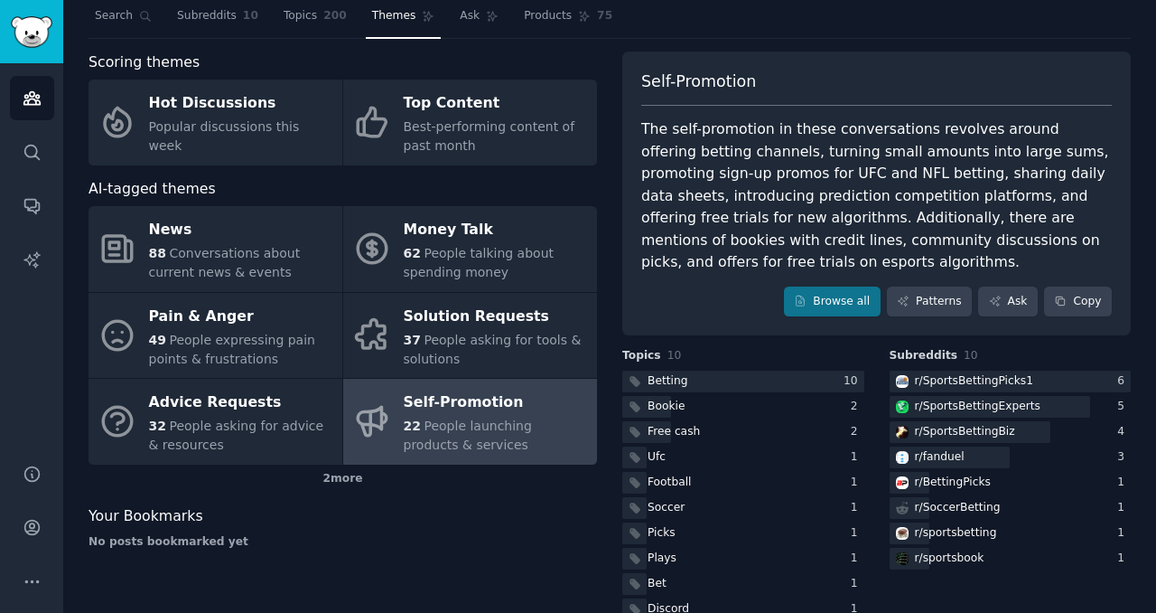
scroll to position [46, 0]
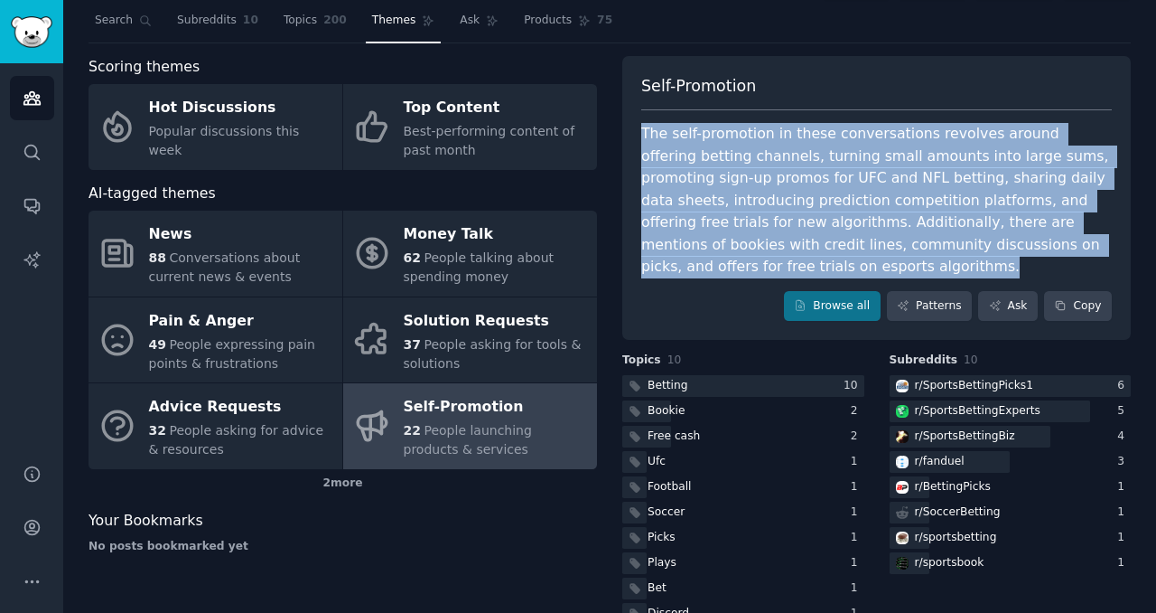
drag, startPoint x: 782, startPoint y: 267, endPoint x: 640, endPoint y: 130, distance: 198.1
click at [641, 130] on div "The self-promotion in these conversations revolves around offering betting chan…" at bounding box center [876, 200] width 471 height 155
drag, startPoint x: 782, startPoint y: 269, endPoint x: 630, endPoint y: 133, distance: 204.1
click at [629, 134] on div "Self-Promotion The self-promotion in these conversations revolves around offeri…" at bounding box center [877, 198] width 509 height 285
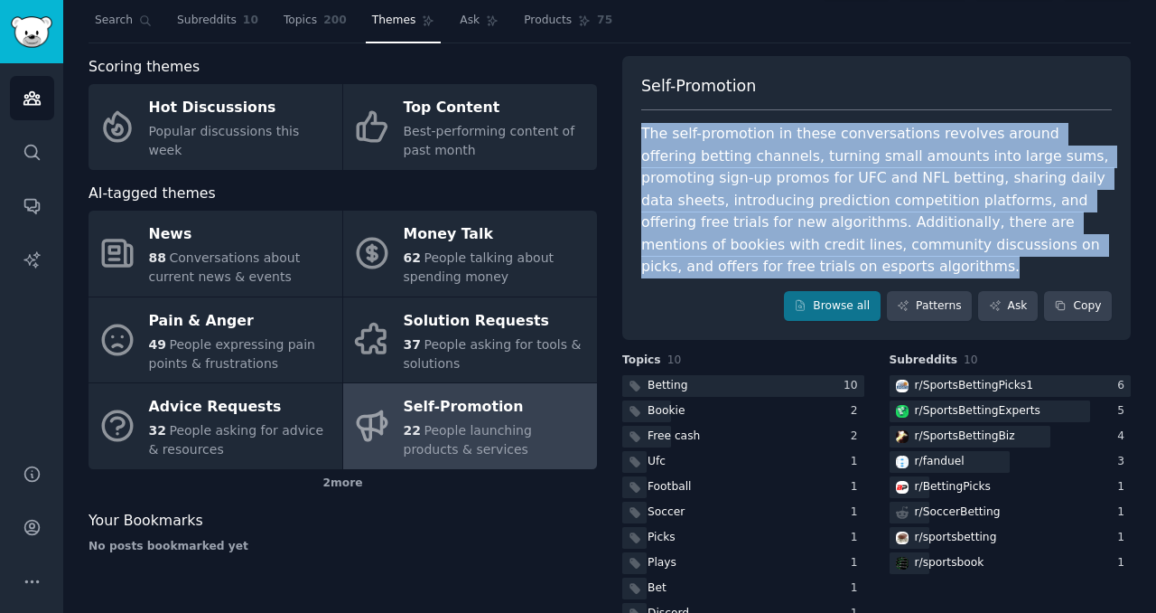
click at [630, 133] on div "Self-Promotion The self-promotion in these conversations revolves around offeri…" at bounding box center [877, 198] width 509 height 285
drag, startPoint x: 780, startPoint y: 263, endPoint x: 631, endPoint y: 124, distance: 203.9
click at [631, 124] on div "Self-Promotion The self-promotion in these conversations revolves around offeri…" at bounding box center [877, 198] width 509 height 285
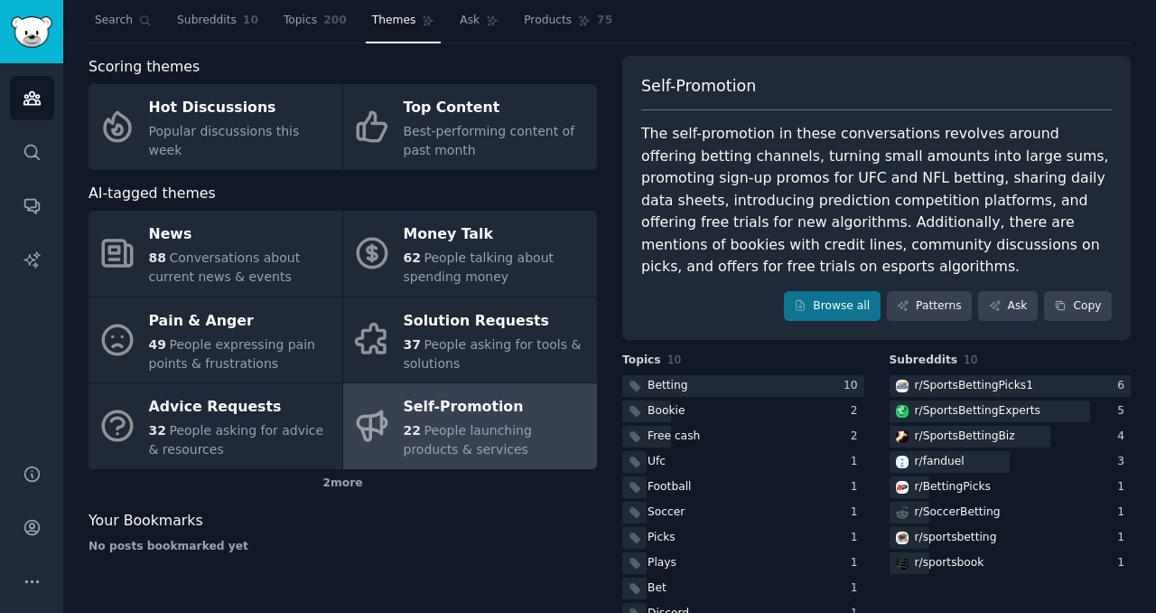
click at [763, 271] on div "The self-promotion in these conversations revolves around offering betting chan…" at bounding box center [876, 200] width 471 height 155
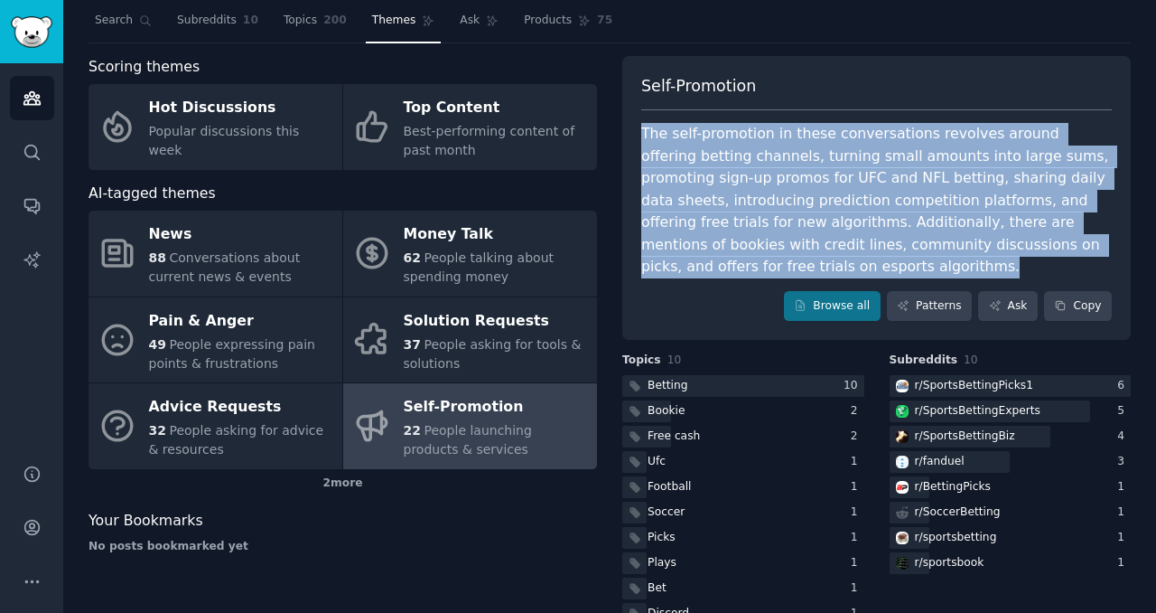
drag, startPoint x: 772, startPoint y: 271, endPoint x: 627, endPoint y: 137, distance: 197.6
click at [627, 137] on div "Self-Promotion The self-promotion in these conversations revolves around offeri…" at bounding box center [877, 198] width 509 height 285
drag, startPoint x: 766, startPoint y: 276, endPoint x: 632, endPoint y: 119, distance: 206.3
click at [632, 119] on div "Self-Promotion The self-promotion in these conversations revolves around offeri…" at bounding box center [877, 198] width 509 height 285
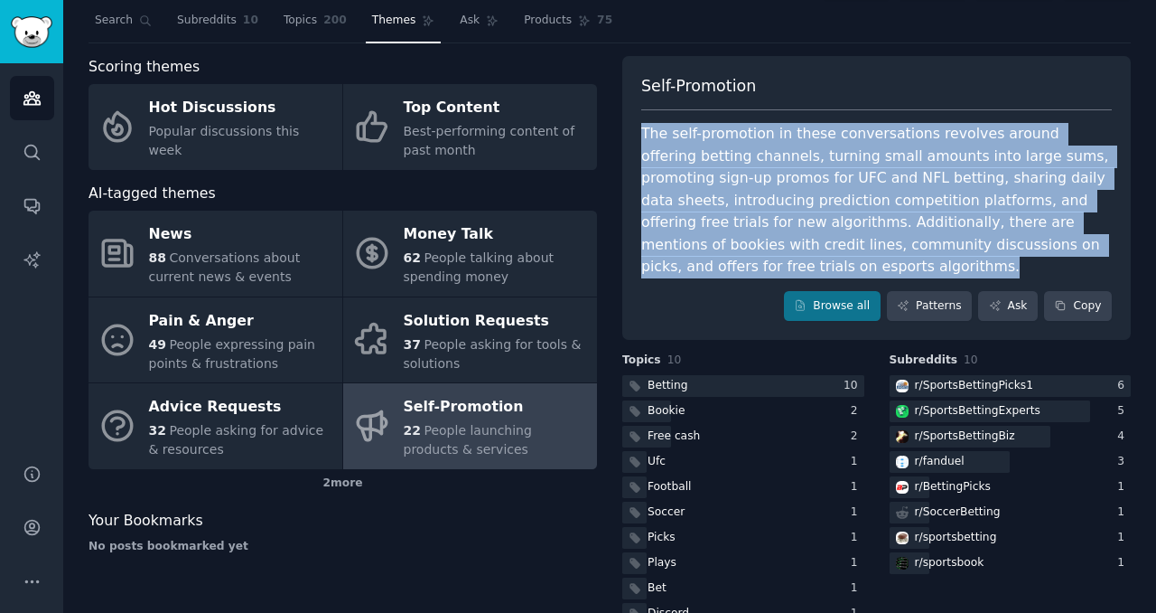
click at [632, 119] on div "Self-Promotion The self-promotion in these conversations revolves around offeri…" at bounding box center [877, 198] width 509 height 285
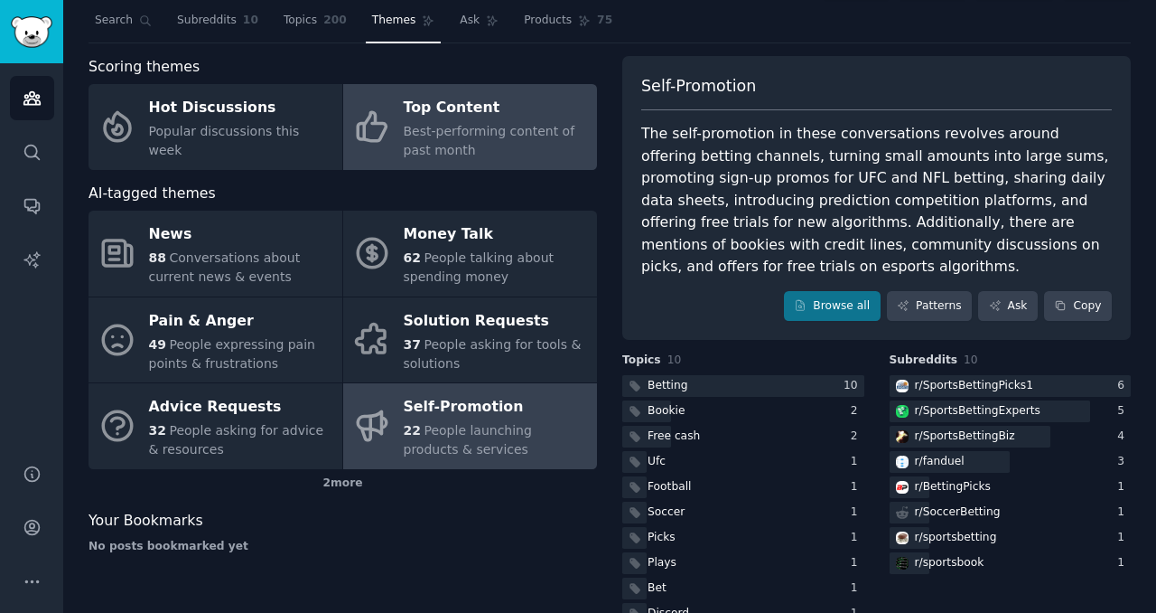
click at [469, 143] on div "Best-performing content of past month" at bounding box center [496, 141] width 184 height 38
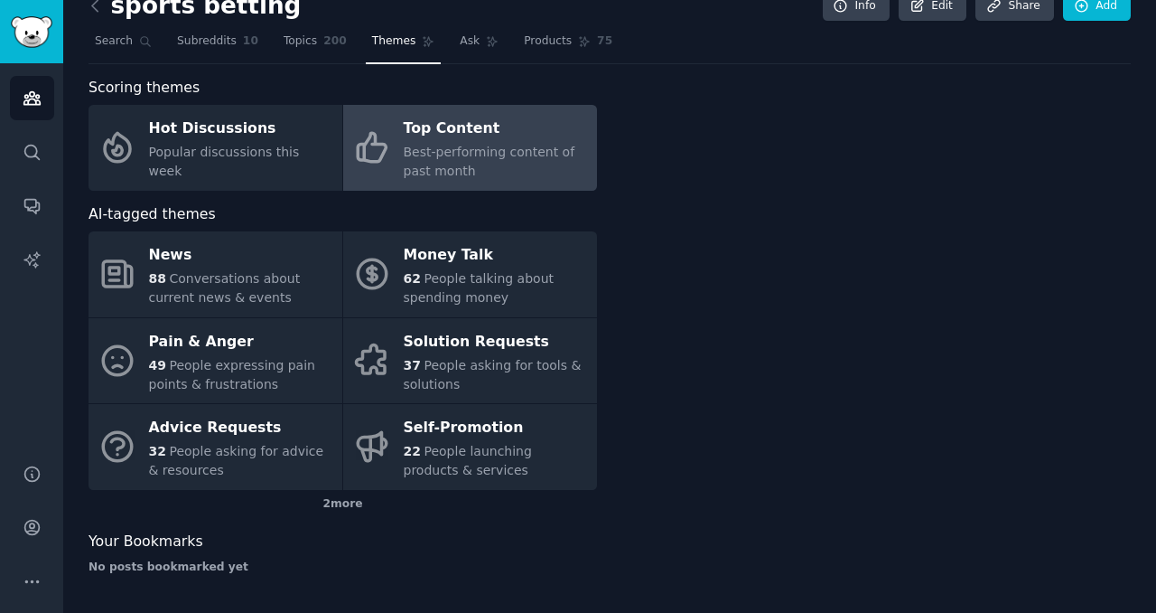
scroll to position [25, 0]
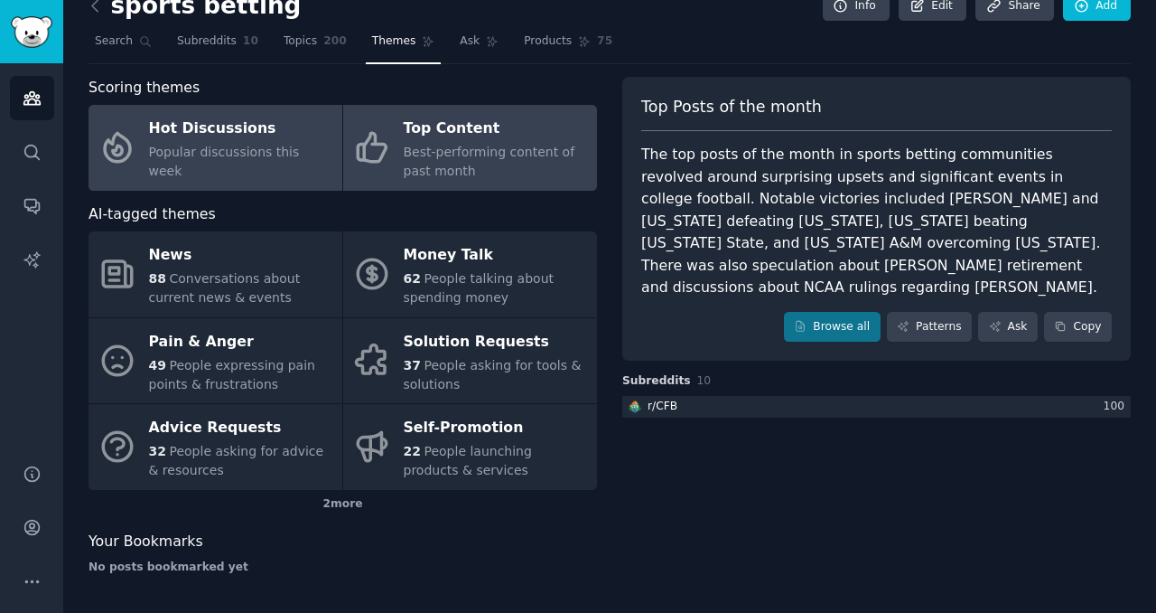
click at [300, 154] on span "Popular discussions this week" at bounding box center [224, 161] width 151 height 33
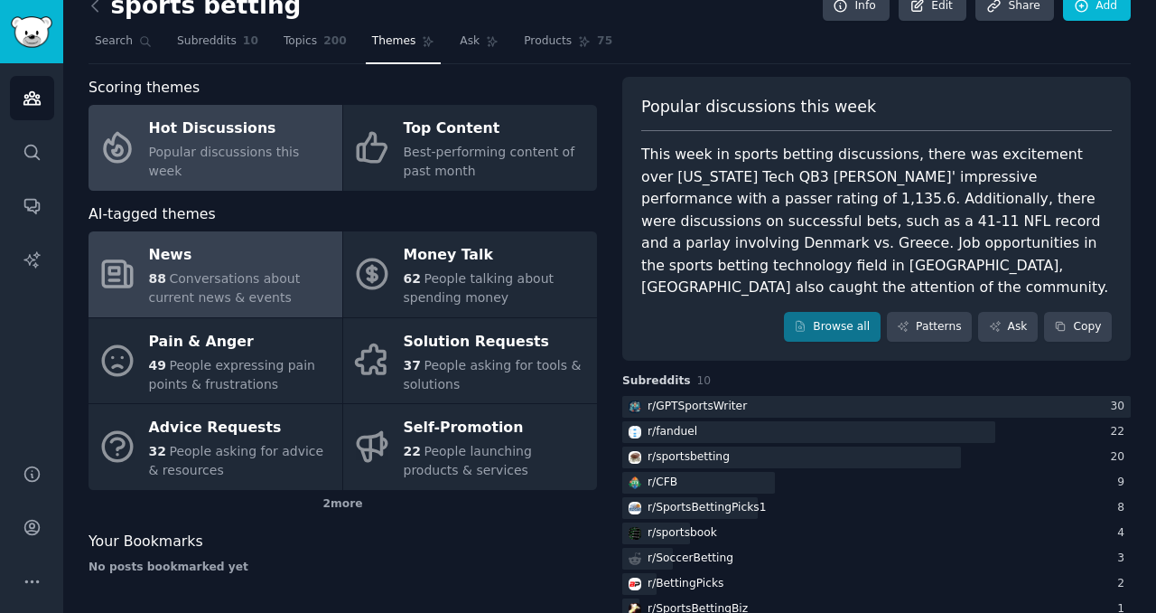
click at [258, 283] on span "Conversations about current news & events" at bounding box center [225, 287] width 152 height 33
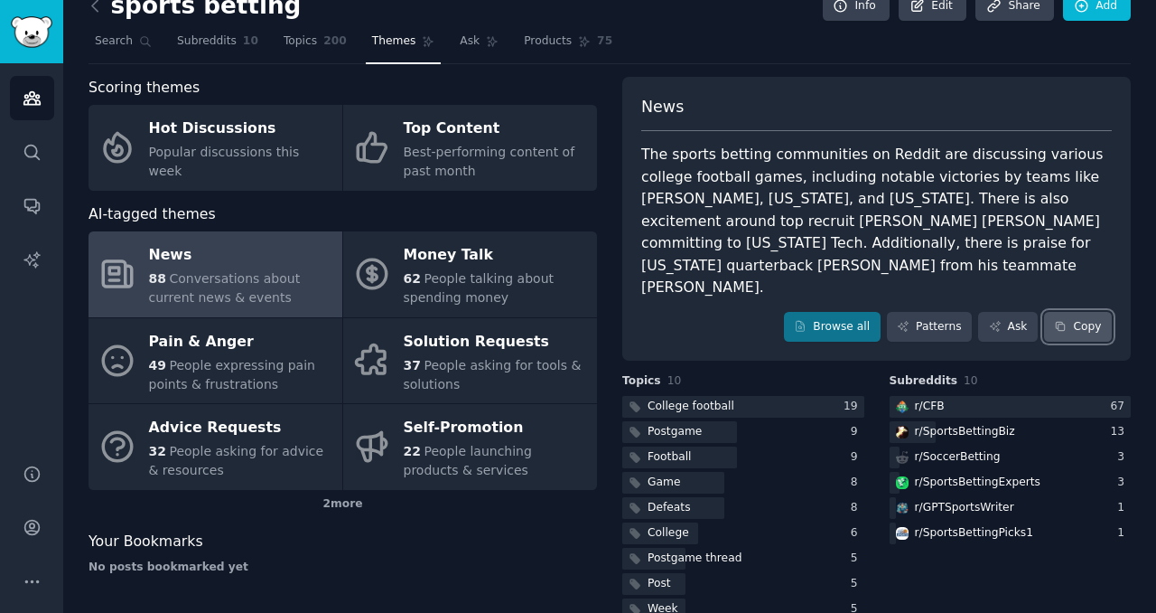
click at [1059, 323] on icon at bounding box center [1061, 327] width 8 height 8
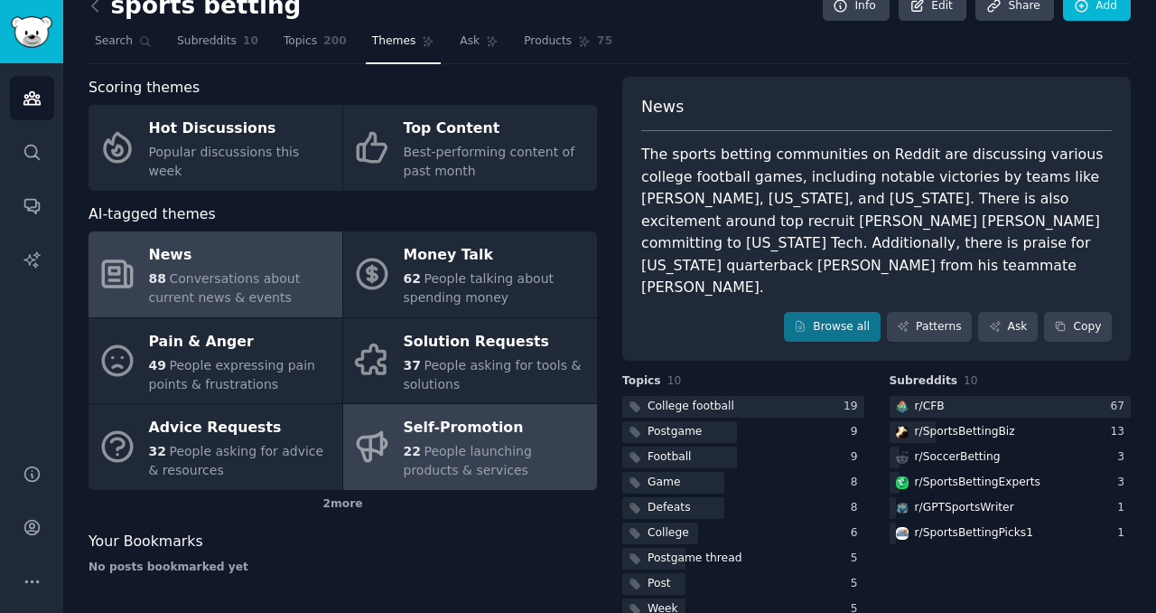
click at [432, 433] on div "Self-Promotion" at bounding box center [496, 428] width 184 height 29
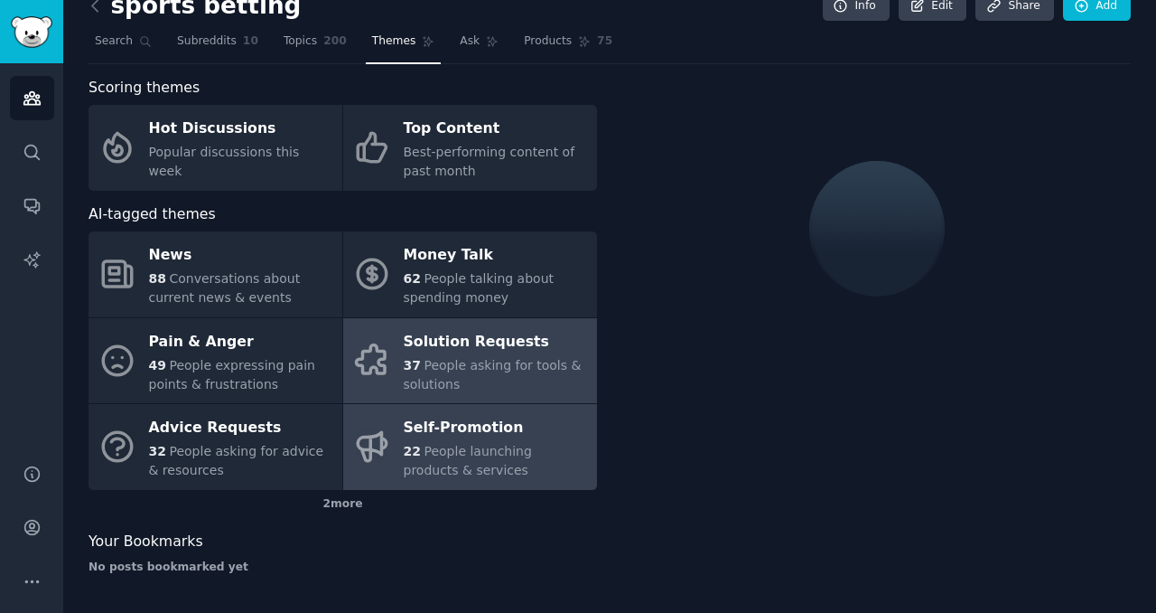
click at [434, 374] on div "37 People asking for tools & solutions" at bounding box center [496, 375] width 184 height 38
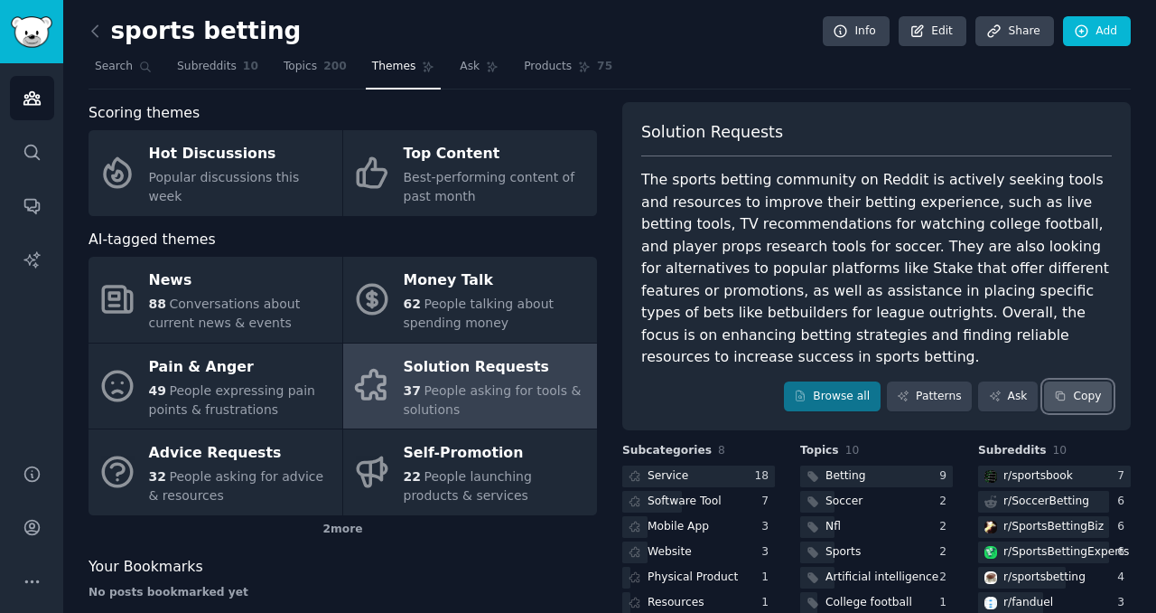
click at [1081, 381] on button "Copy" at bounding box center [1078, 396] width 68 height 31
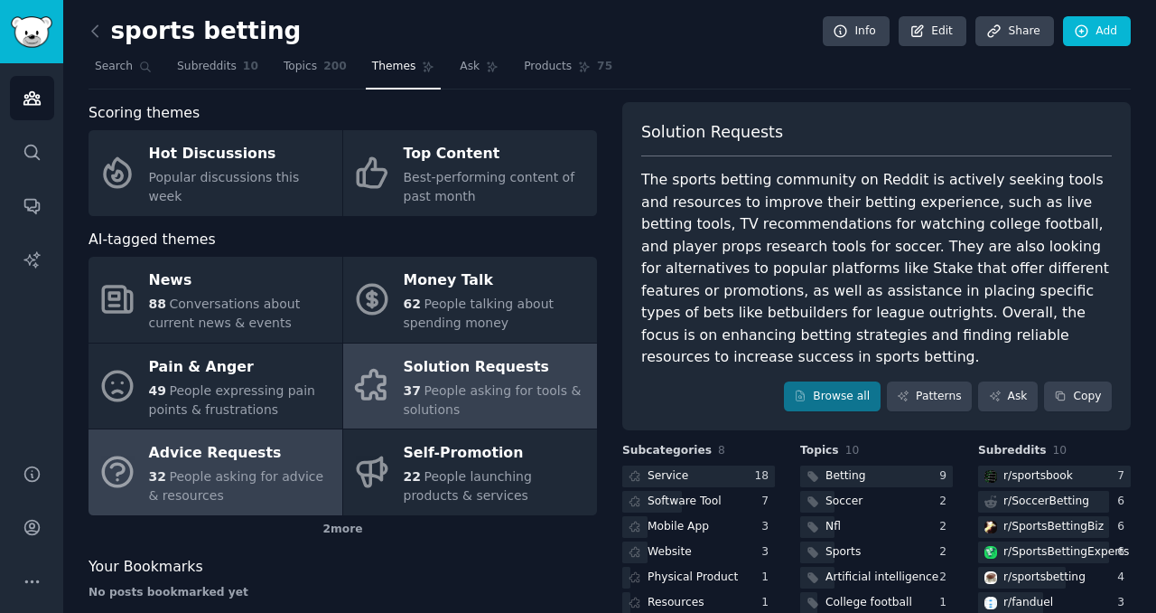
click at [316, 474] on span "People asking for advice & resources" at bounding box center [236, 485] width 175 height 33
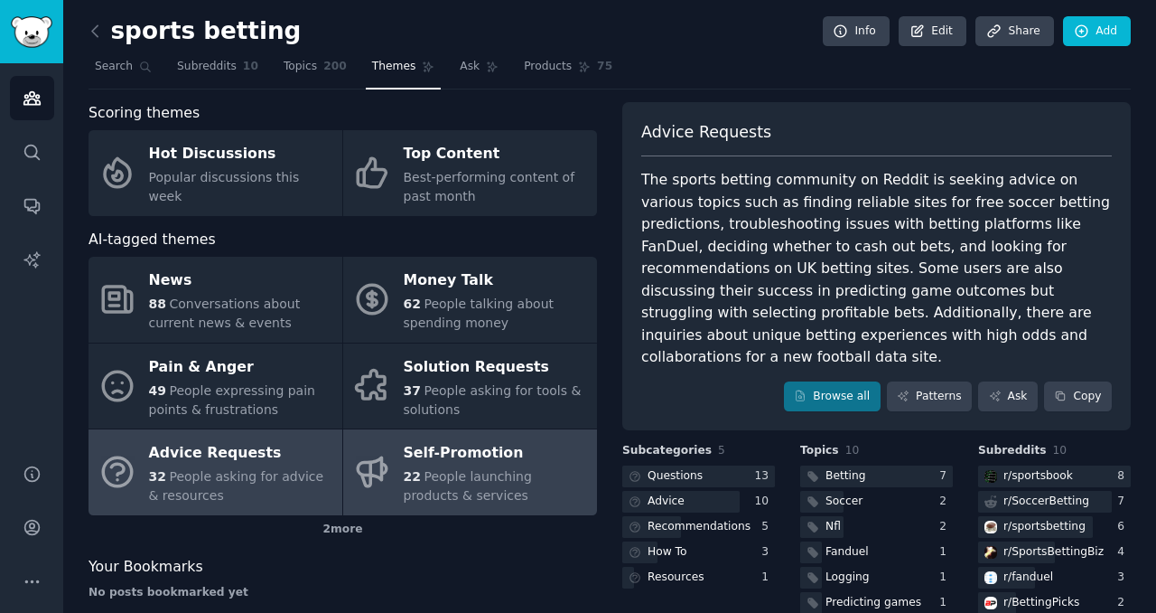
click at [433, 456] on div "Self-Promotion" at bounding box center [496, 453] width 184 height 29
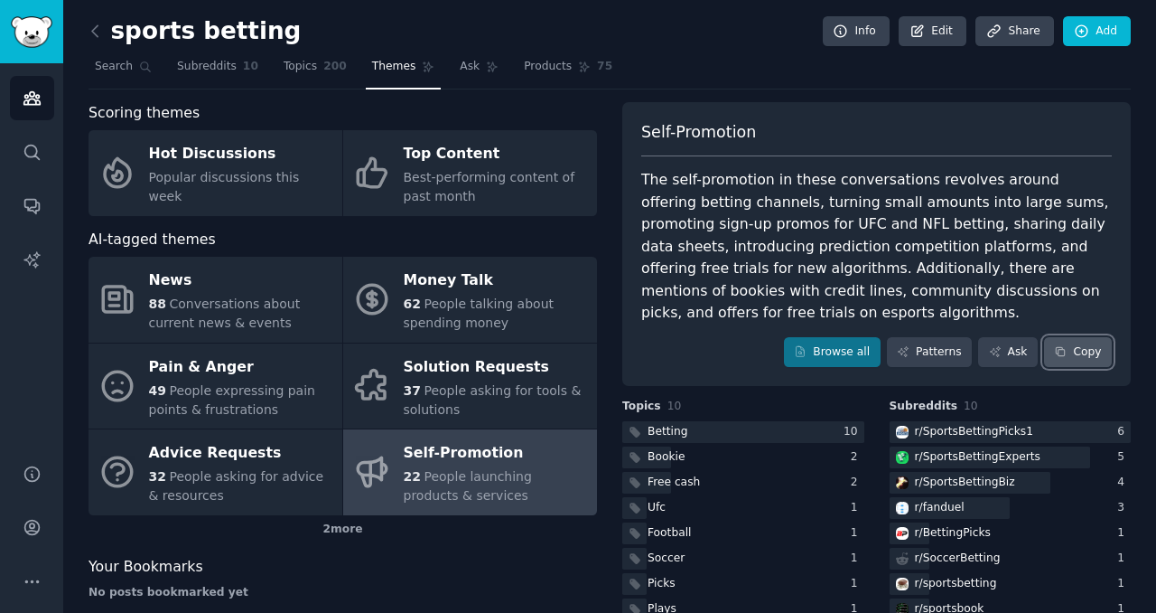
click at [1070, 348] on button "Copy" at bounding box center [1078, 352] width 68 height 31
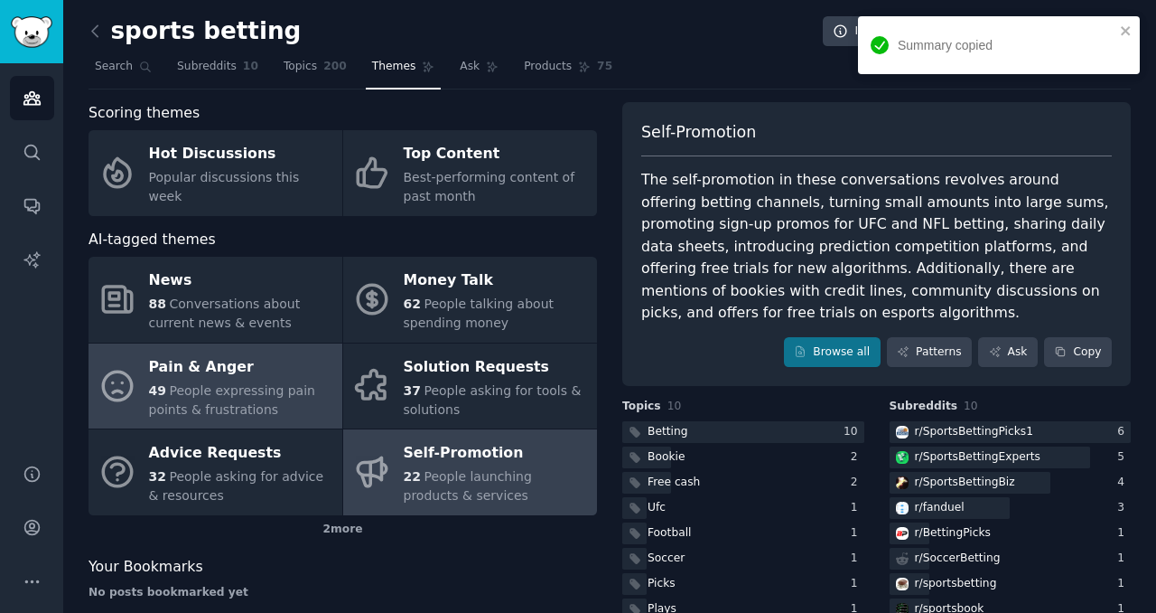
click at [201, 400] on div "49 People expressing pain points & frustrations" at bounding box center [241, 400] width 184 height 38
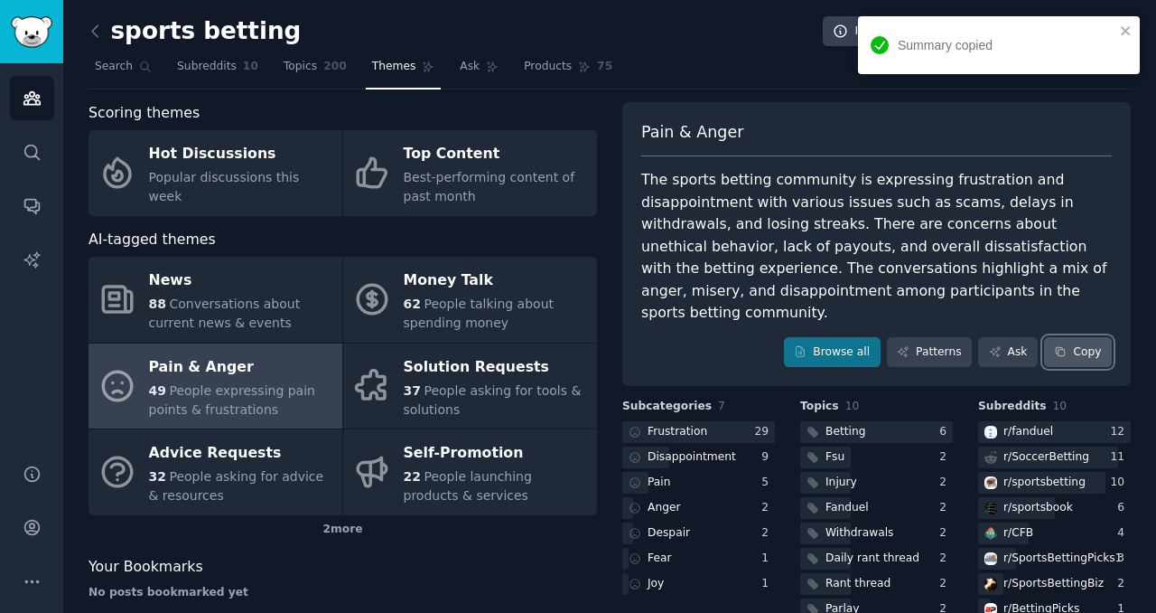
click at [1083, 337] on button "Copy" at bounding box center [1078, 352] width 68 height 31
